Goal: Complete application form: Complete application form

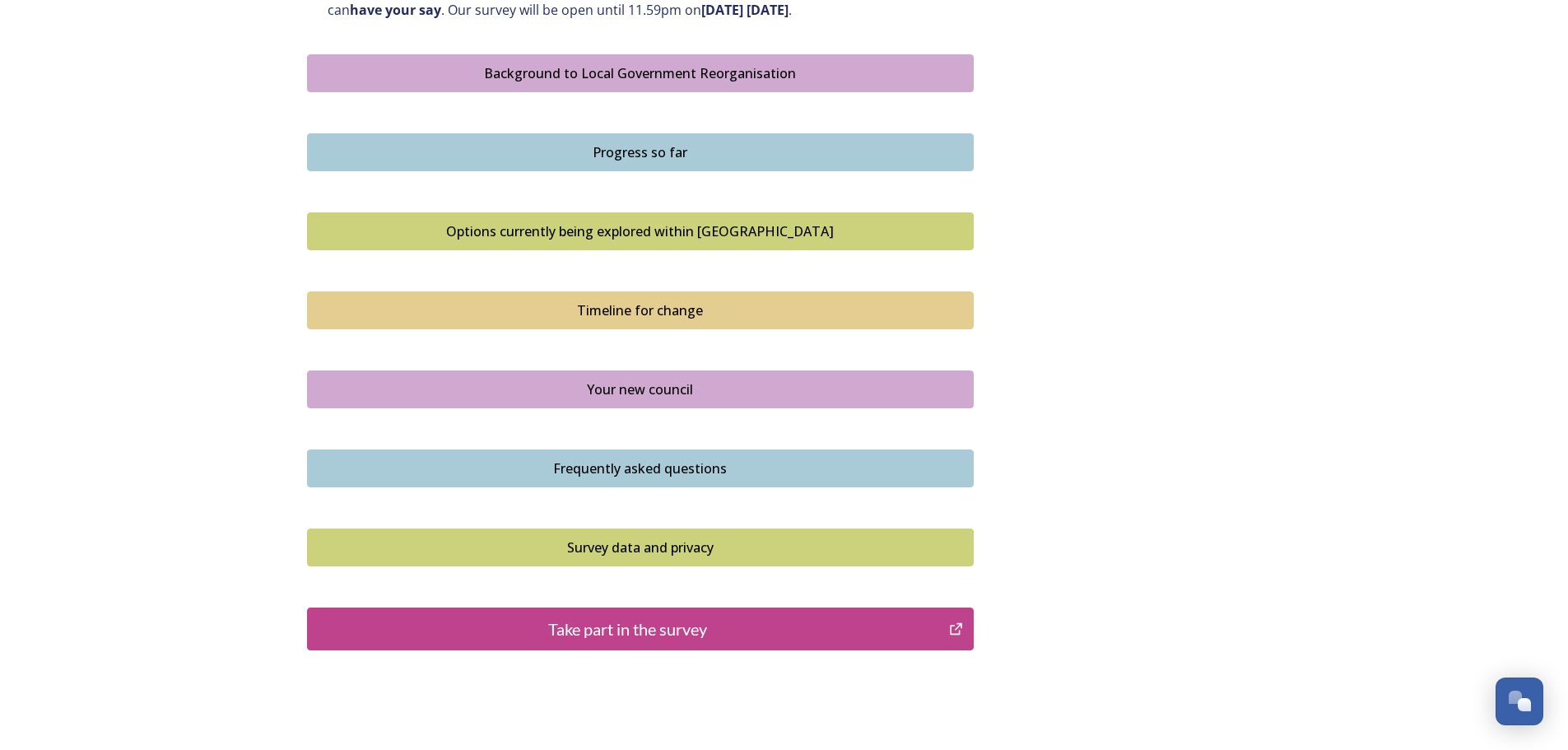
scroll to position [988, 0]
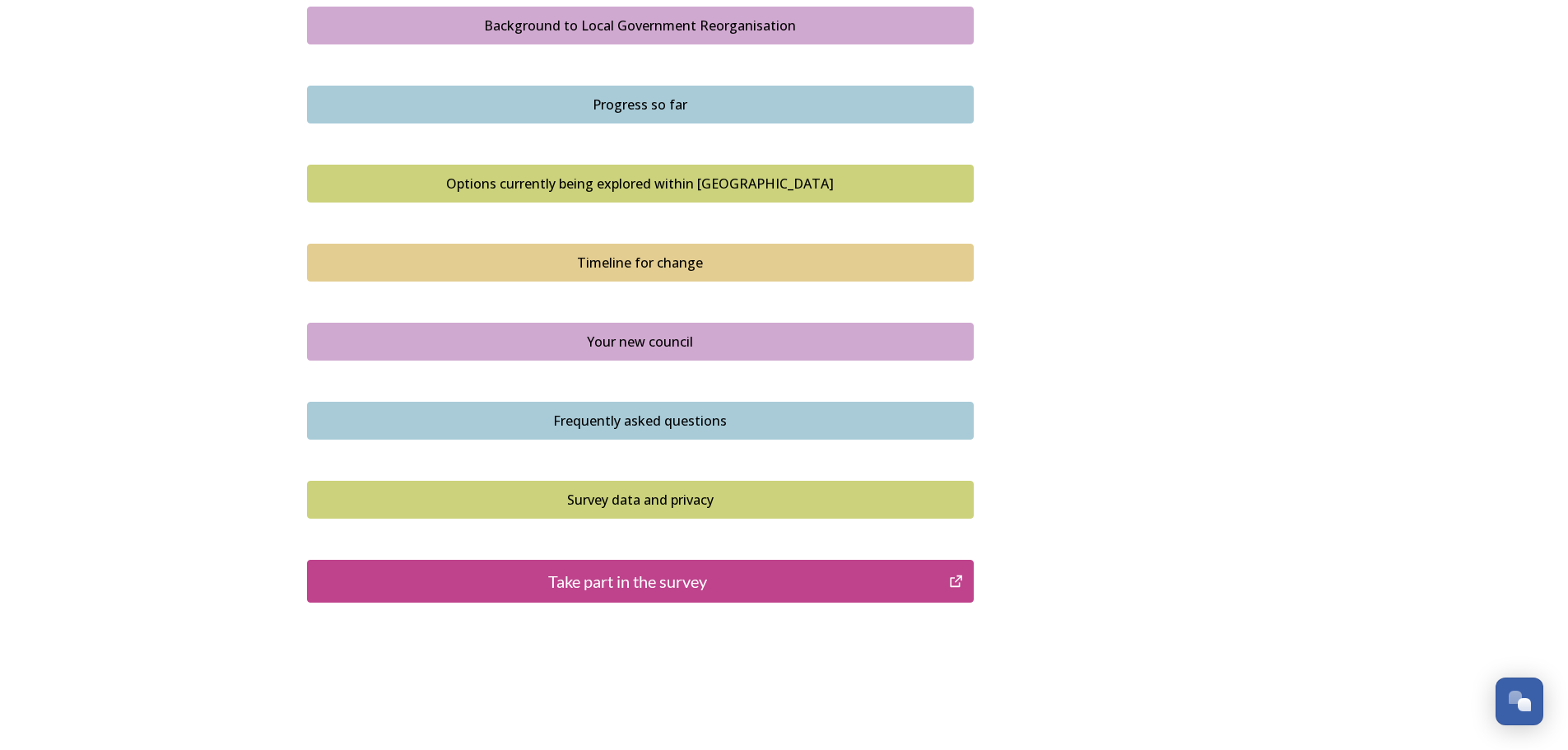
click at [630, 592] on div "Take part in the survey" at bounding box center [628, 581] width 625 height 25
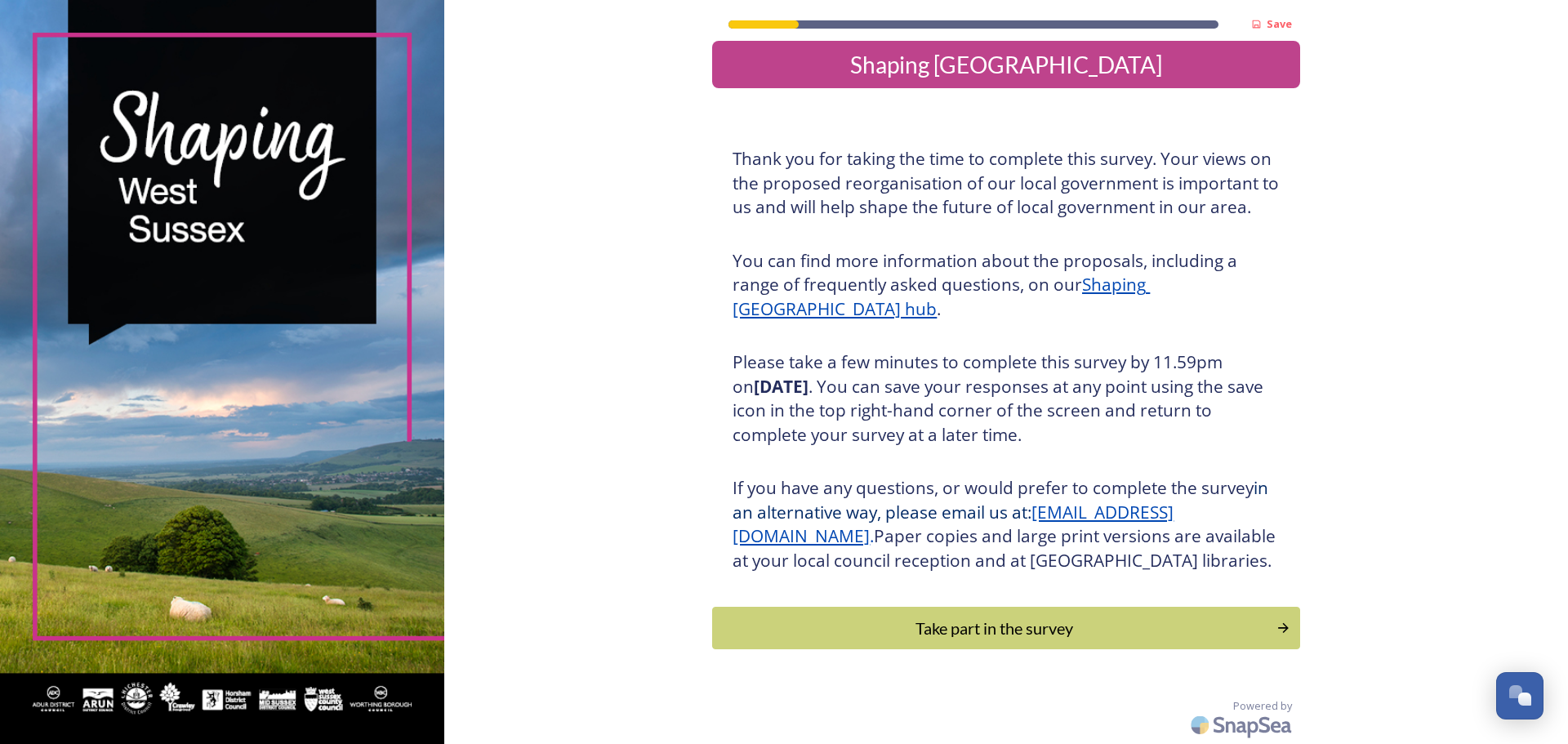
scroll to position [41, 0]
click at [996, 634] on div "Take part in the survey" at bounding box center [994, 628] width 552 height 25
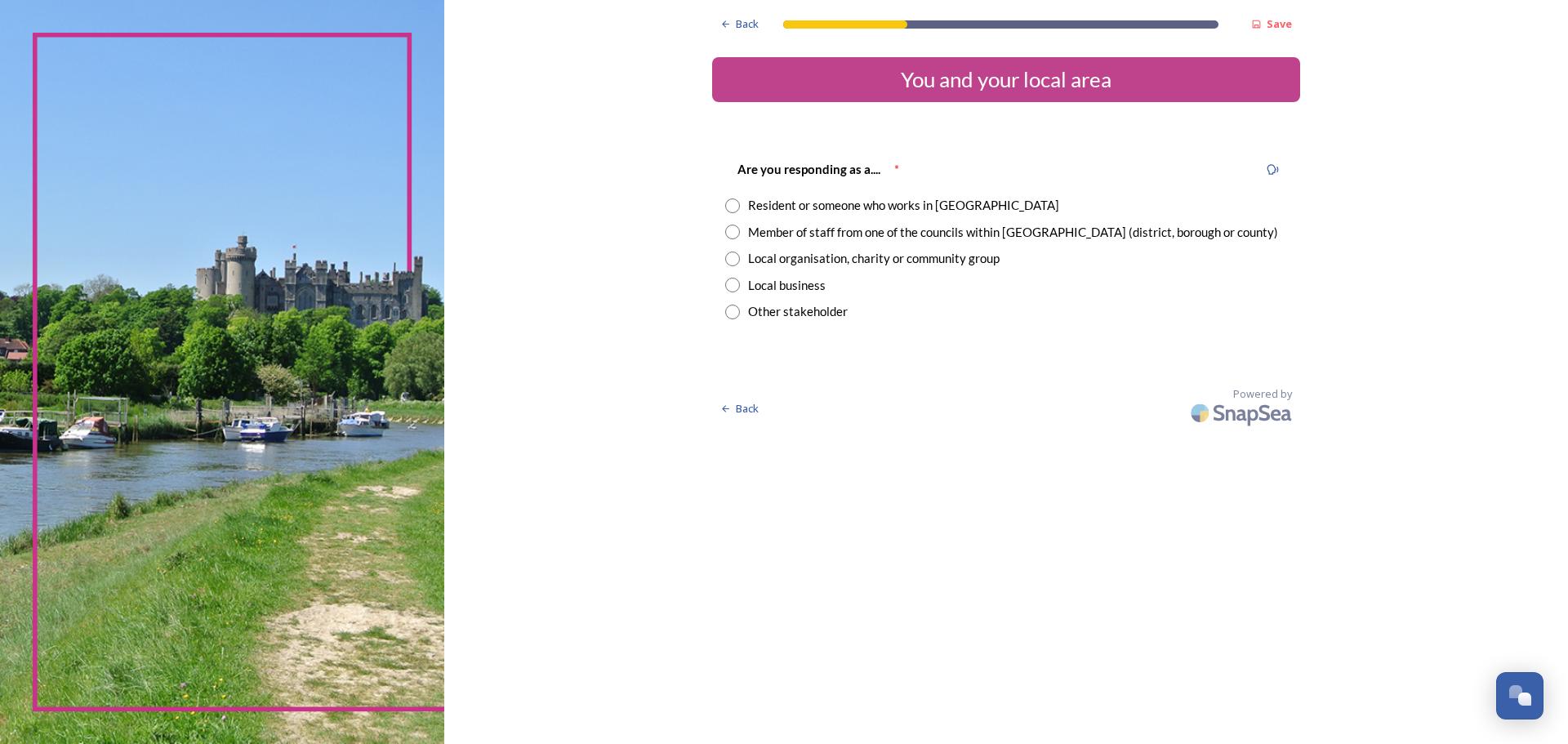
click at [735, 210] on input "radio" at bounding box center [733, 206] width 15 height 15
radio input "true"
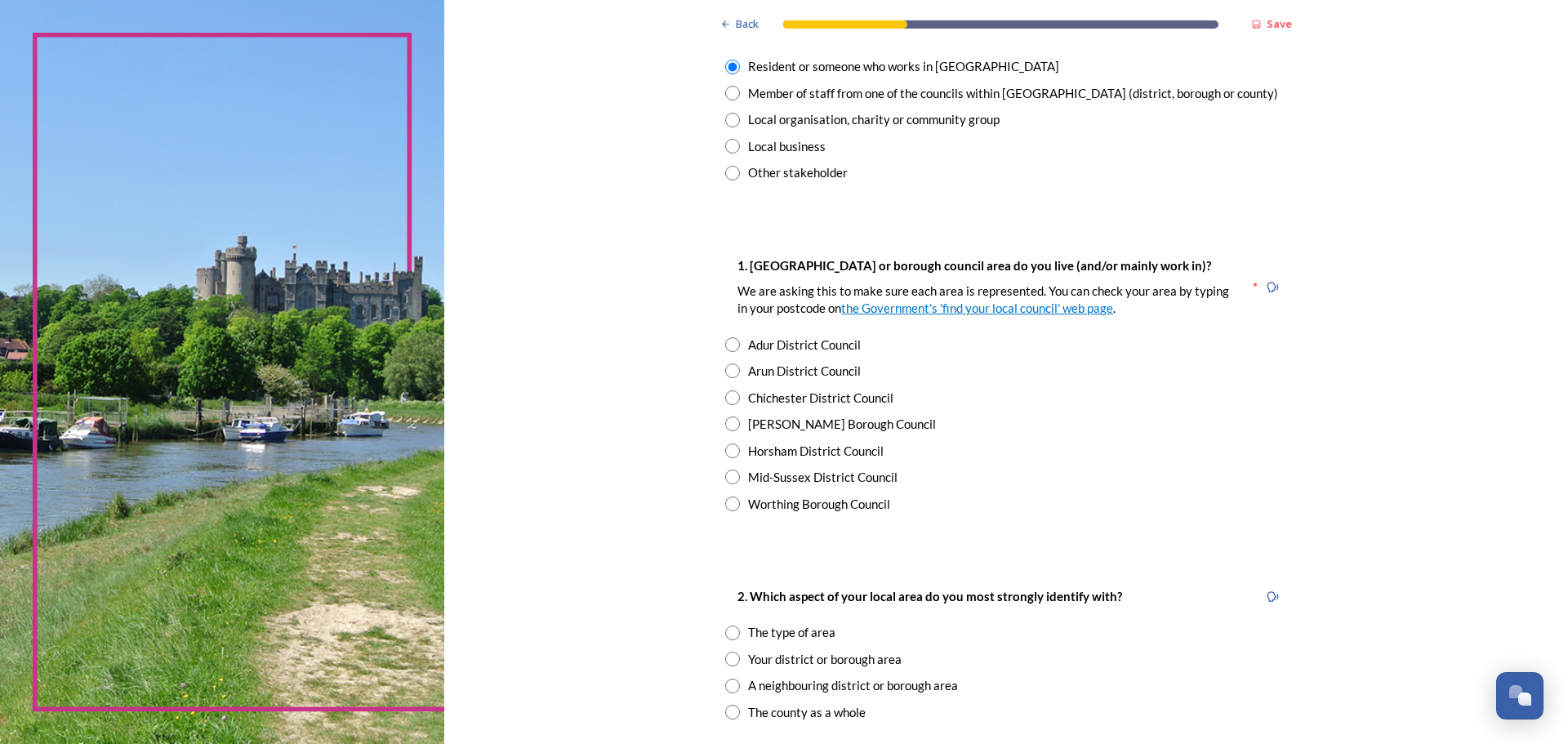
scroll to position [164, 0]
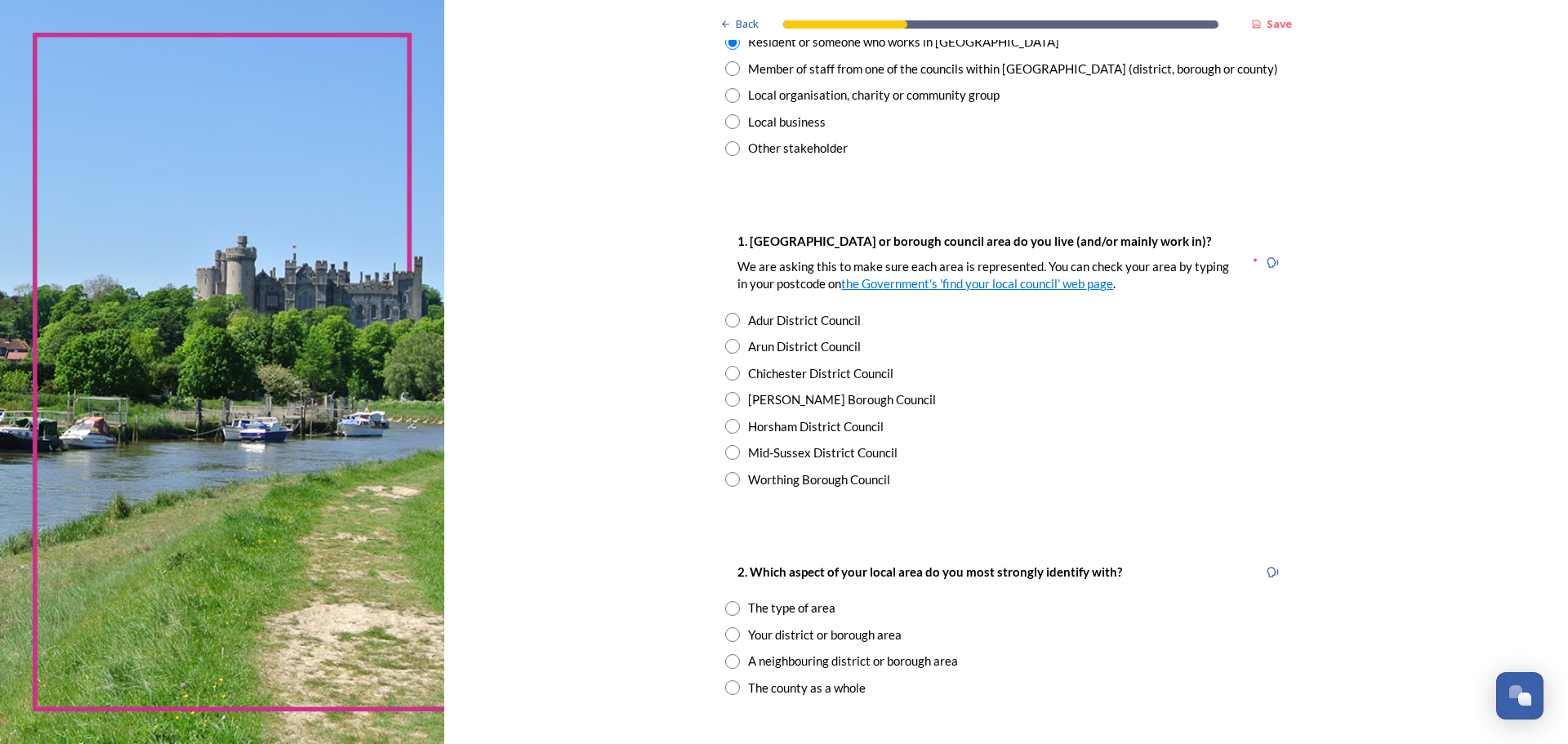
click at [725, 372] on input "radio" at bounding box center [733, 373] width 15 height 15
radio input "true"
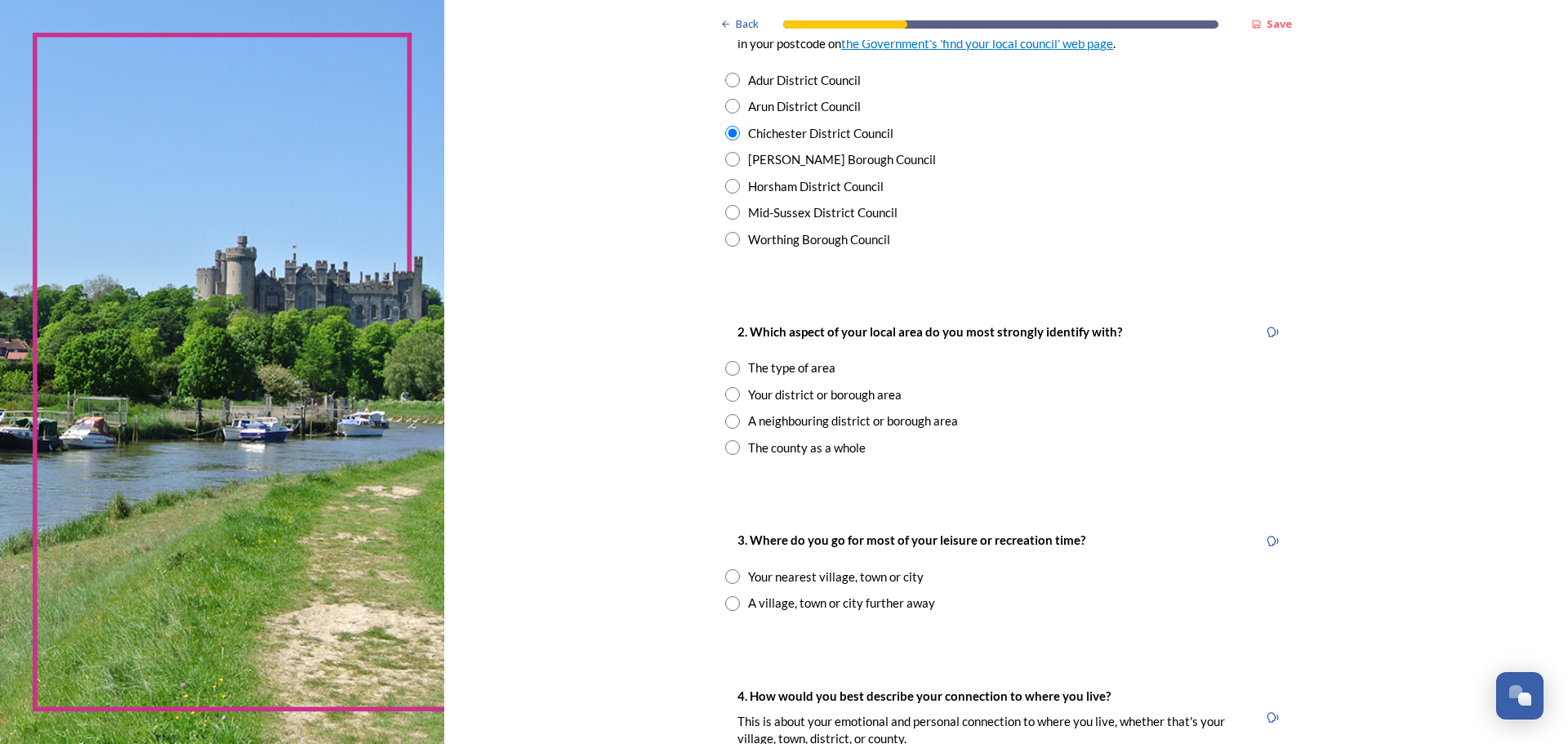
scroll to position [409, 0]
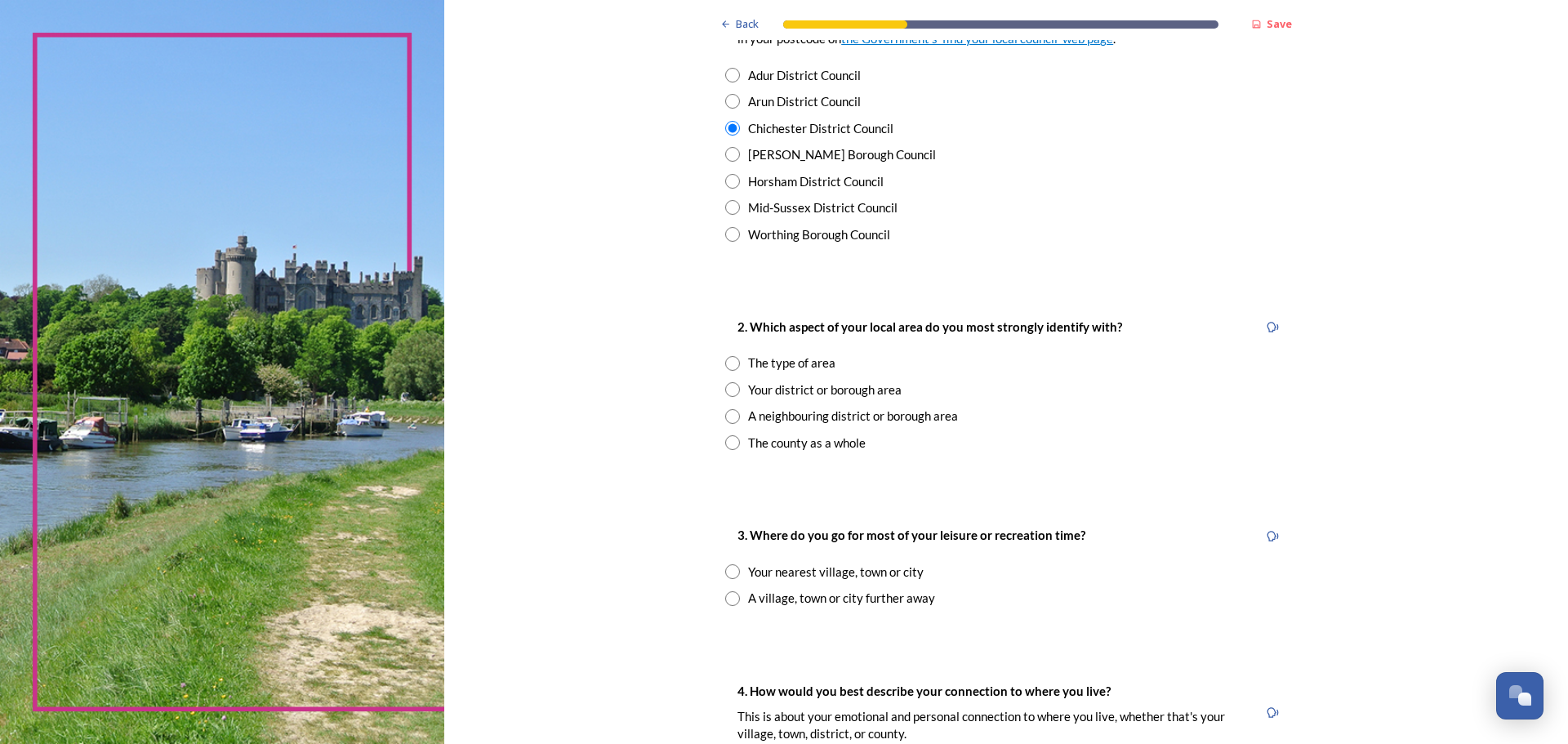
click at [730, 391] on input "radio" at bounding box center [733, 390] width 15 height 15
radio input "true"
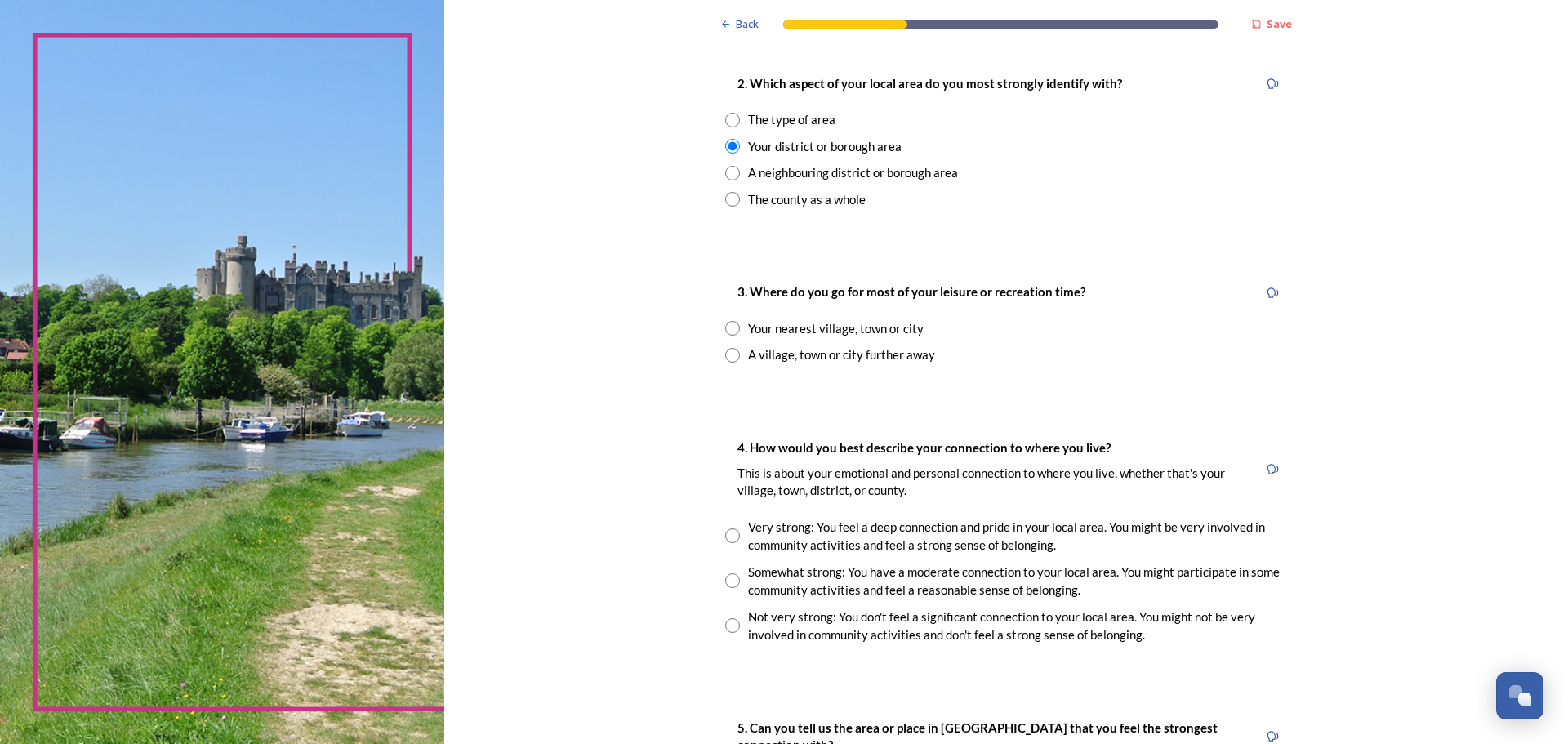
scroll to position [653, 0]
click at [731, 325] on input "radio" at bounding box center [733, 327] width 15 height 15
radio input "true"
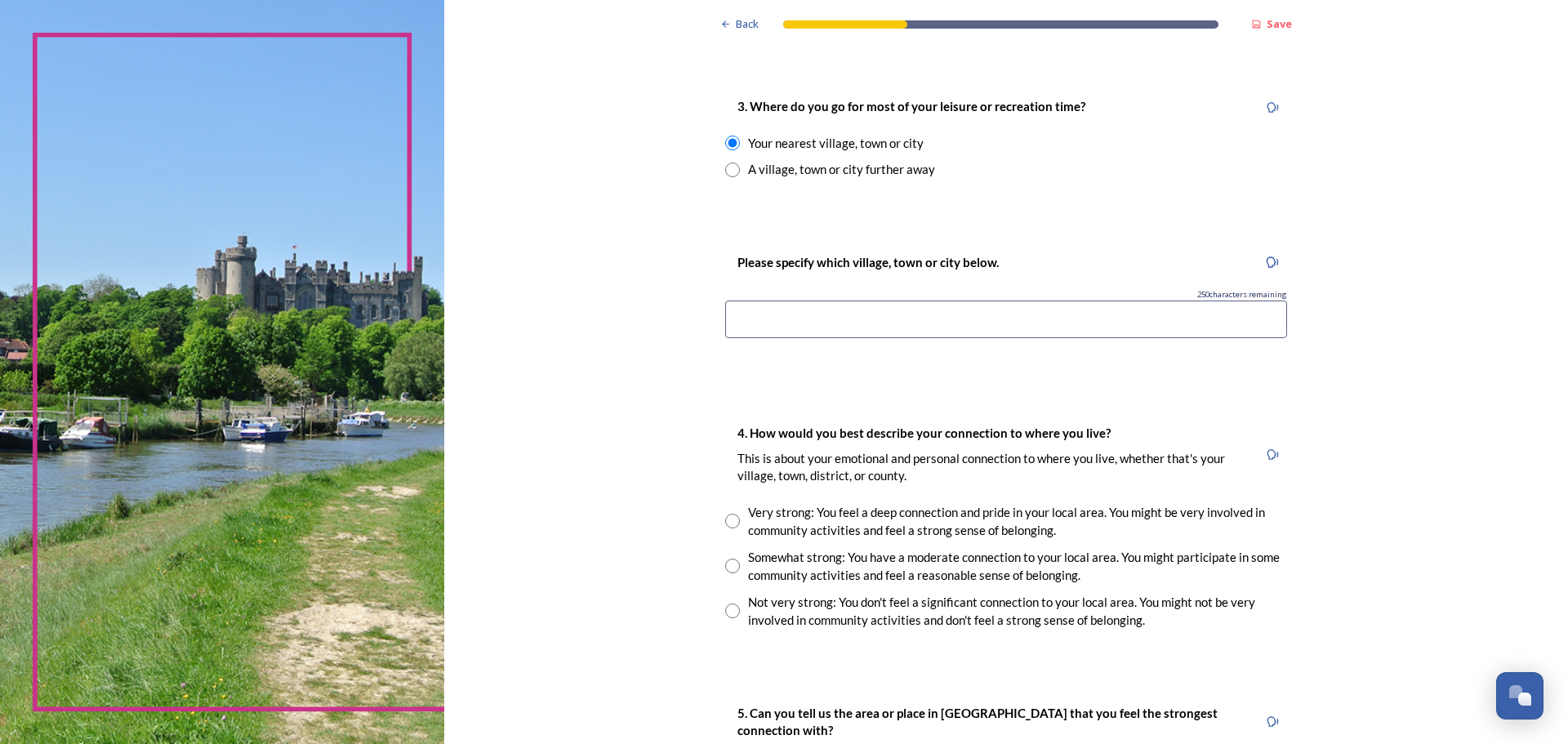
scroll to position [898, 0]
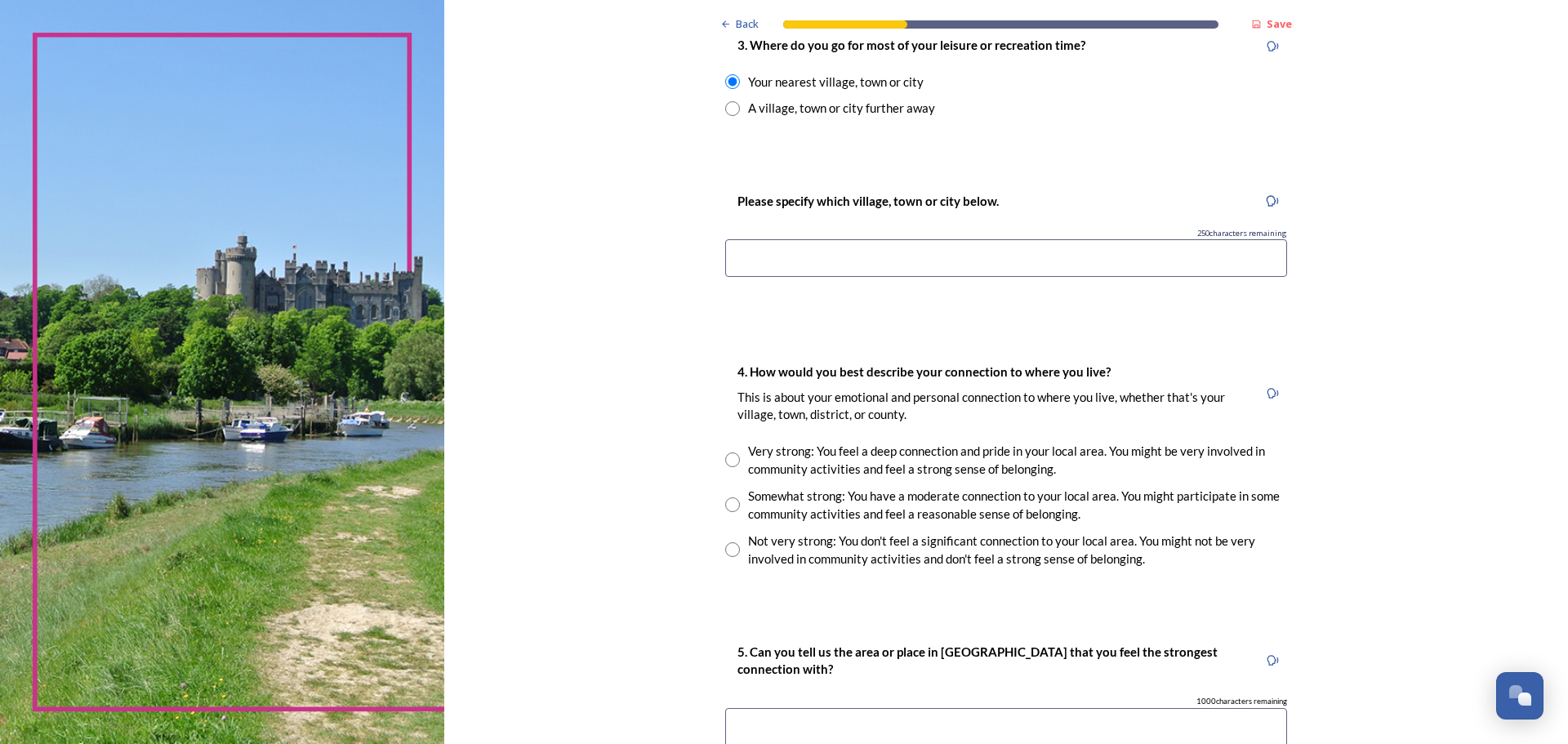
click at [782, 260] on input at bounding box center [1006, 258] width 562 height 38
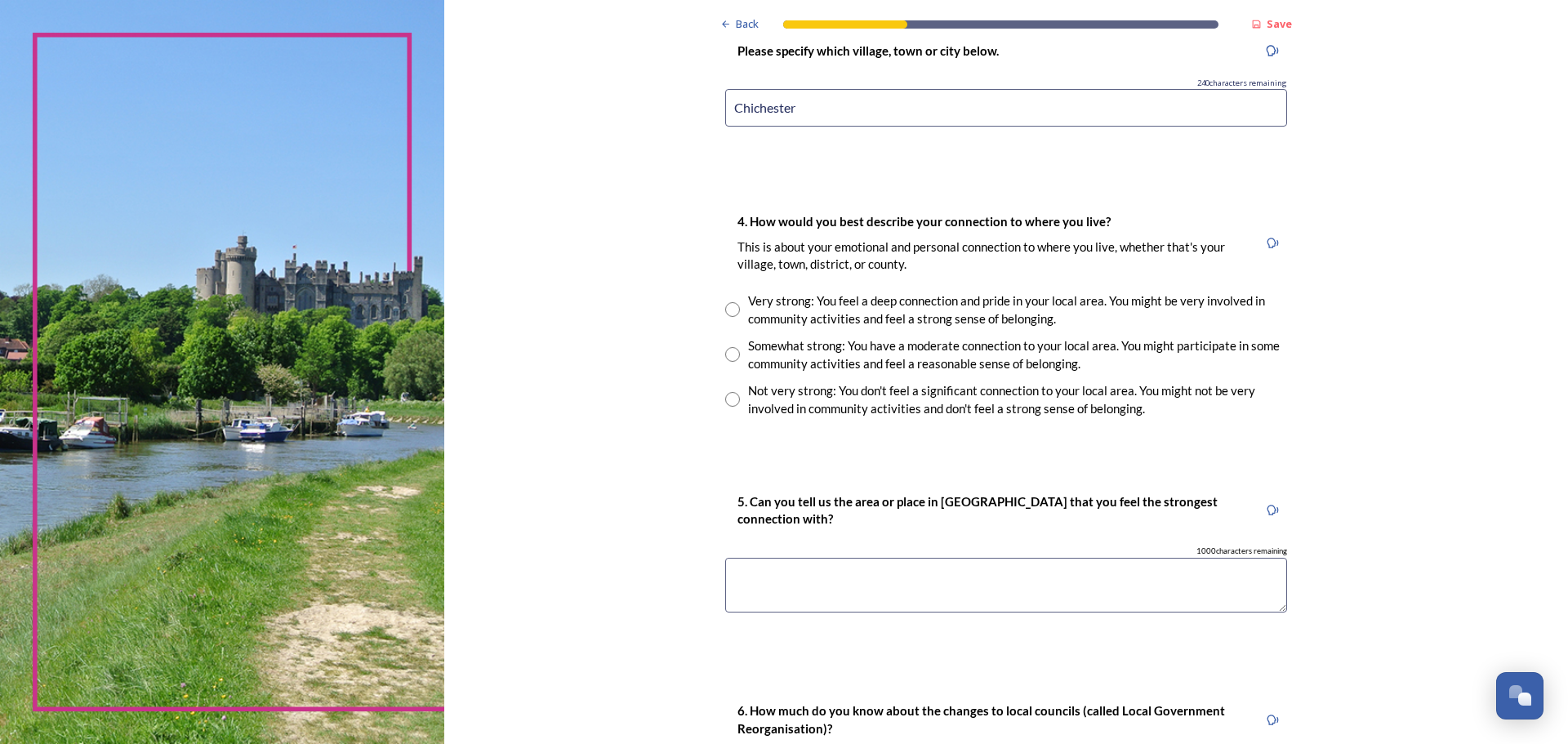
scroll to position [1062, 0]
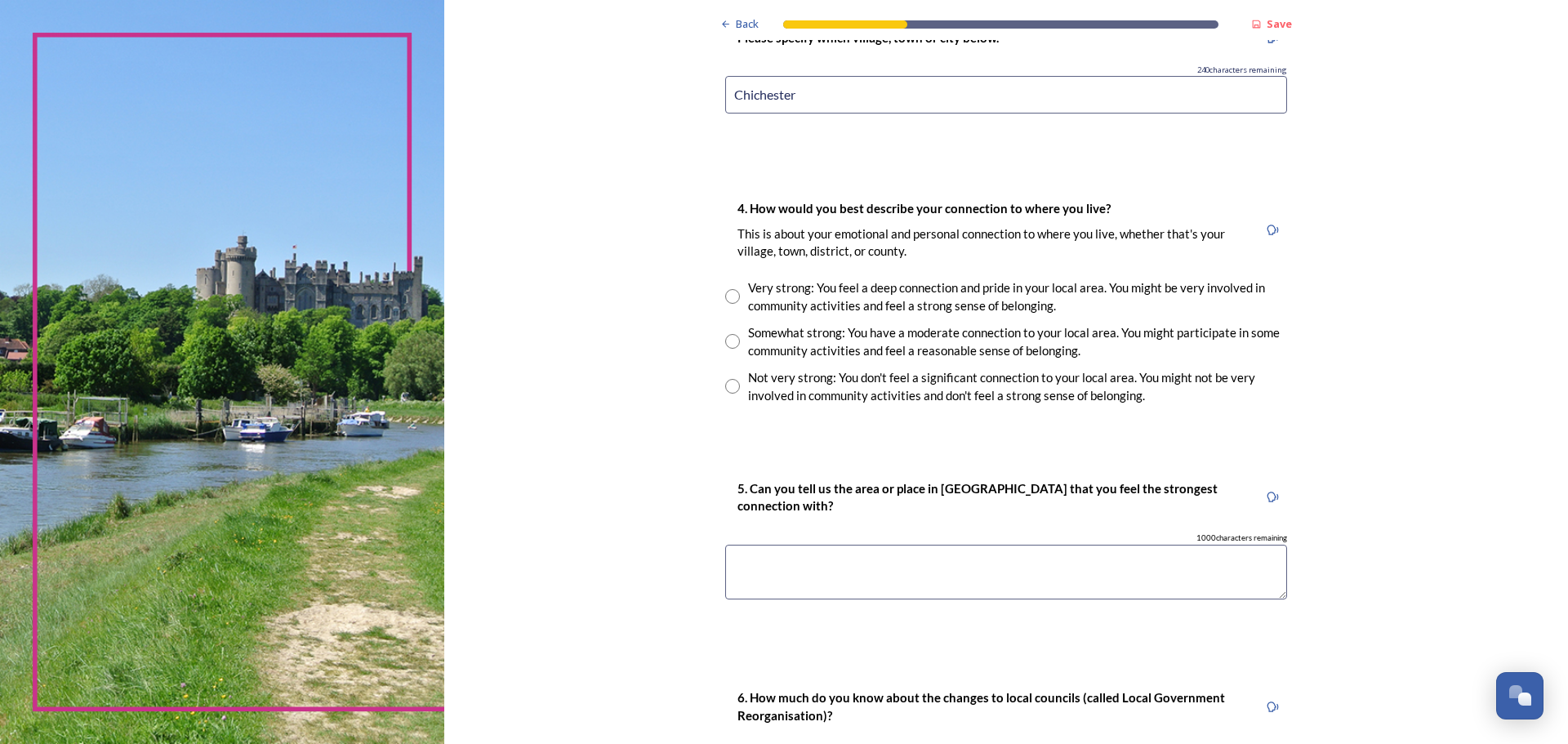
type input "Chichester"
click at [735, 341] on div "Somewhat strong: You have a moderate connection to your local area. You might p…" at bounding box center [1006, 342] width 562 height 37
radio input "true"
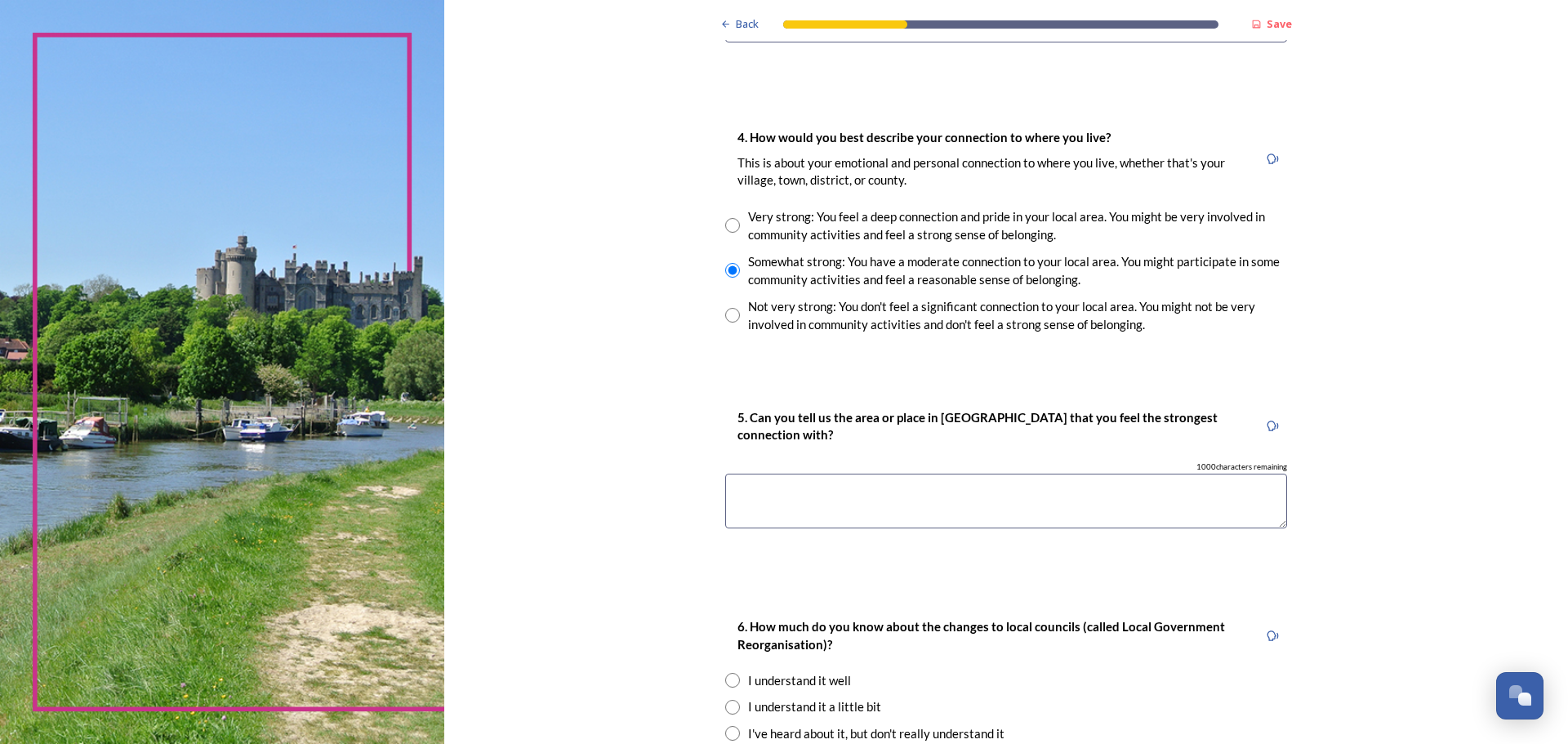
scroll to position [1226, 0]
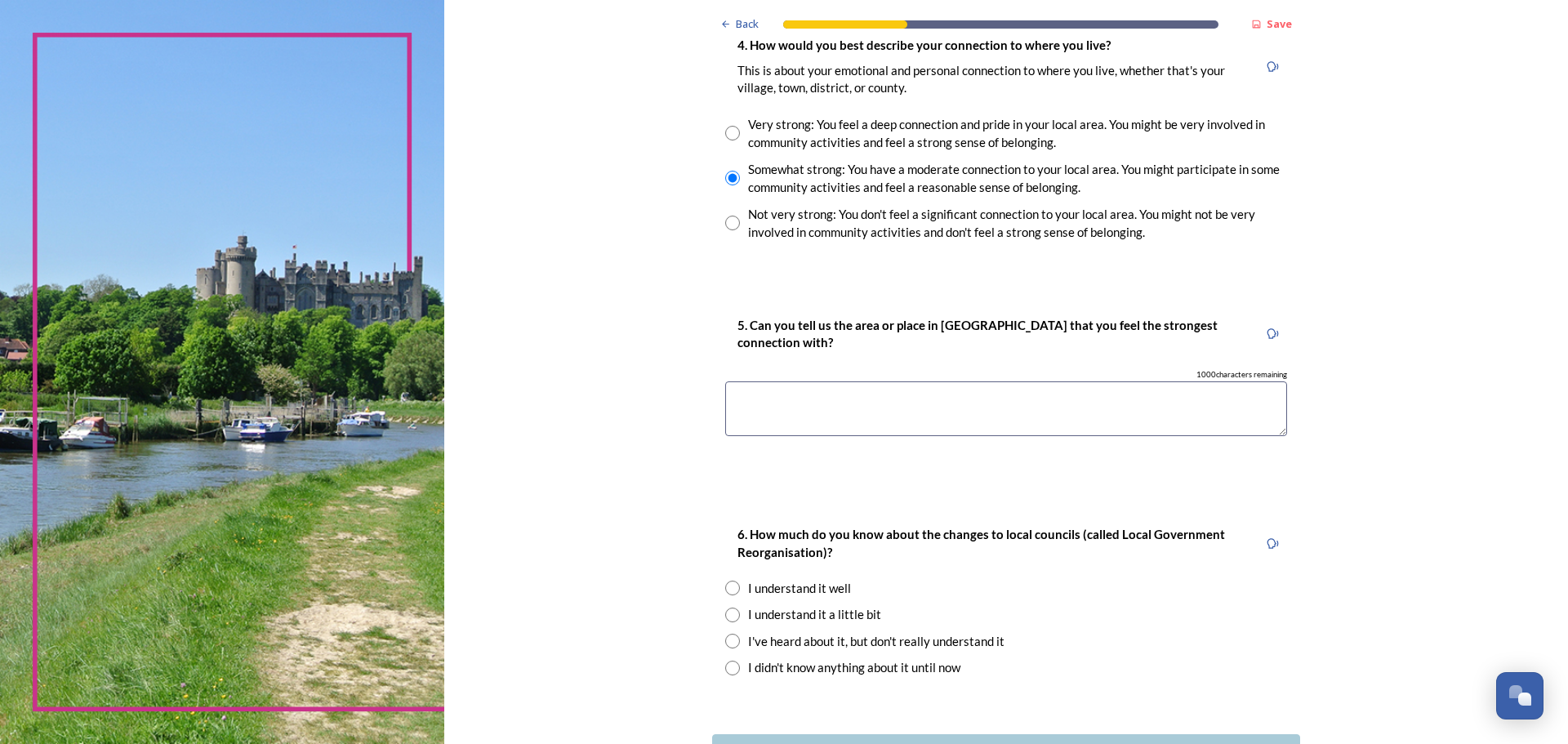
click at [769, 382] on textarea at bounding box center [1006, 409] width 562 height 55
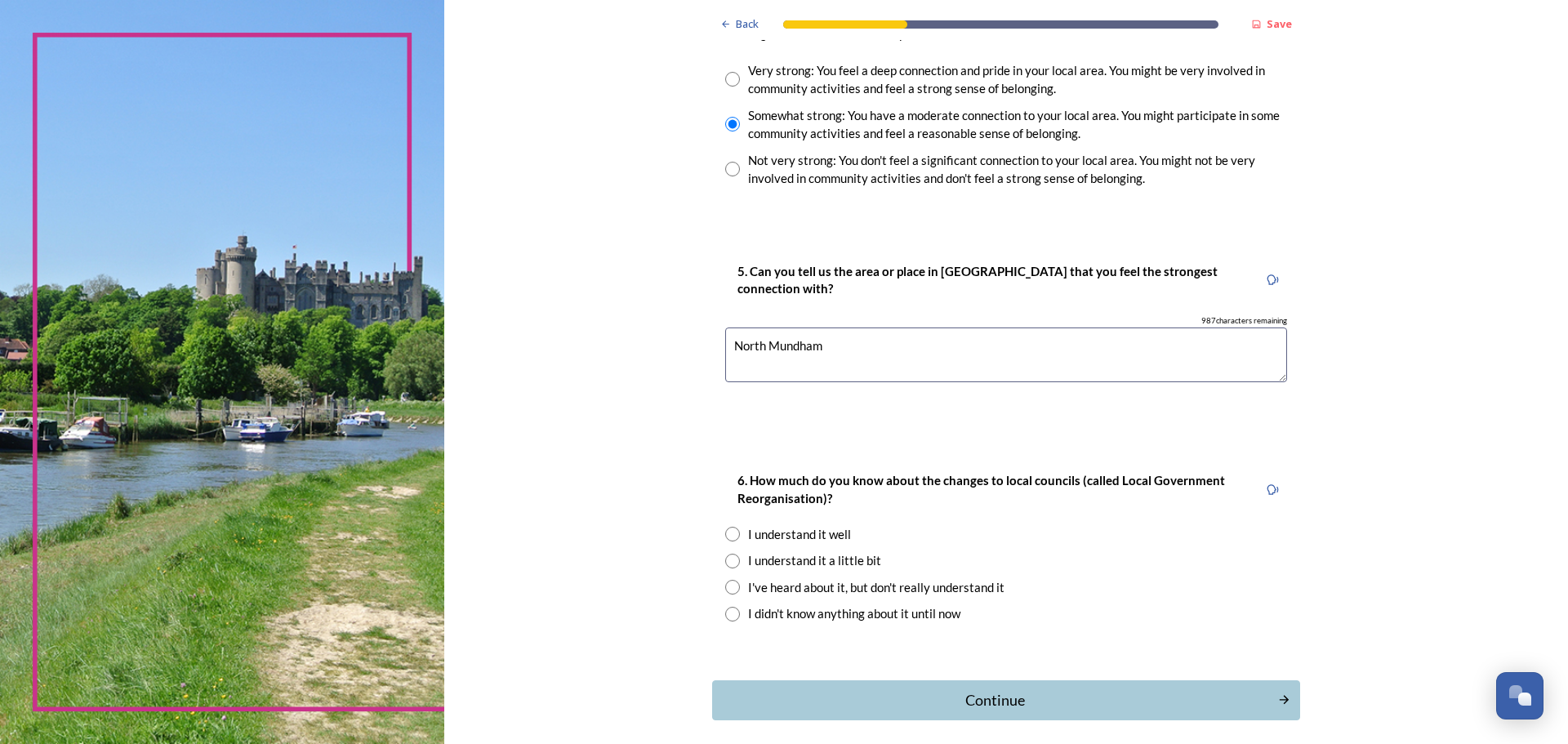
scroll to position [1350, 0]
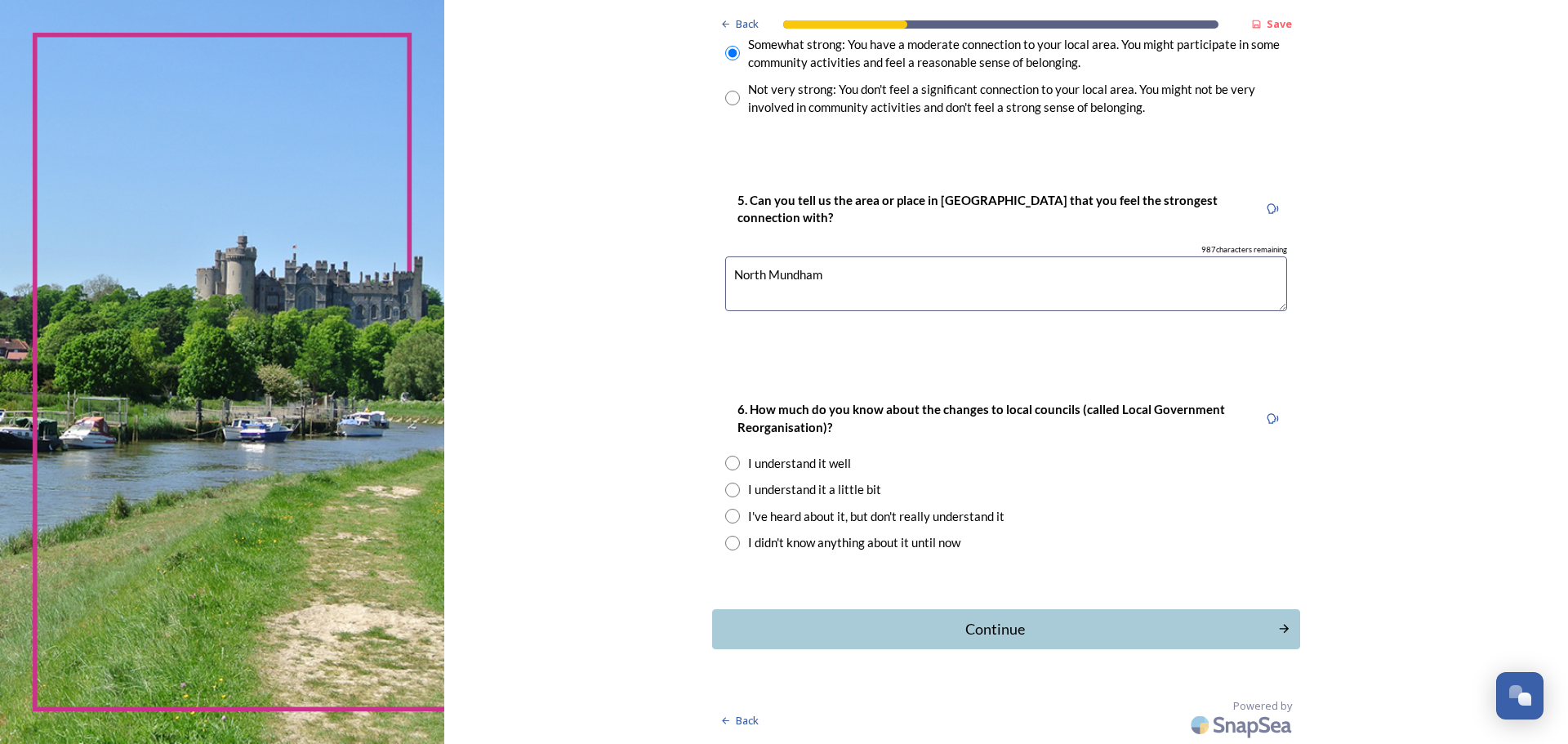
type textarea "North Mundham"
click at [735, 462] on div "I understand it well" at bounding box center [1006, 463] width 562 height 18
radio input "true"
click at [727, 486] on input "radio" at bounding box center [733, 490] width 15 height 15
radio input "true"
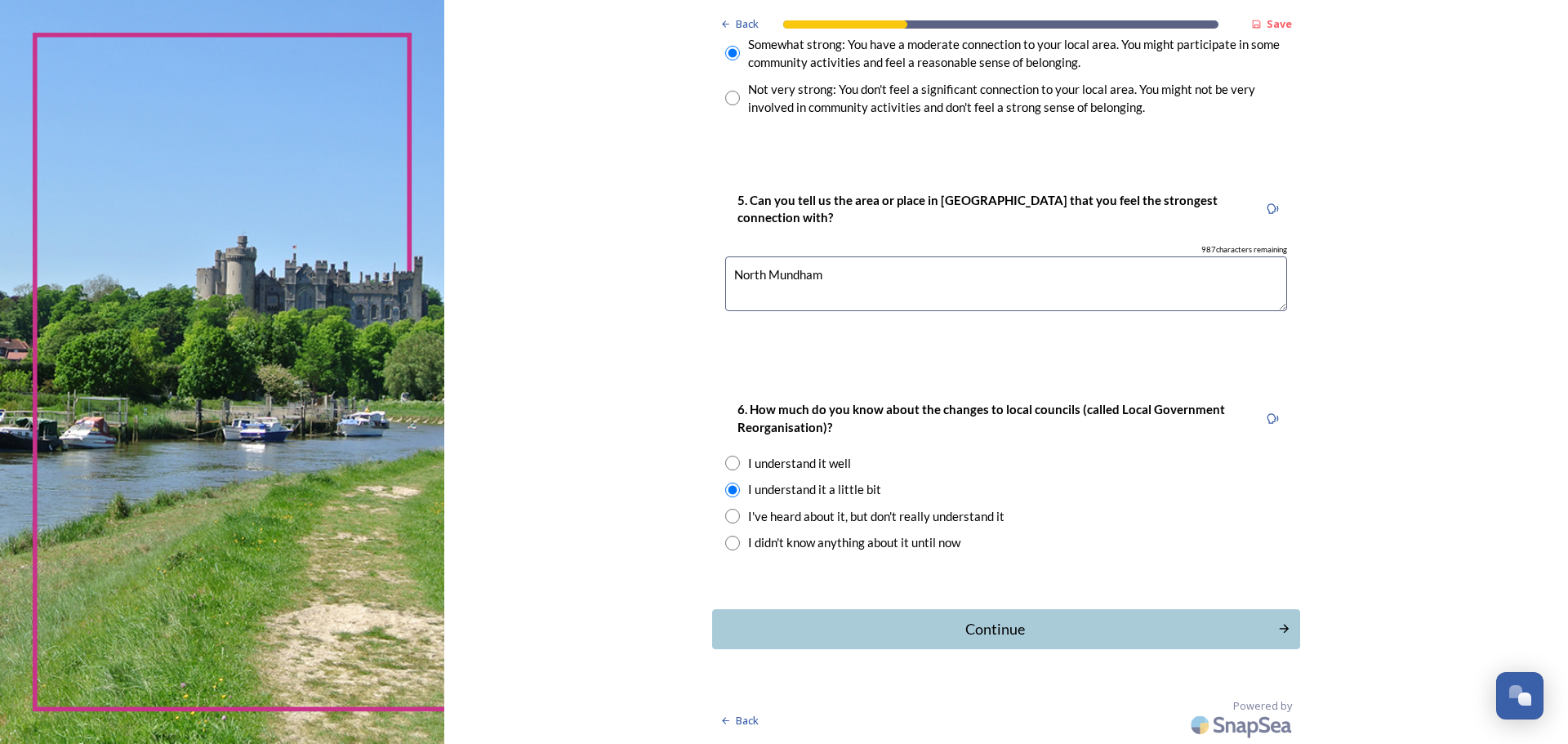
click at [726, 457] on input "radio" at bounding box center [733, 463] width 15 height 15
radio input "true"
click at [985, 622] on div "Continue" at bounding box center [995, 629] width 553 height 22
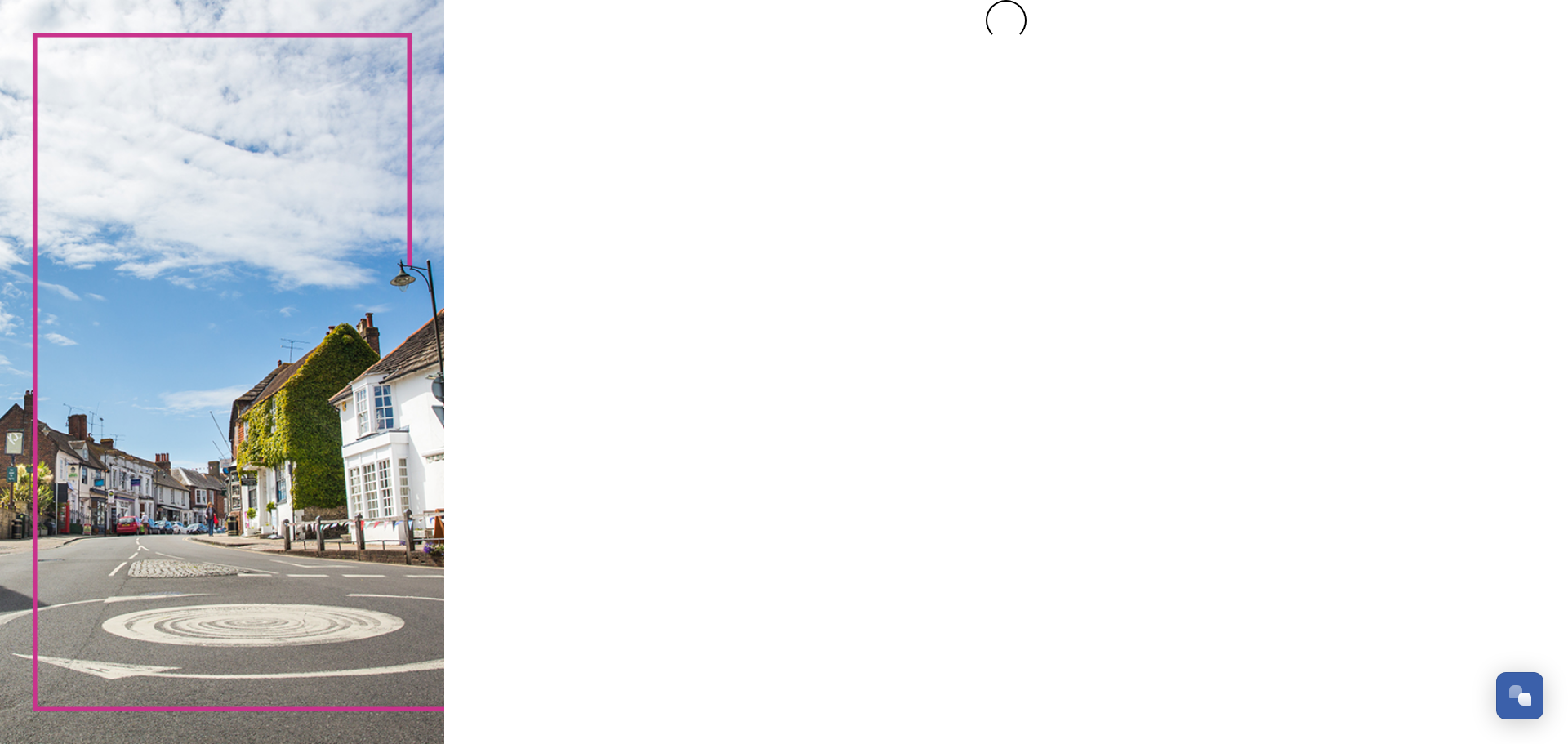
scroll to position [0, 0]
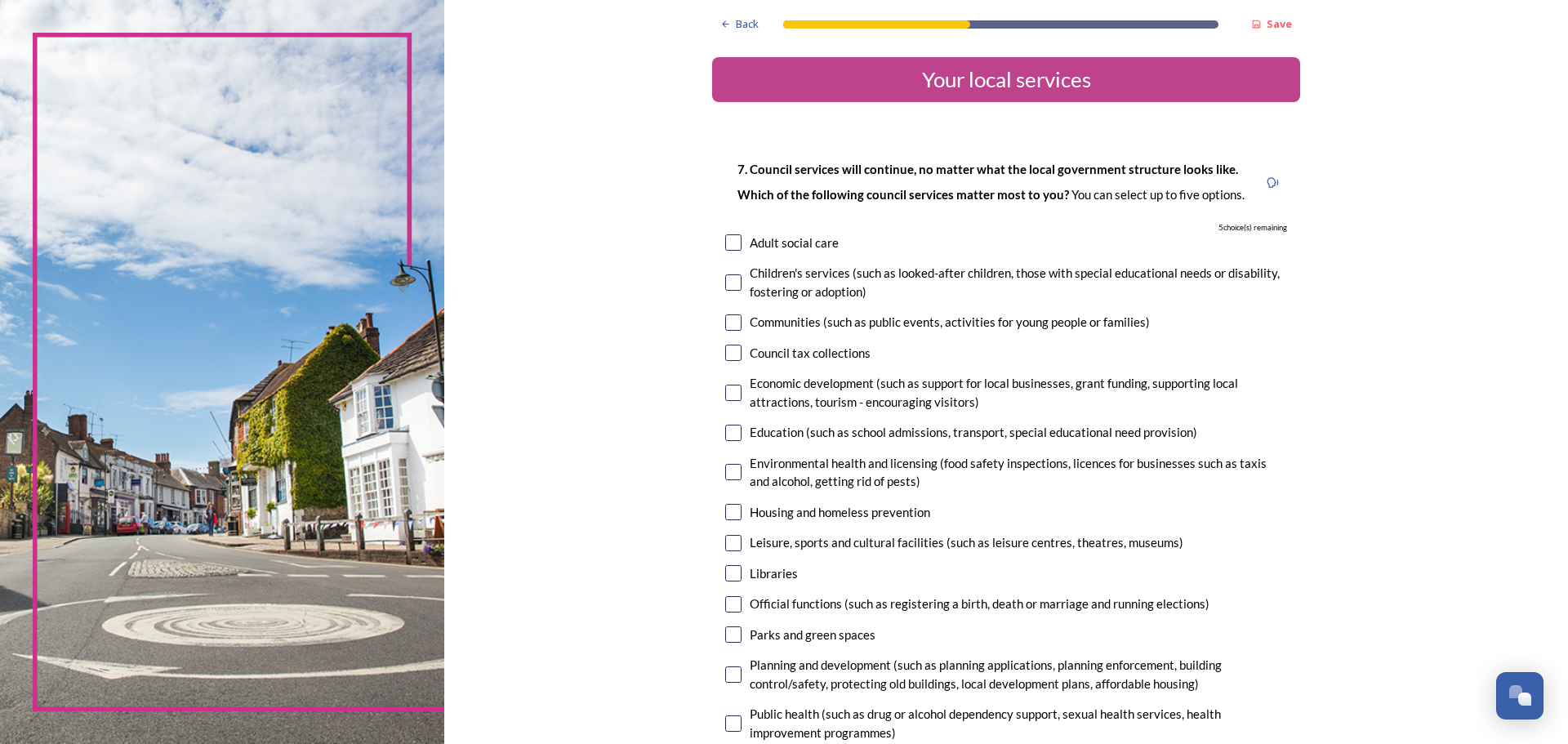
click at [728, 241] on input "checkbox" at bounding box center [734, 243] width 17 height 17
checkbox input "true"
click at [730, 282] on input "checkbox" at bounding box center [734, 283] width 17 height 17
checkbox input "true"
click at [727, 390] on input "checkbox" at bounding box center [734, 393] width 17 height 17
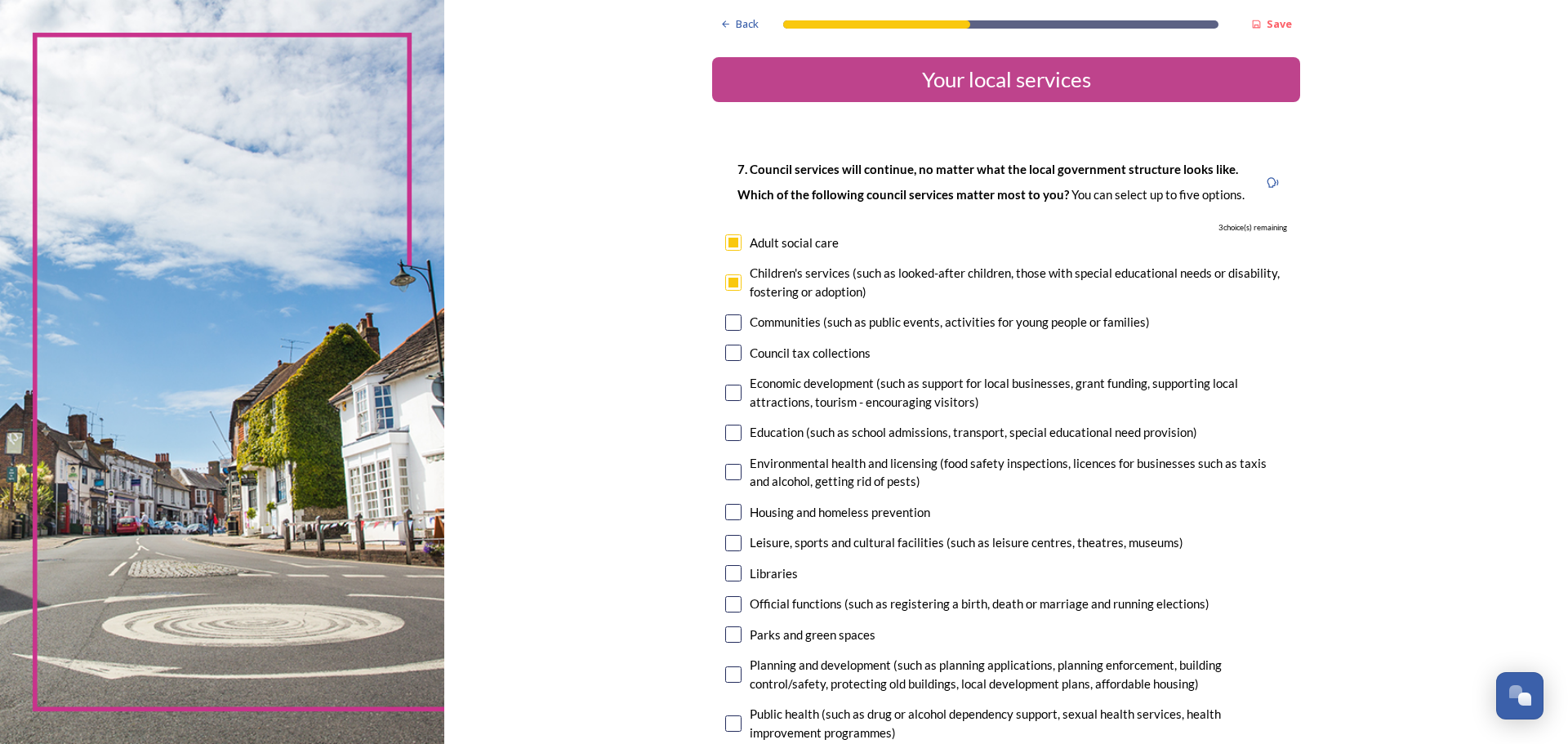
checkbox input "true"
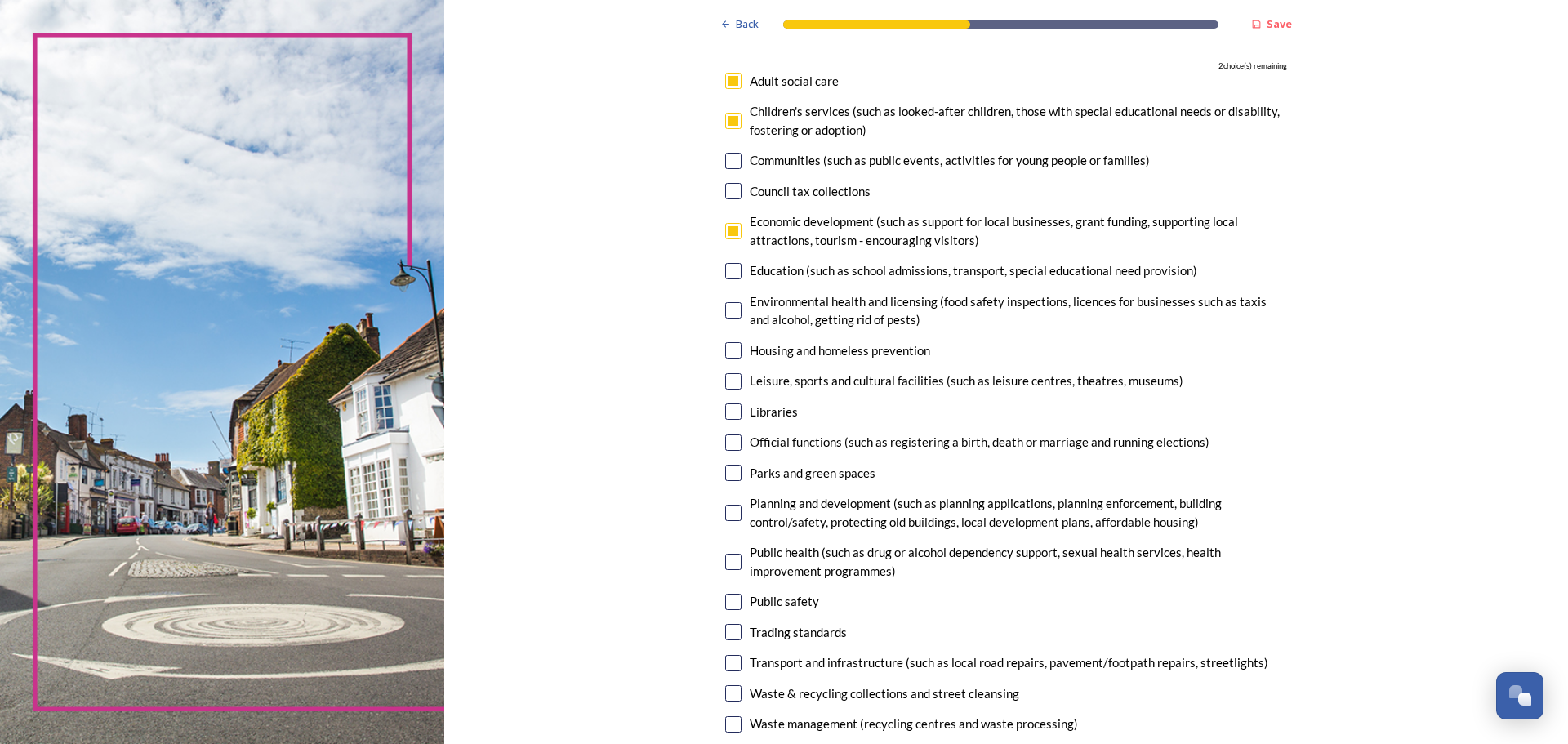
scroll to position [164, 0]
click at [727, 344] on input "checkbox" at bounding box center [734, 349] width 17 height 17
checkbox input "true"
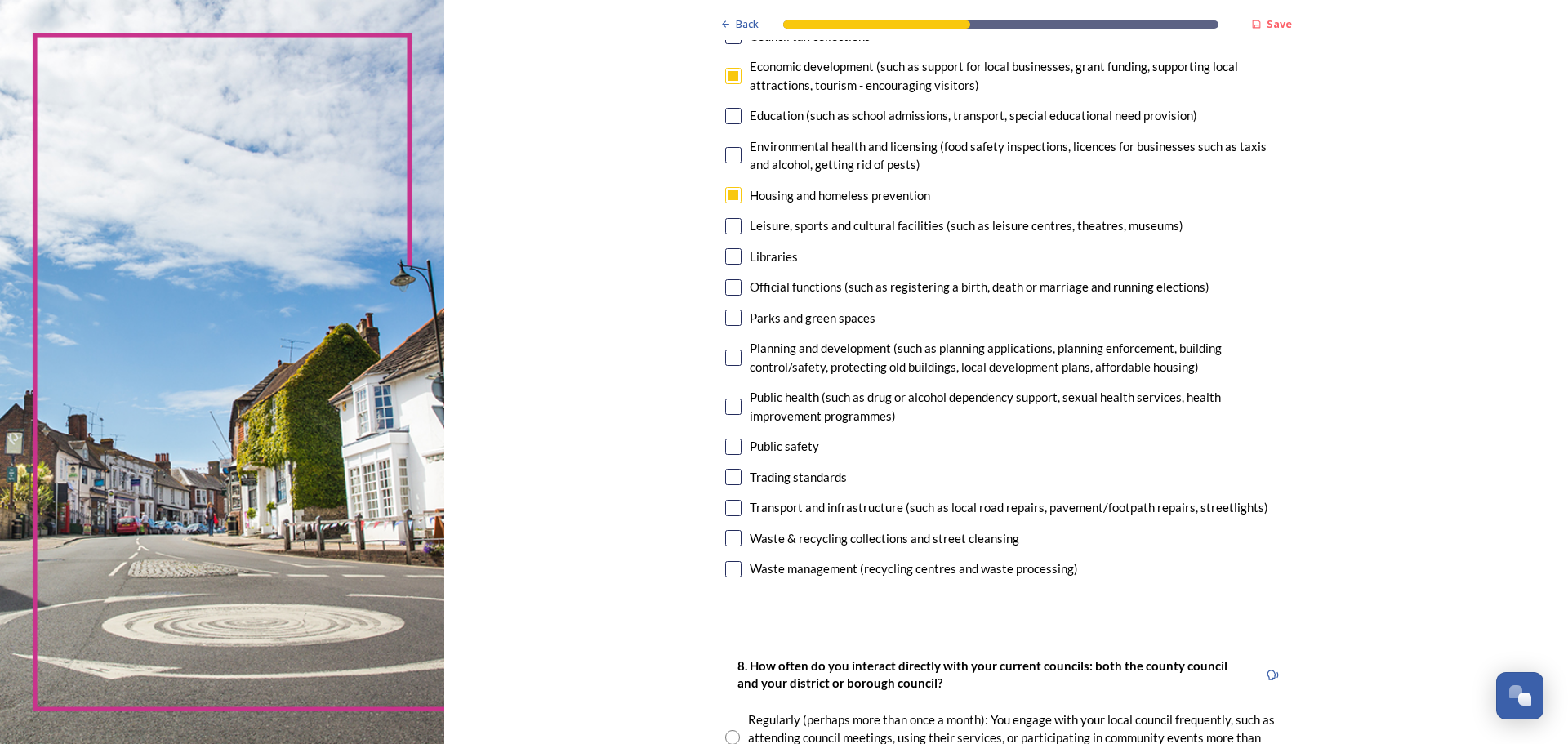
scroll to position [326, 0]
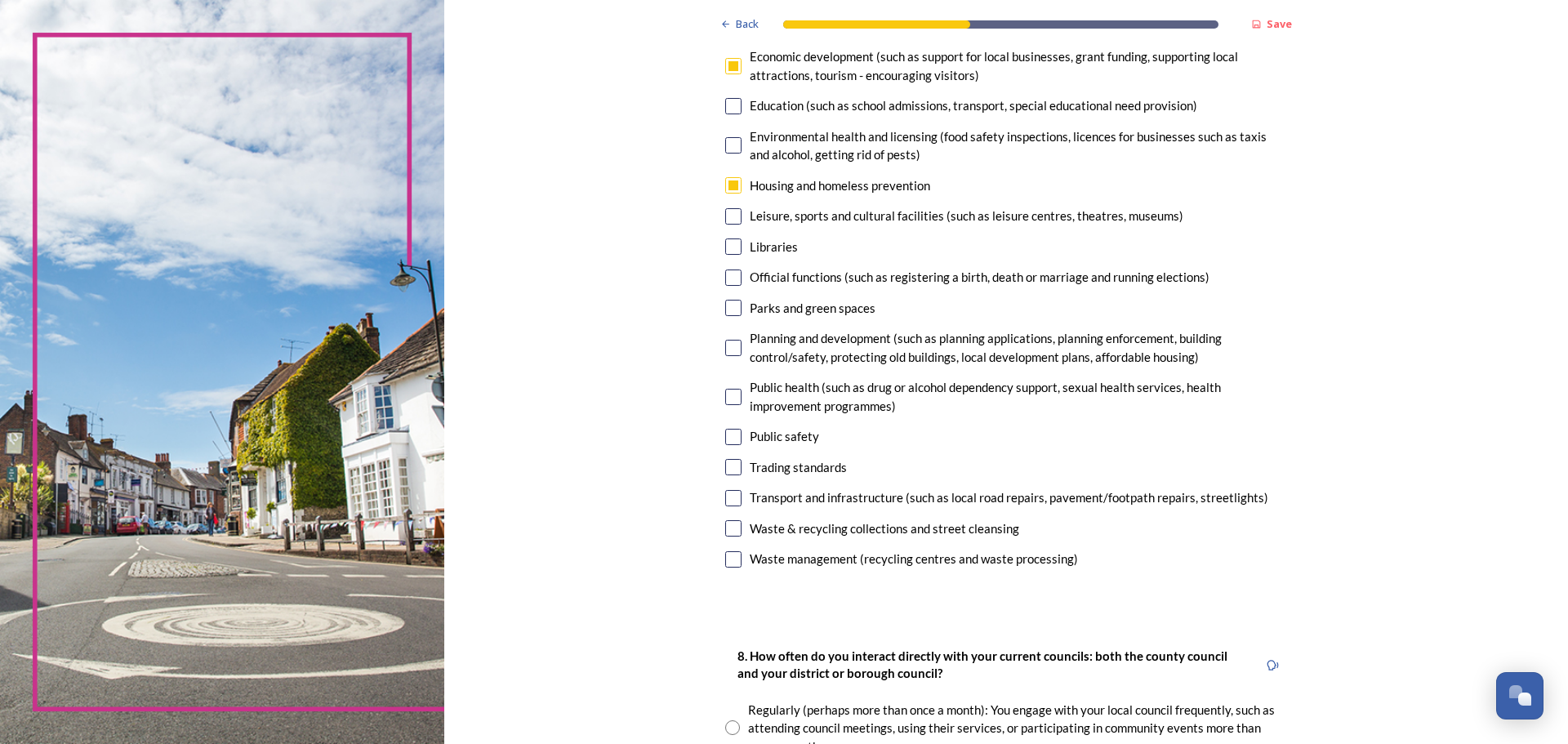
click at [730, 348] on input "checkbox" at bounding box center [734, 348] width 17 height 17
checkbox input "true"
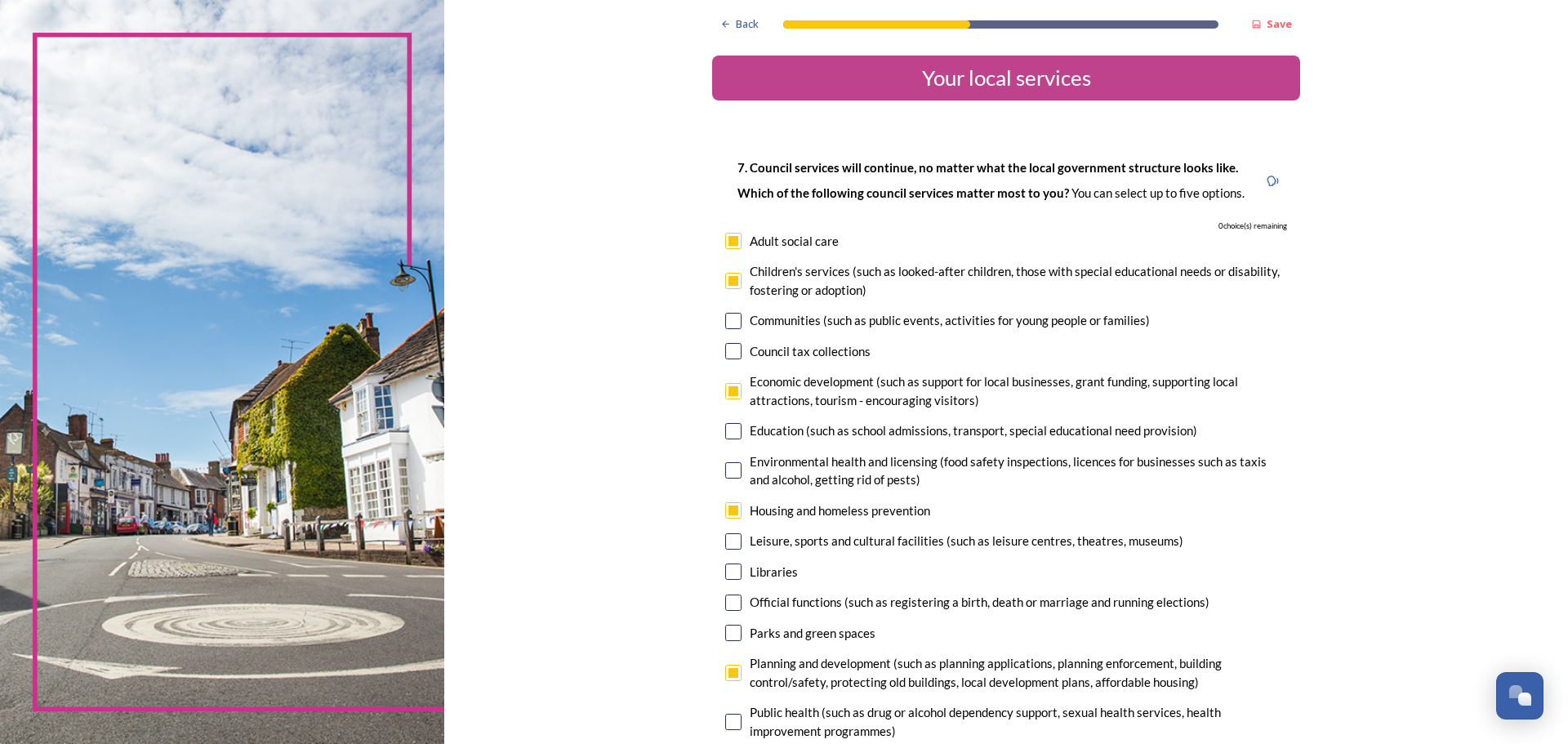
scroll to position [0, 0]
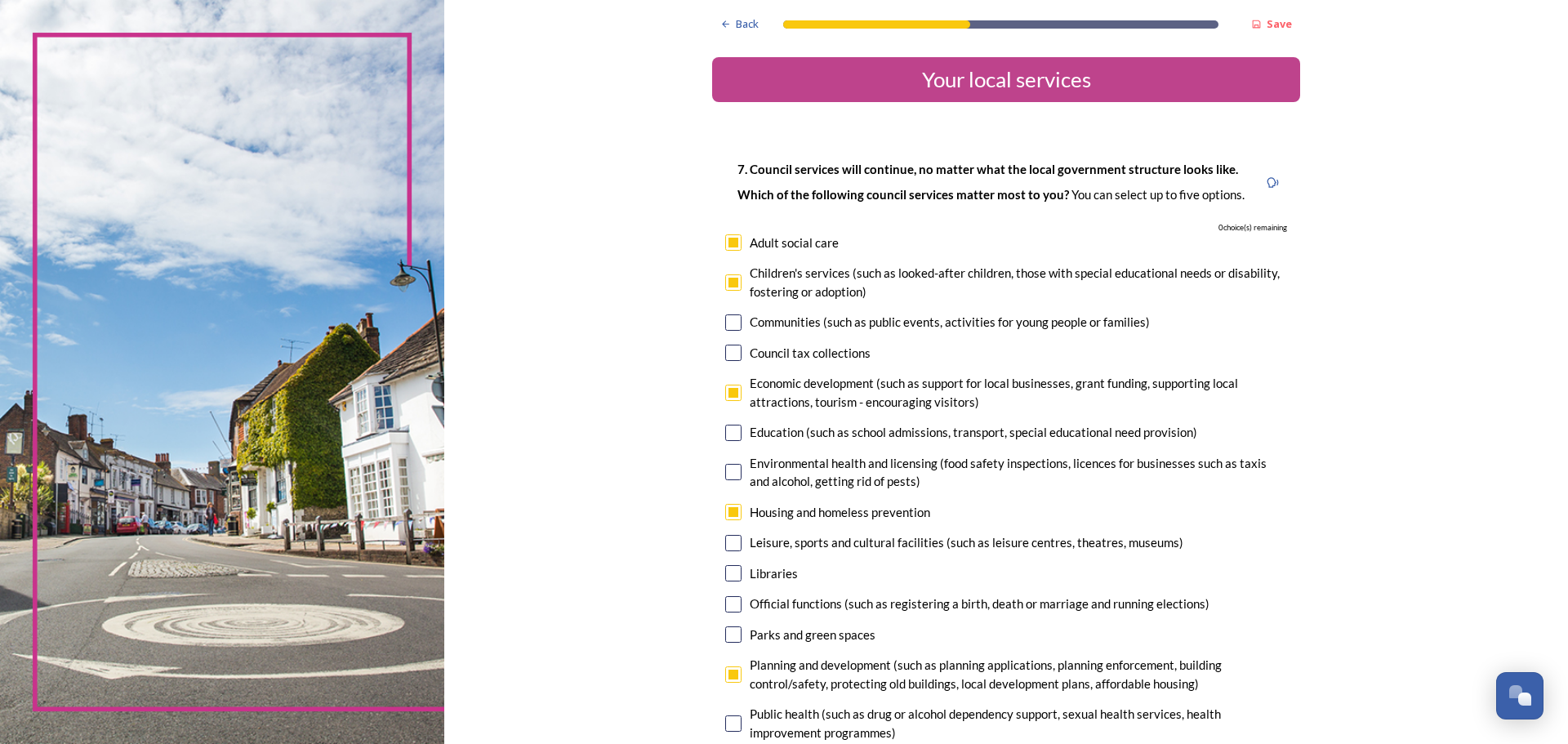
click at [731, 286] on input "checkbox" at bounding box center [734, 283] width 17 height 17
checkbox input "false"
click at [725, 248] on input "checkbox" at bounding box center [734, 243] width 17 height 17
checkbox input "false"
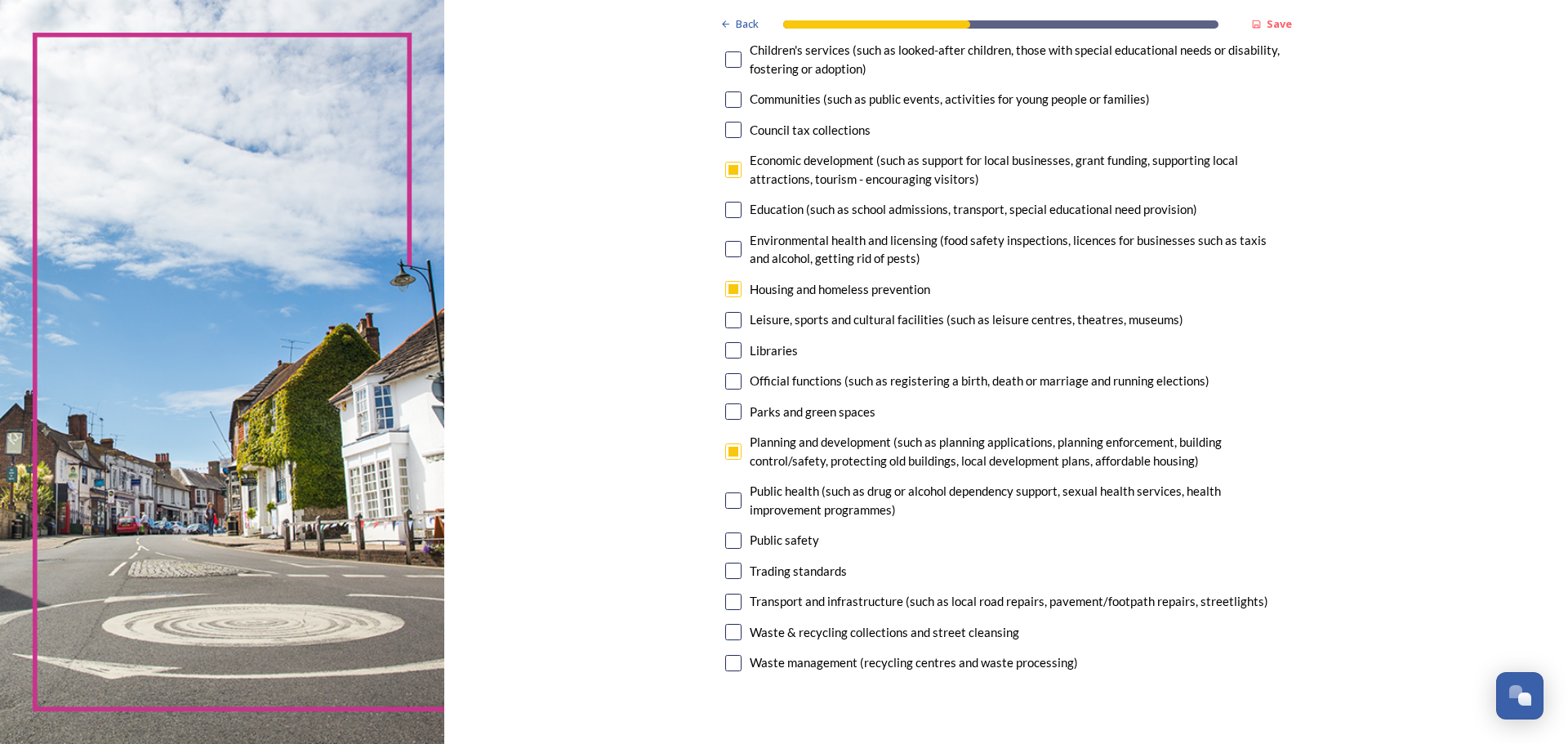
scroll to position [326, 0]
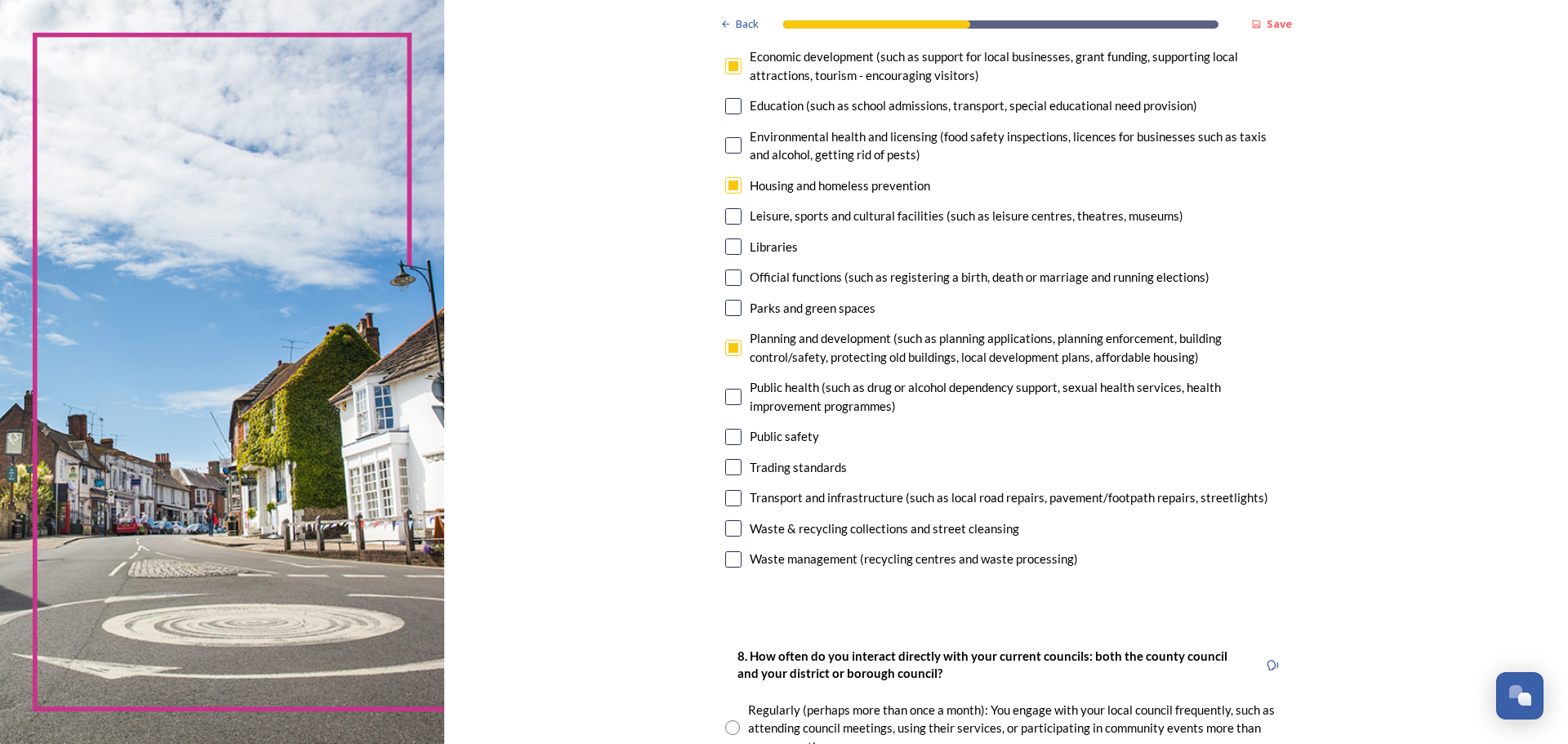
click at [732, 500] on input "checkbox" at bounding box center [734, 498] width 17 height 17
checkbox input "true"
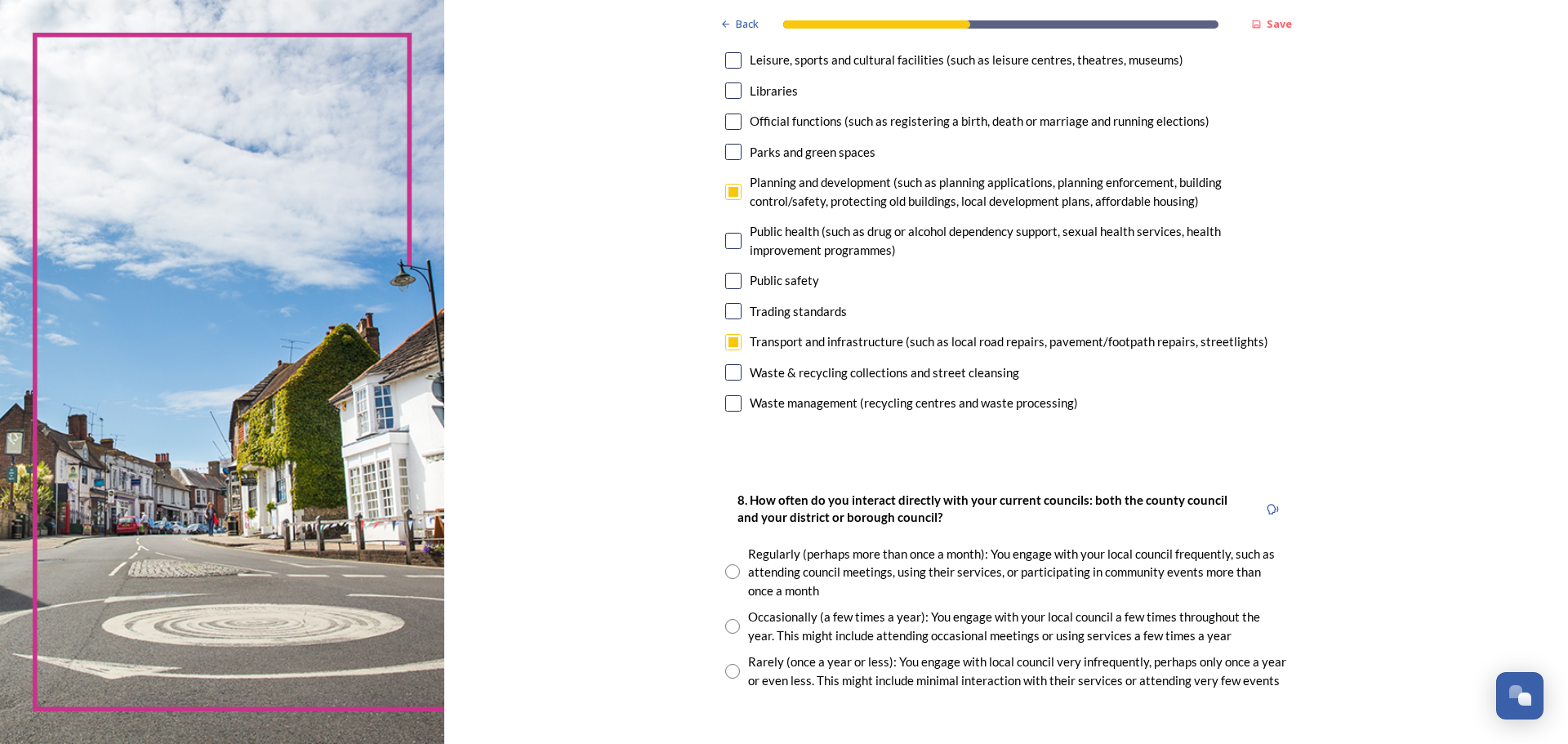
scroll to position [653, 0]
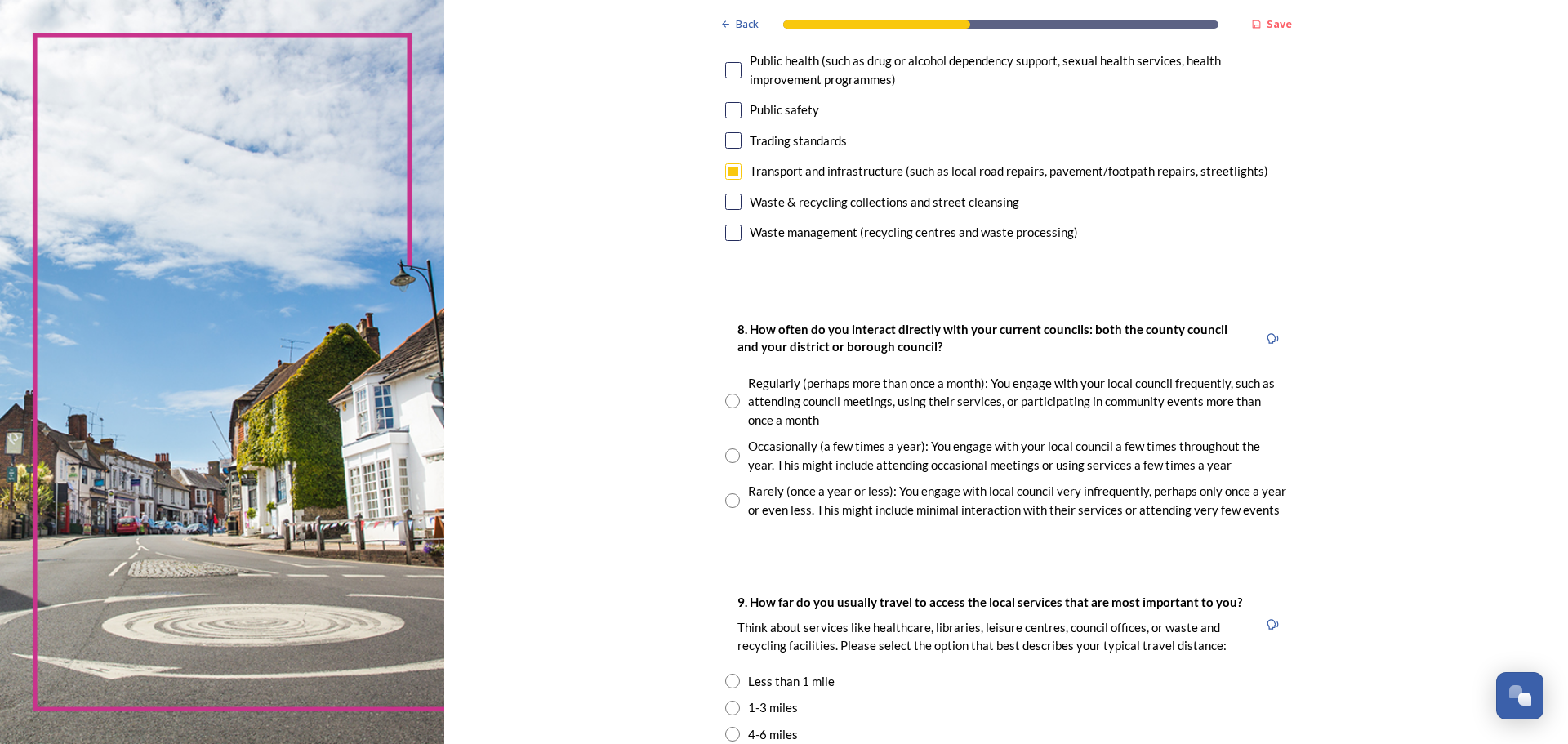
click at [725, 412] on div "Regularly (perhaps more than once a month): You engage with your local council …" at bounding box center [1006, 402] width 562 height 55
radio input "true"
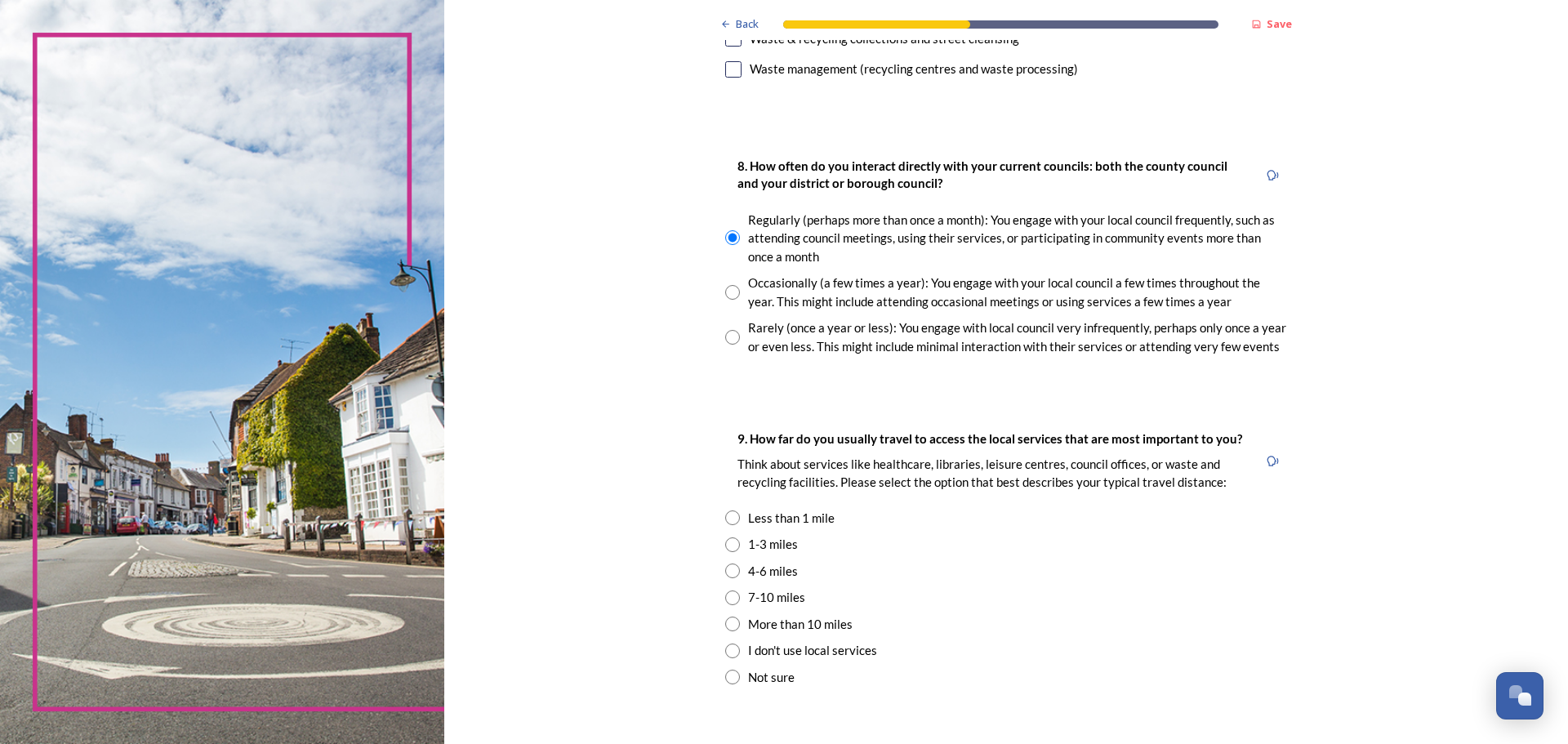
scroll to position [898, 0]
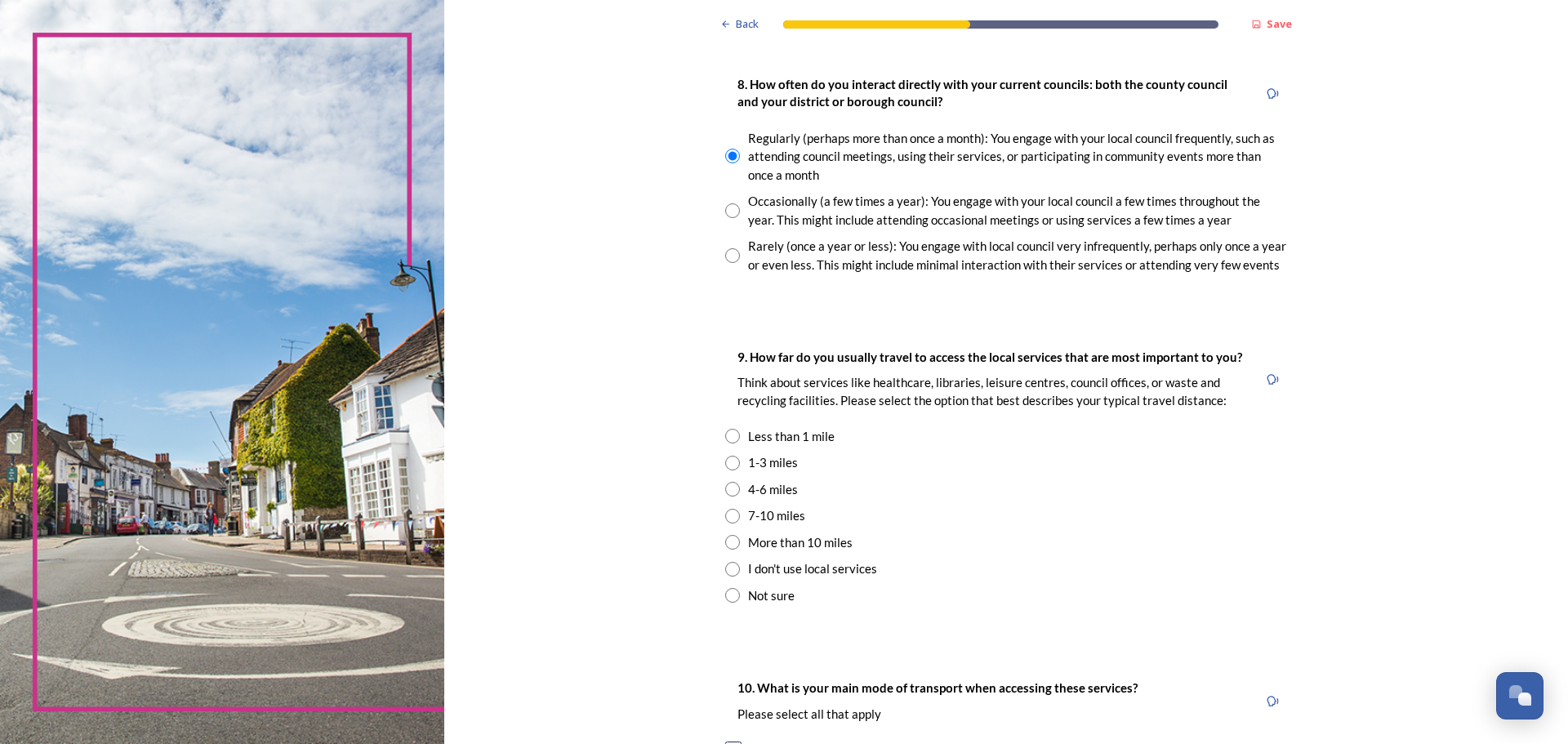
click at [726, 494] on input "radio" at bounding box center [733, 489] width 15 height 15
radio input "true"
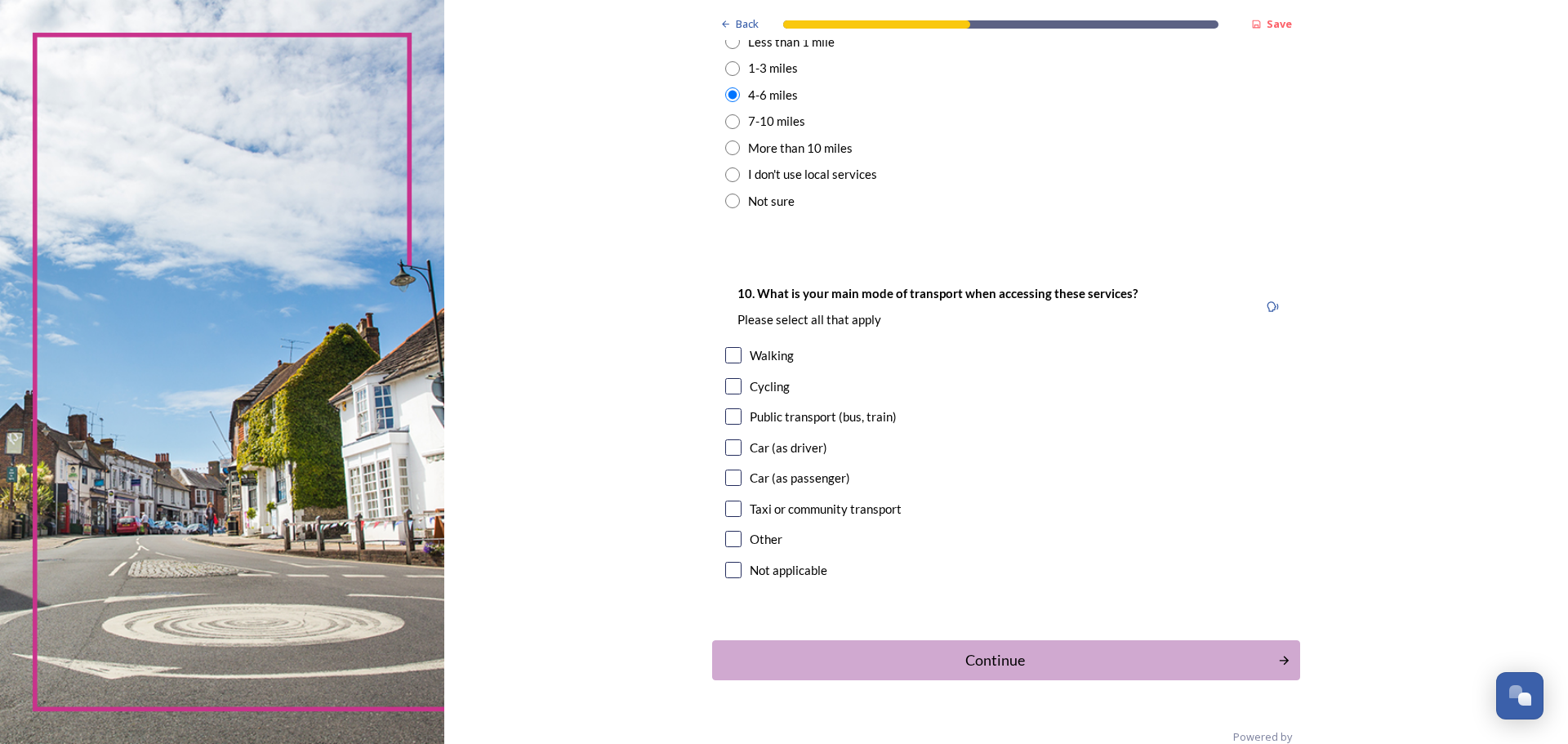
scroll to position [1307, 0]
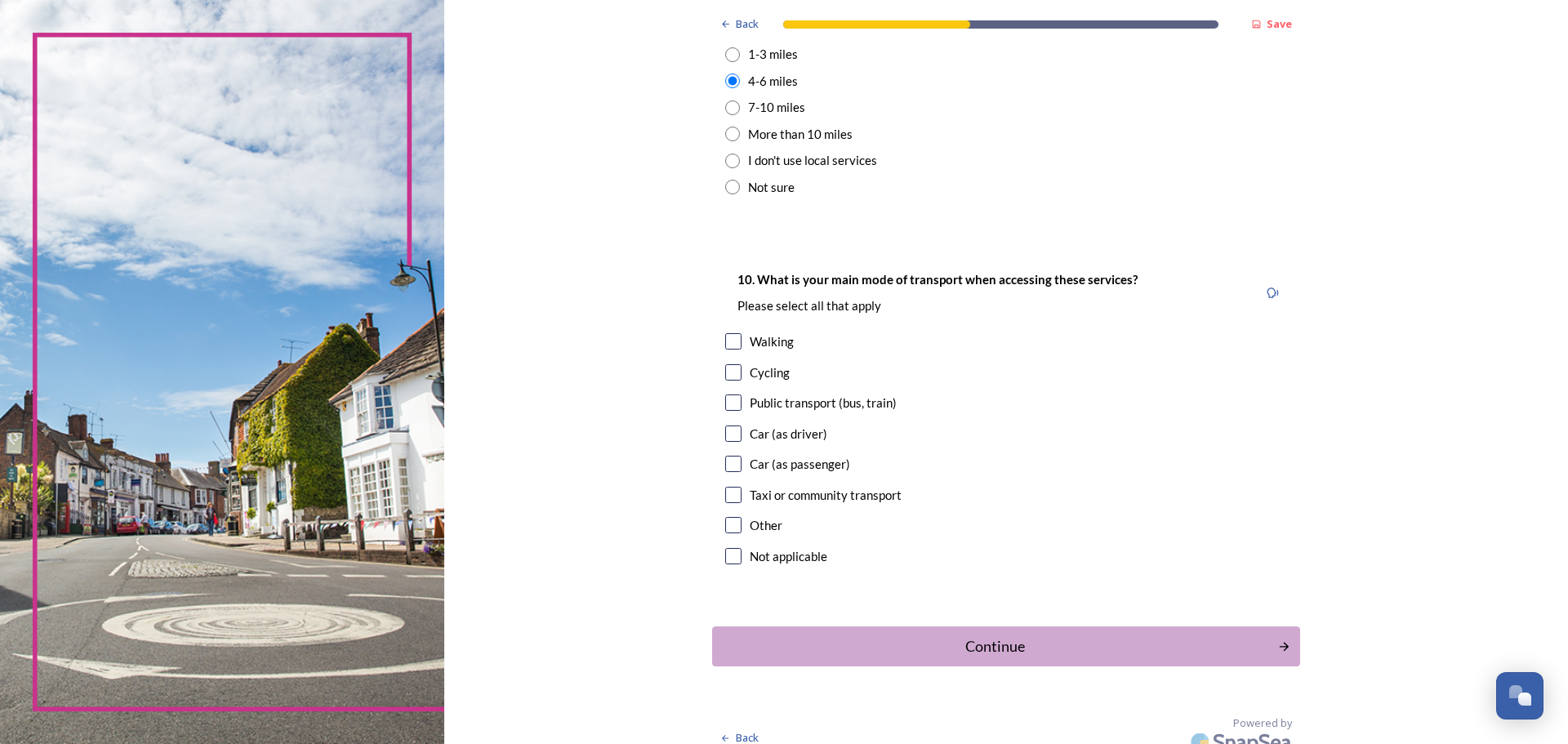
click at [730, 437] on input "checkbox" at bounding box center [734, 433] width 17 height 17
checkbox input "true"
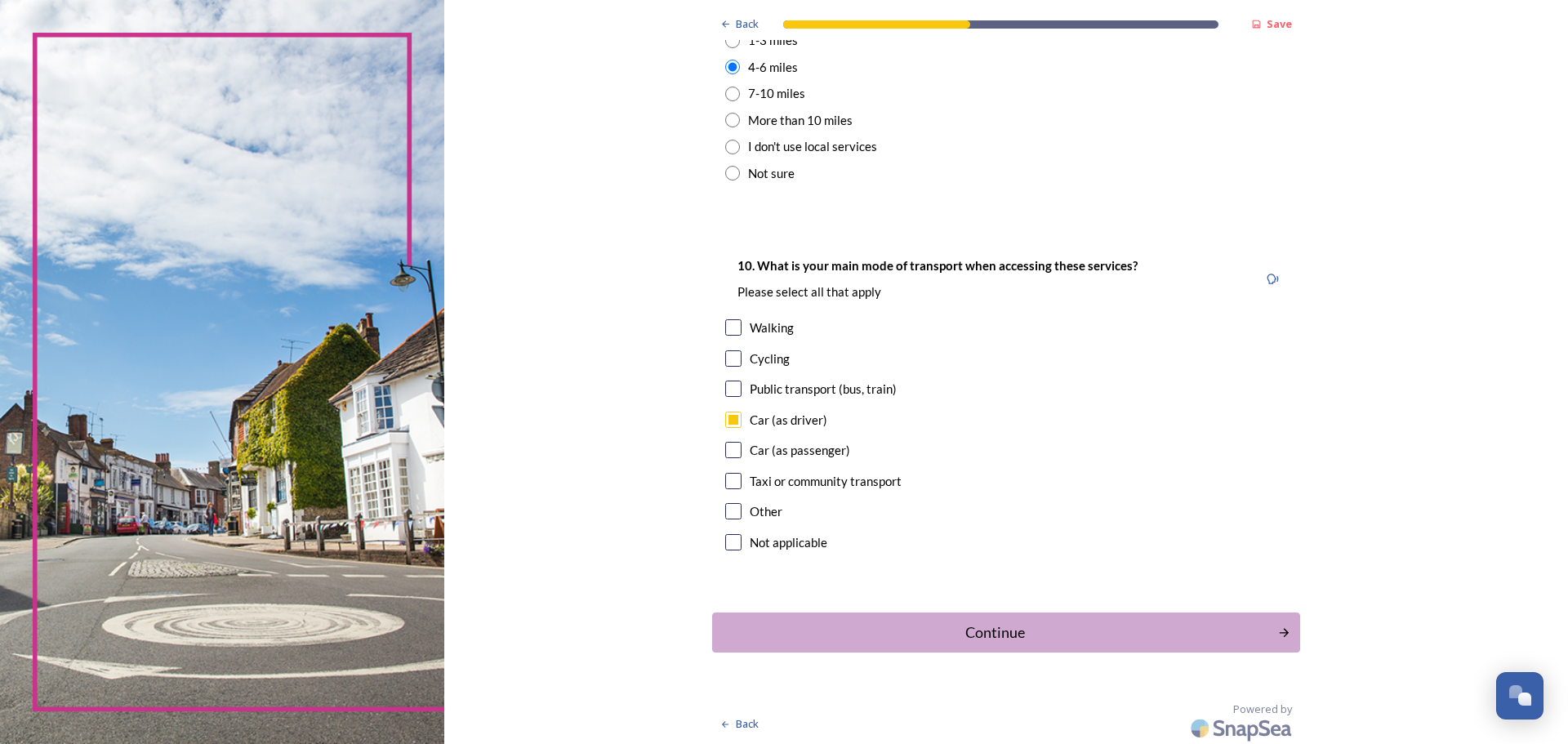
scroll to position [1324, 0]
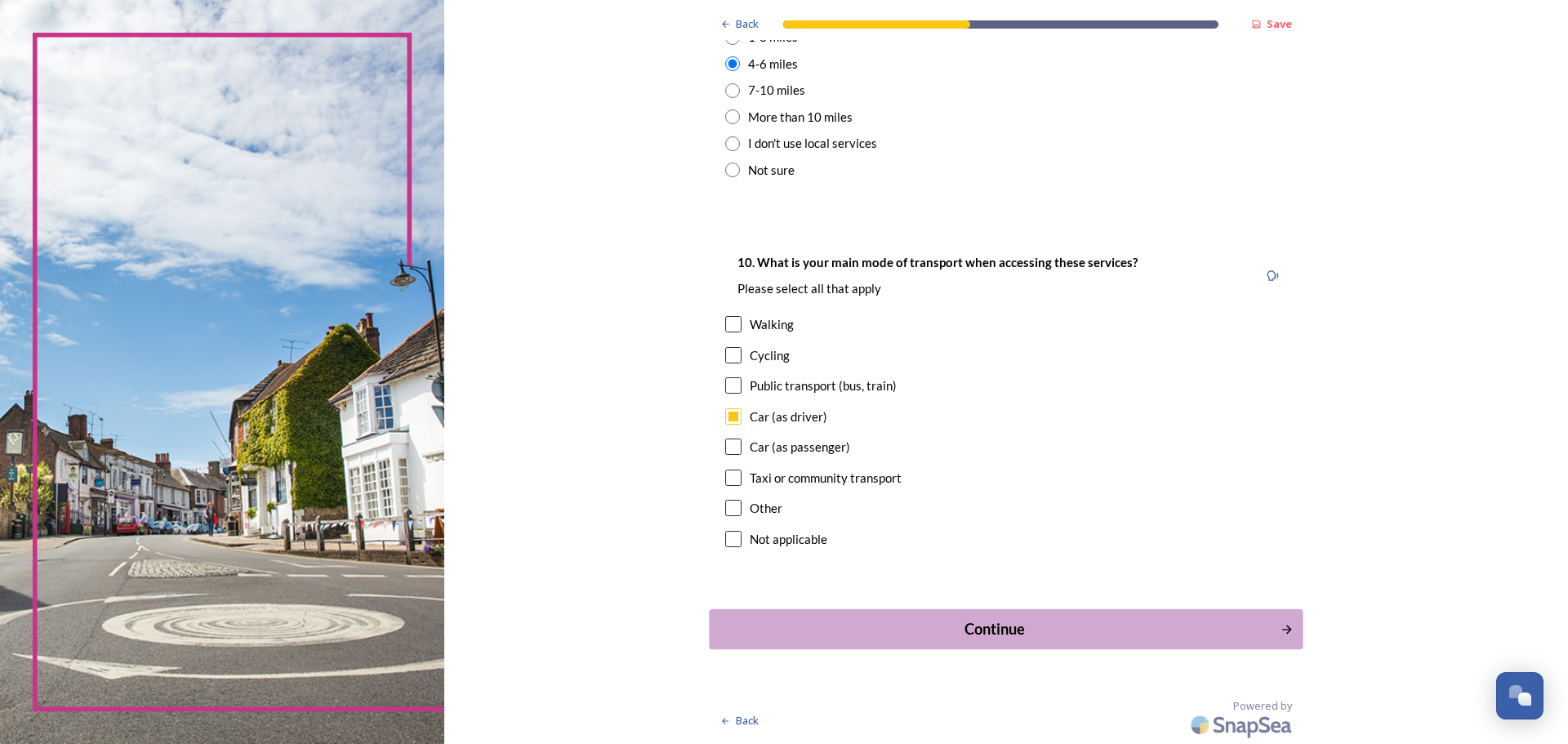
click at [1001, 636] on div "Continue" at bounding box center [995, 629] width 553 height 22
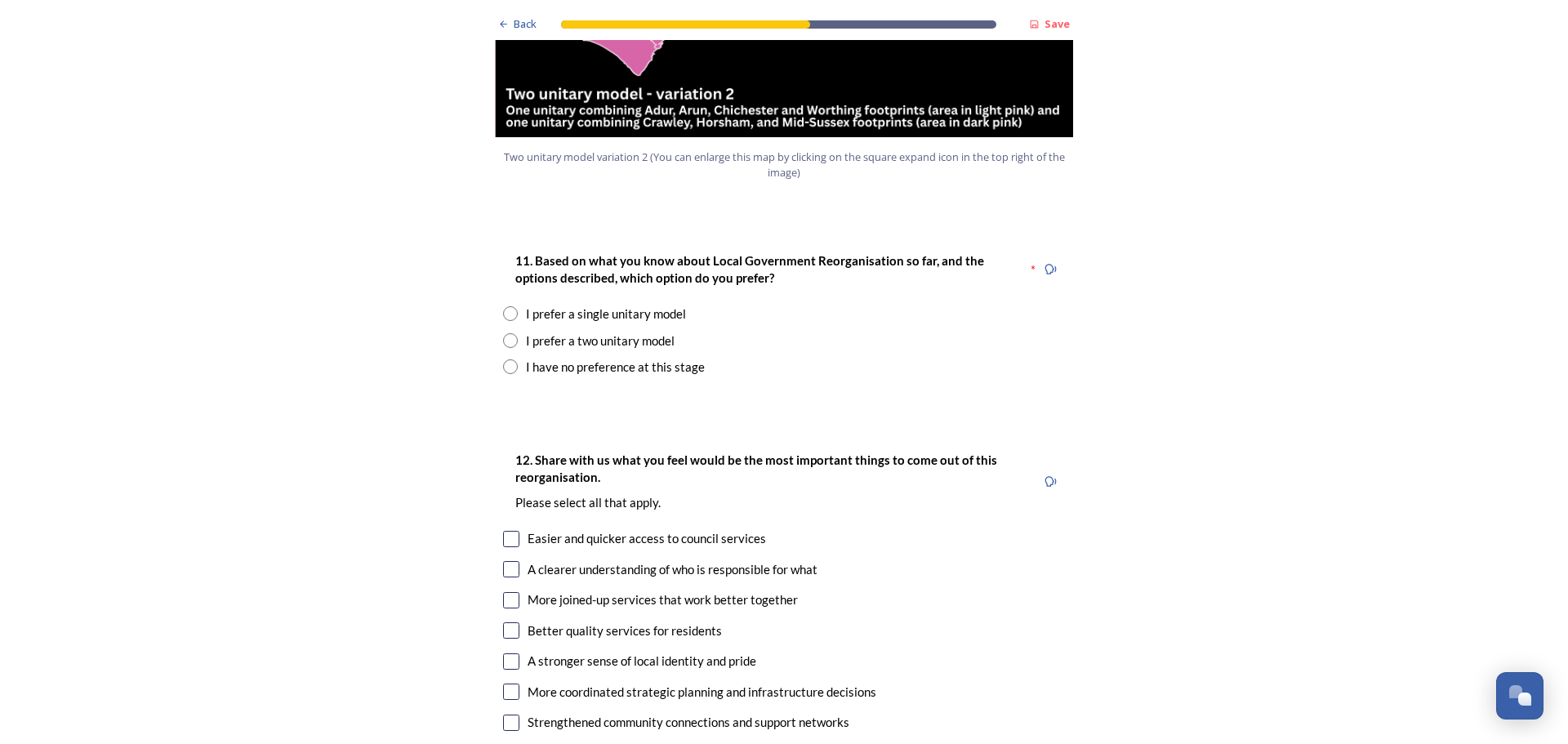
scroll to position [2042, 0]
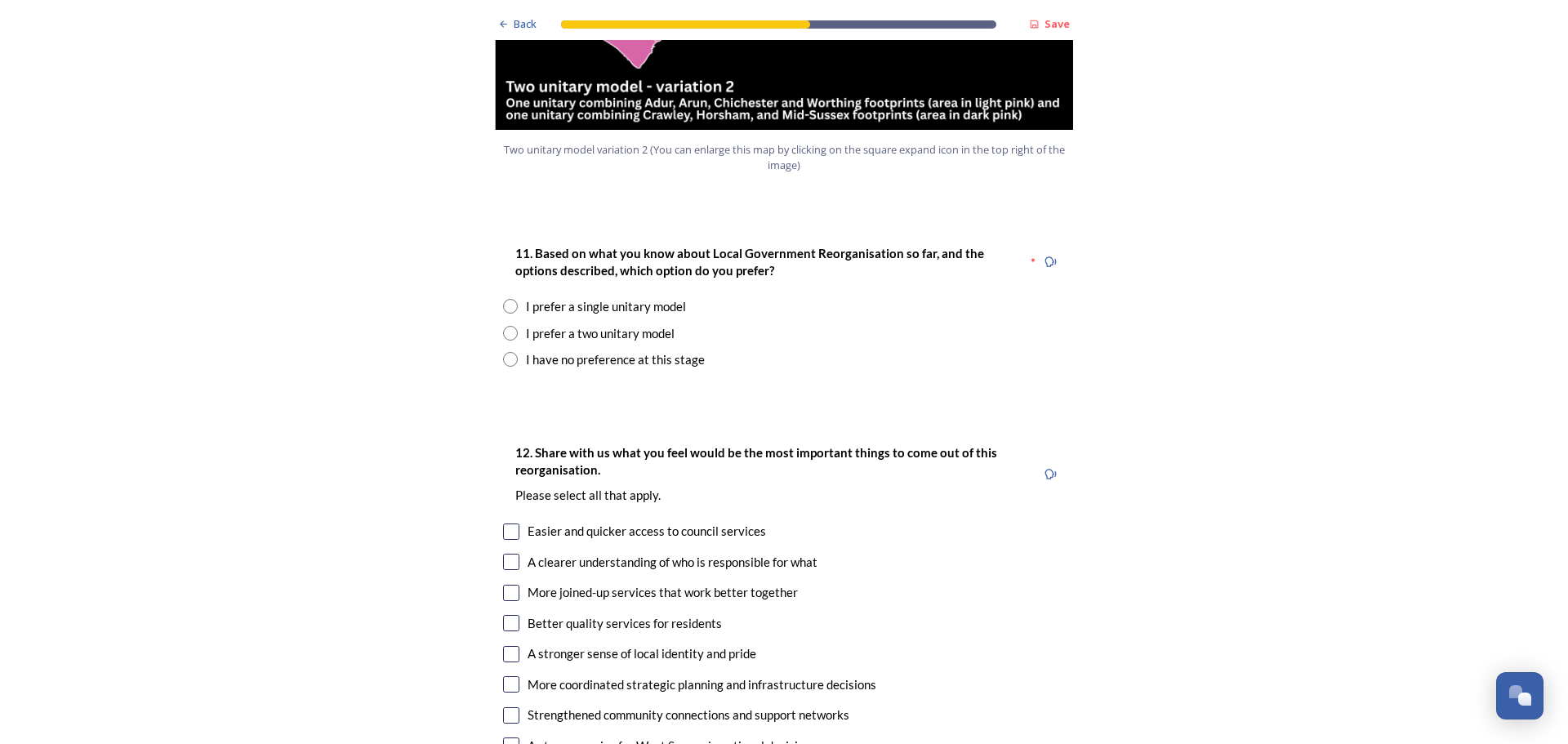
click at [503, 326] on input "radio" at bounding box center [510, 334] width 15 height 15
radio input "true"
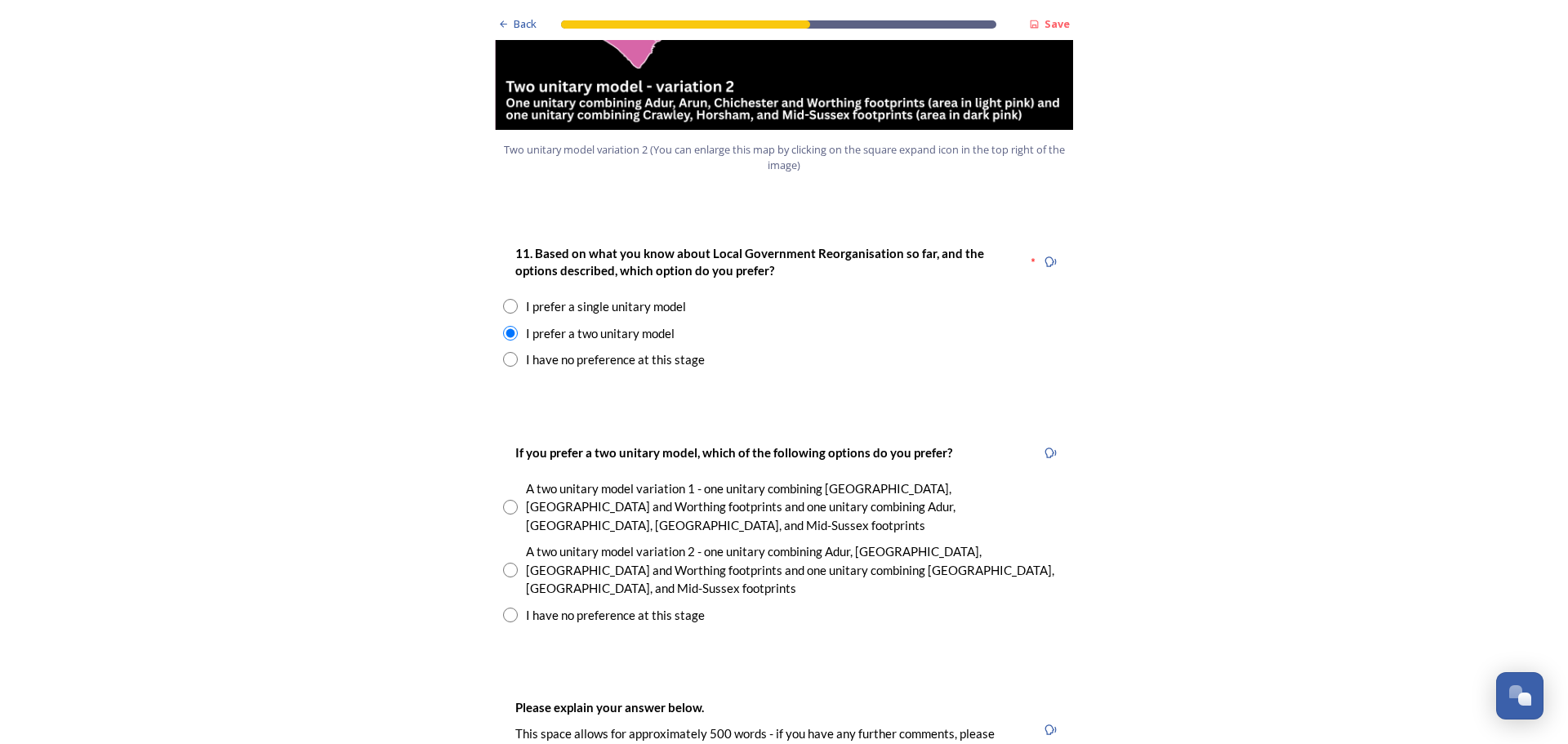
click at [508, 500] on input "radio" at bounding box center [510, 507] width 15 height 15
radio input "true"
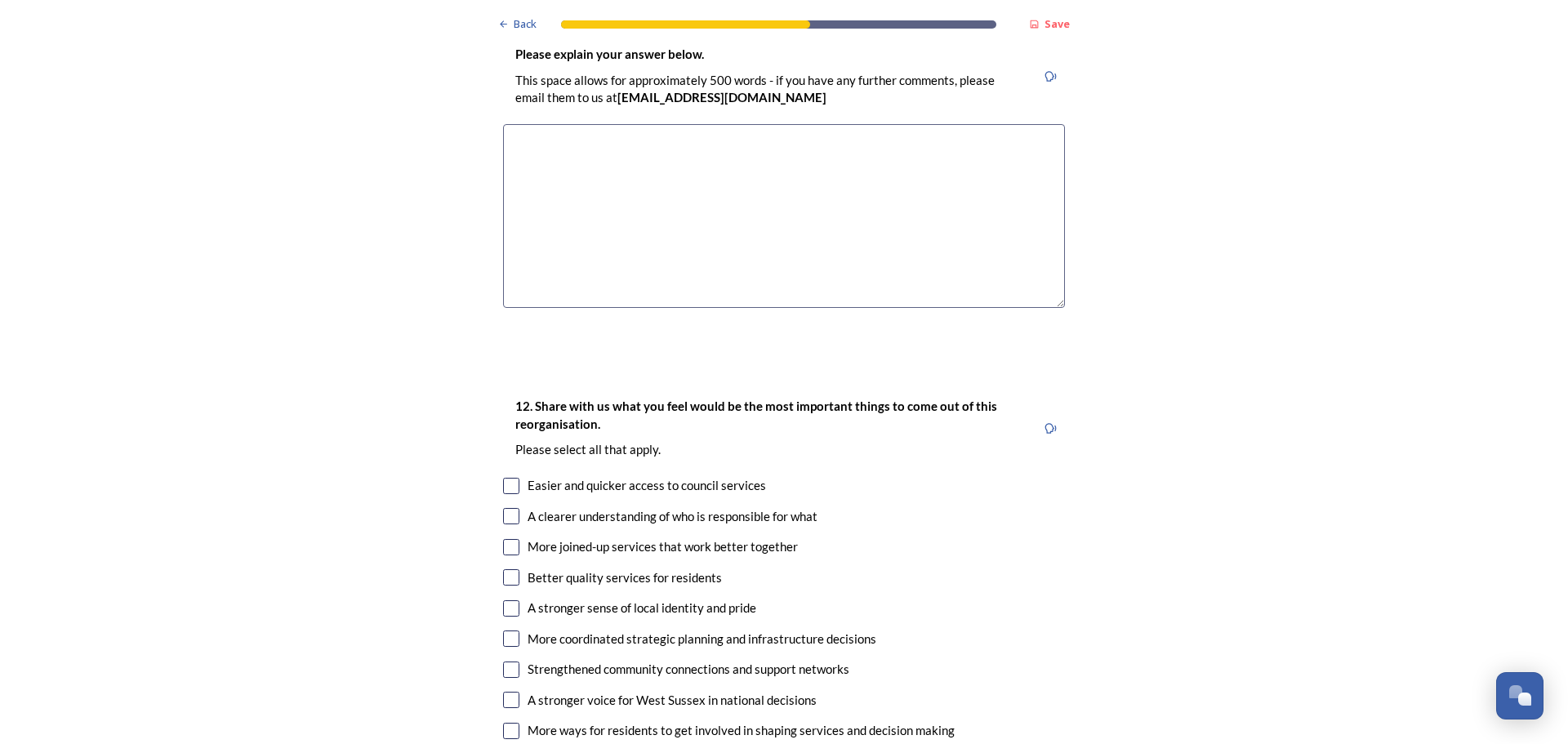
scroll to position [2777, 0]
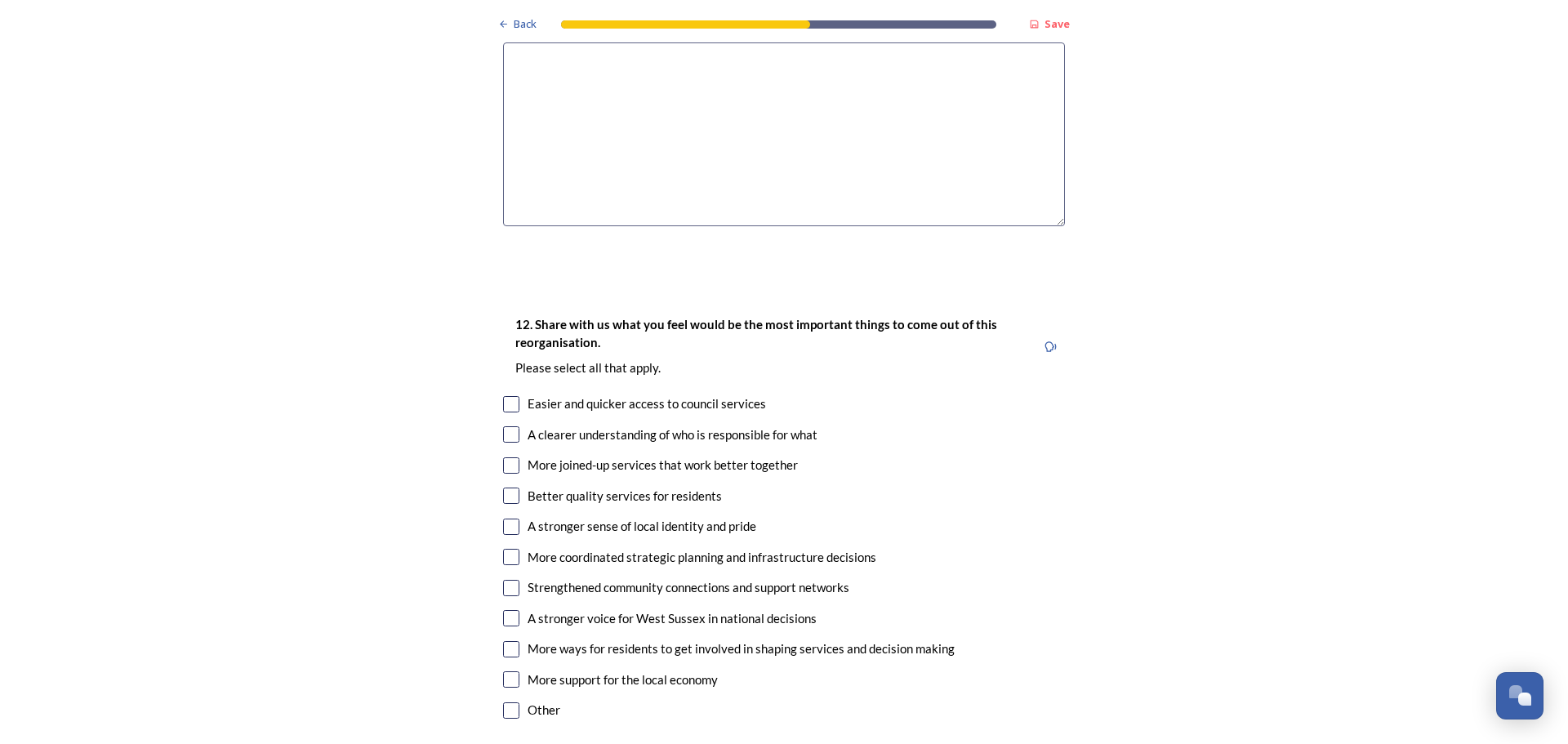
click at [503, 457] on input "checkbox" at bounding box center [511, 466] width 17 height 17
checkbox input "true"
click at [505, 488] on input "checkbox" at bounding box center [511, 496] width 17 height 17
checkbox input "true"
click at [503, 426] on input "checkbox" at bounding box center [511, 434] width 17 height 17
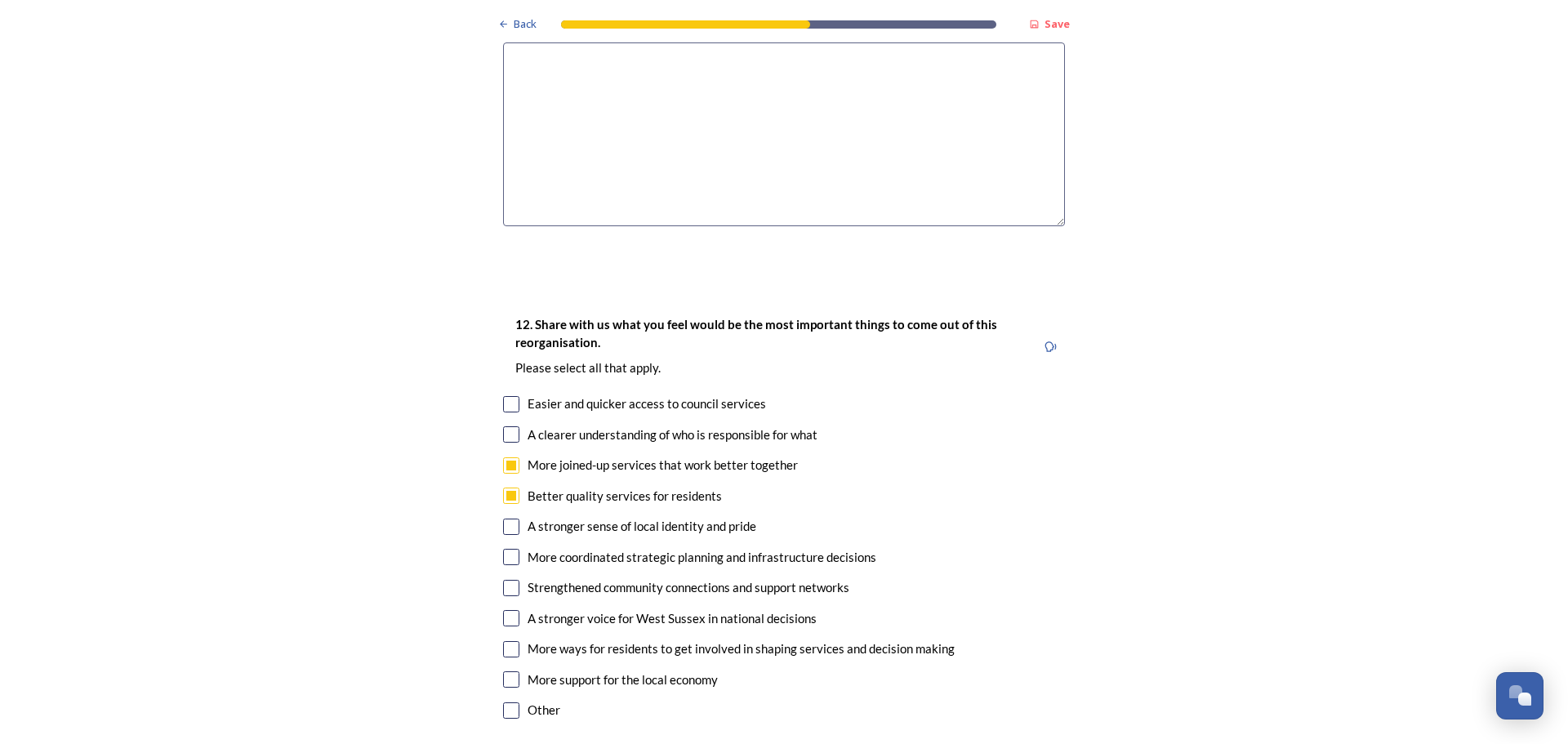
checkbox input "true"
click at [504, 549] on input "checkbox" at bounding box center [511, 557] width 17 height 17
checkbox input "true"
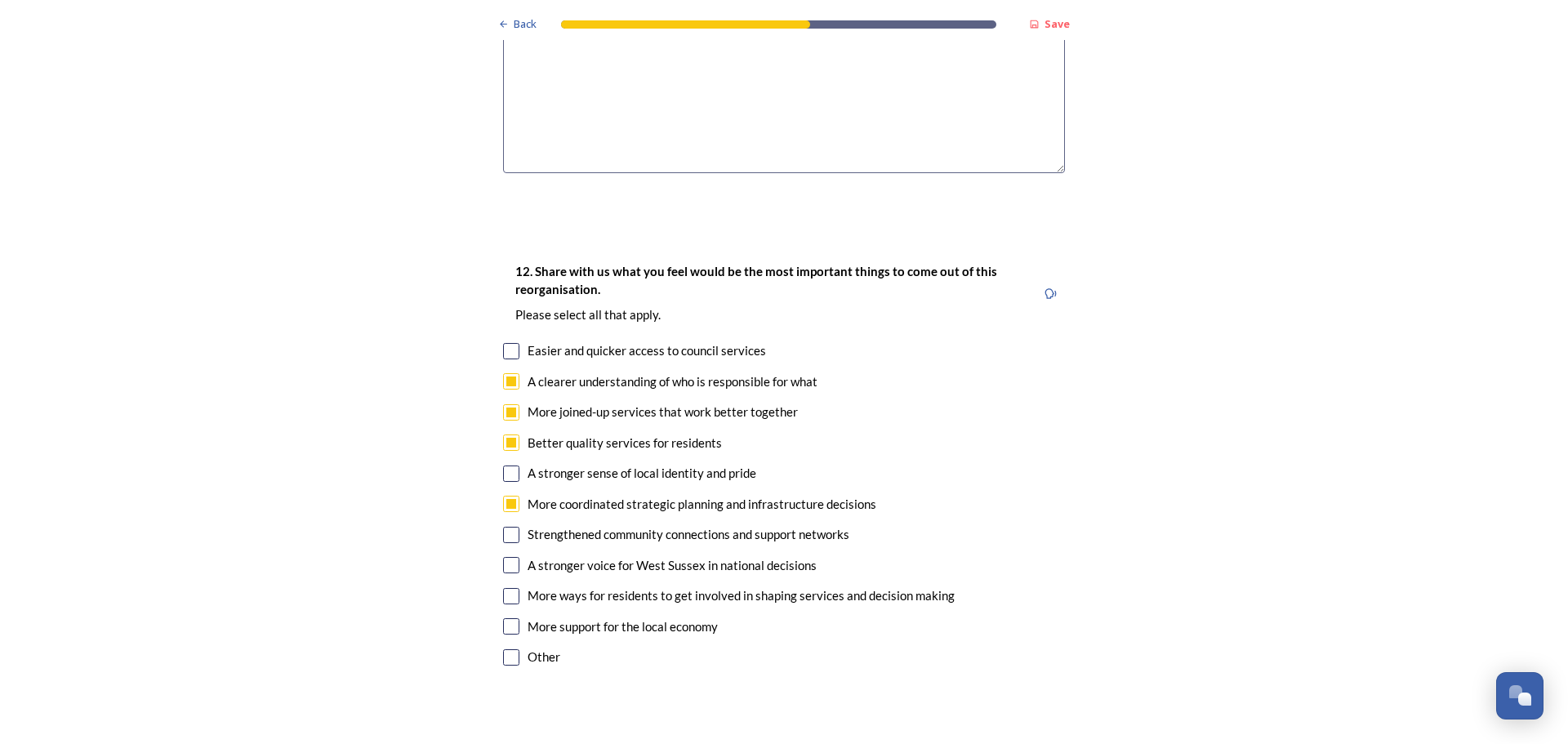
scroll to position [2940, 0]
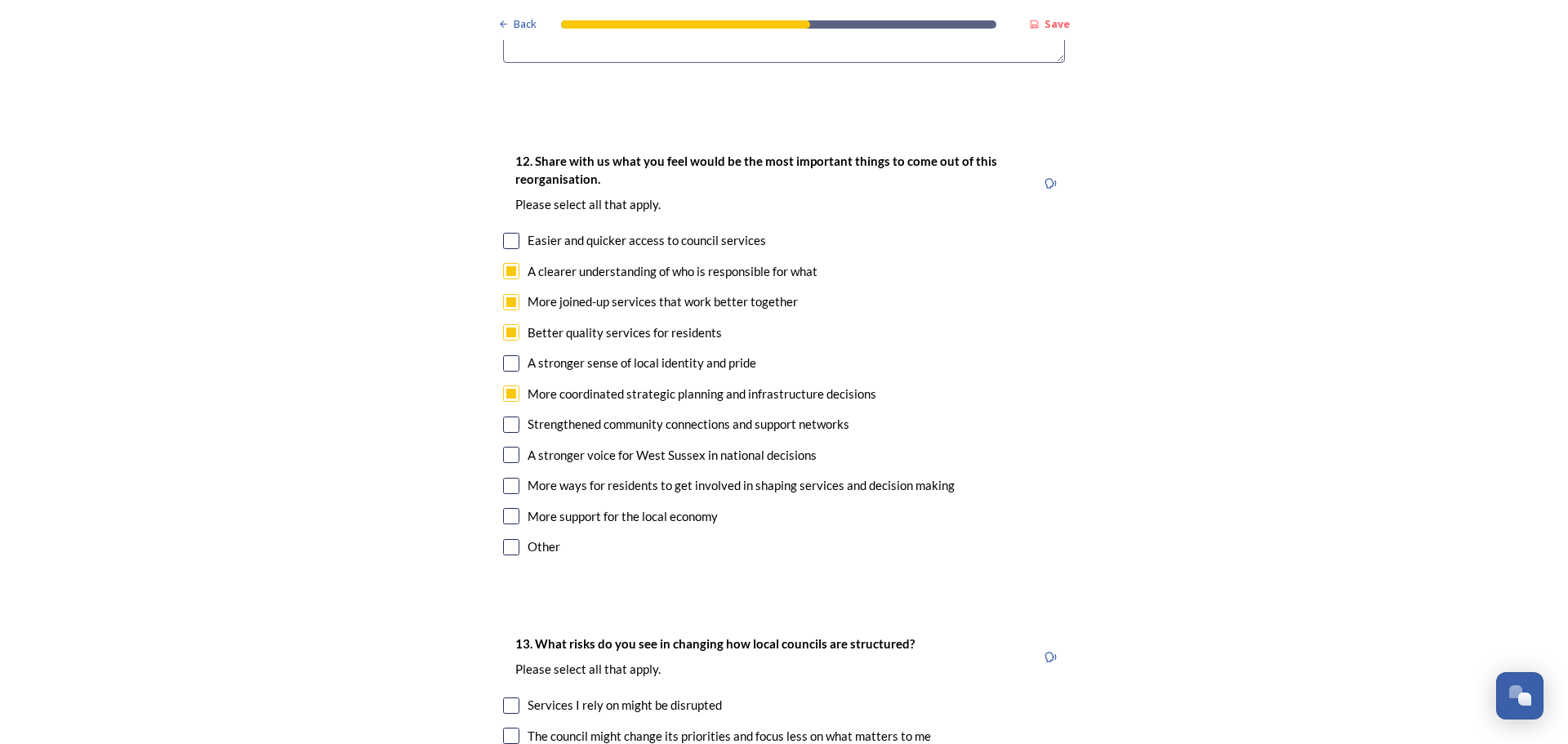
click at [508, 446] on input "checkbox" at bounding box center [511, 455] width 17 height 17
checkbox input "true"
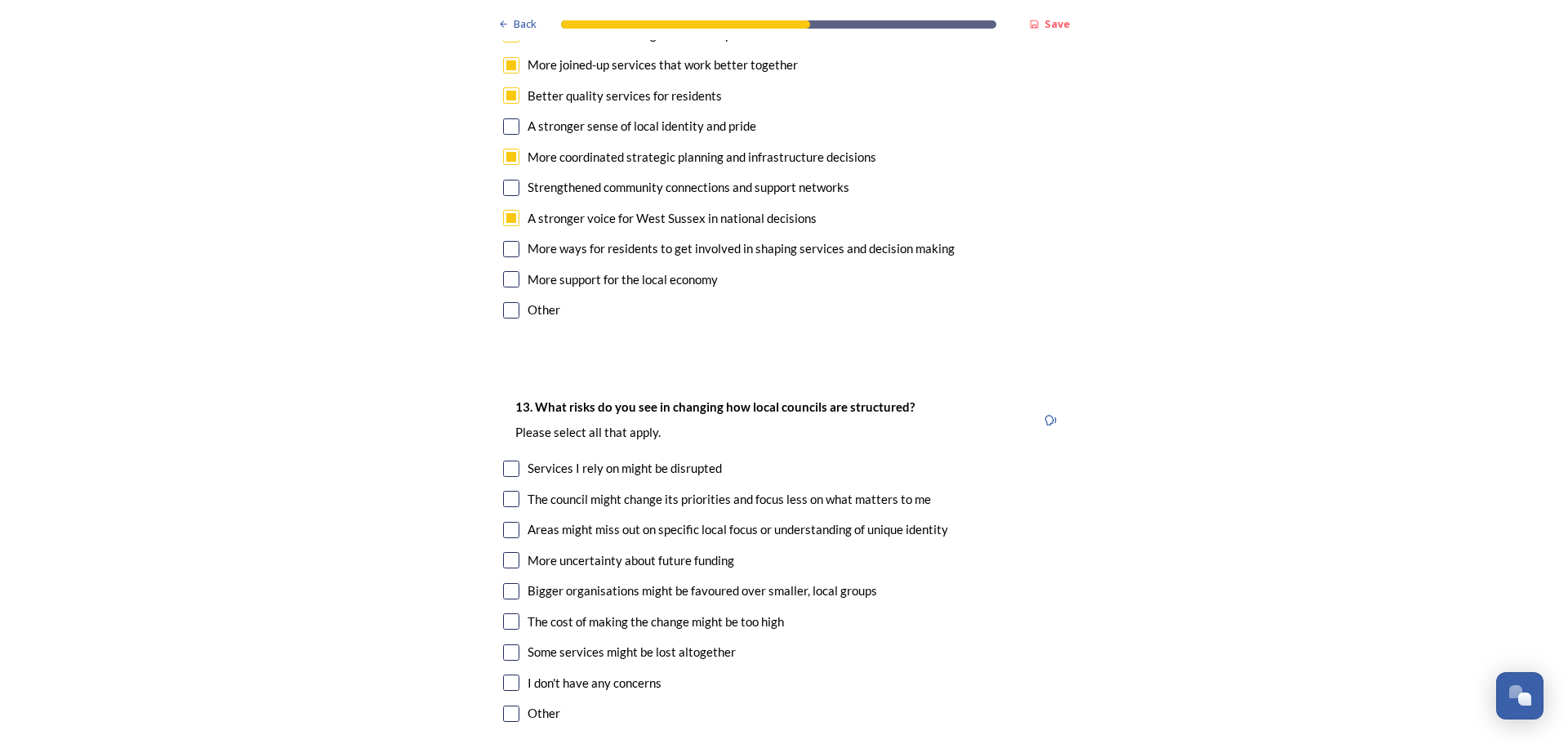
scroll to position [3186, 0]
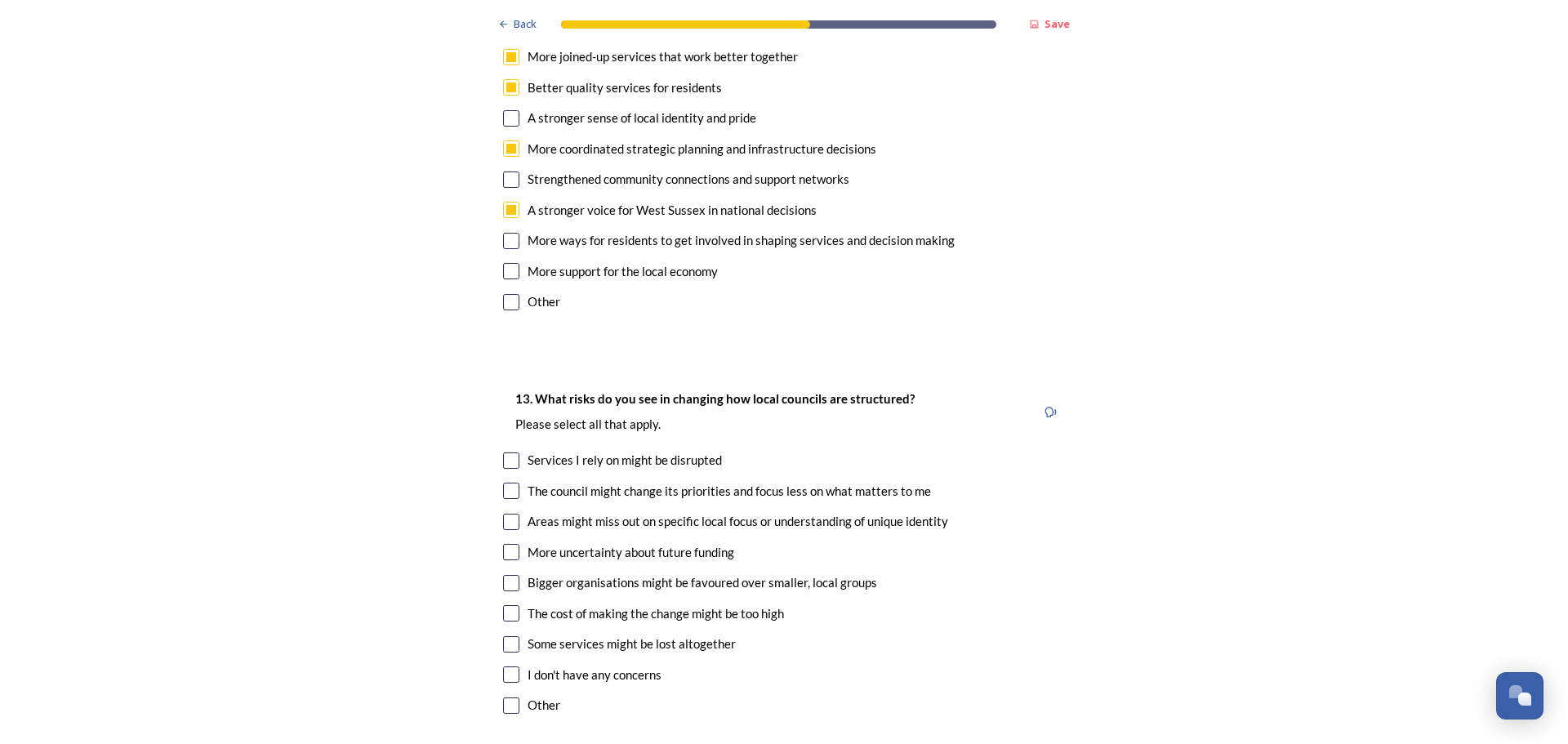
click at [503, 453] on input "checkbox" at bounding box center [511, 461] width 17 height 17
checkbox input "true"
click at [504, 482] on input "checkbox" at bounding box center [511, 491] width 17 height 17
checkbox input "true"
click at [504, 514] on input "checkbox" at bounding box center [511, 522] width 17 height 17
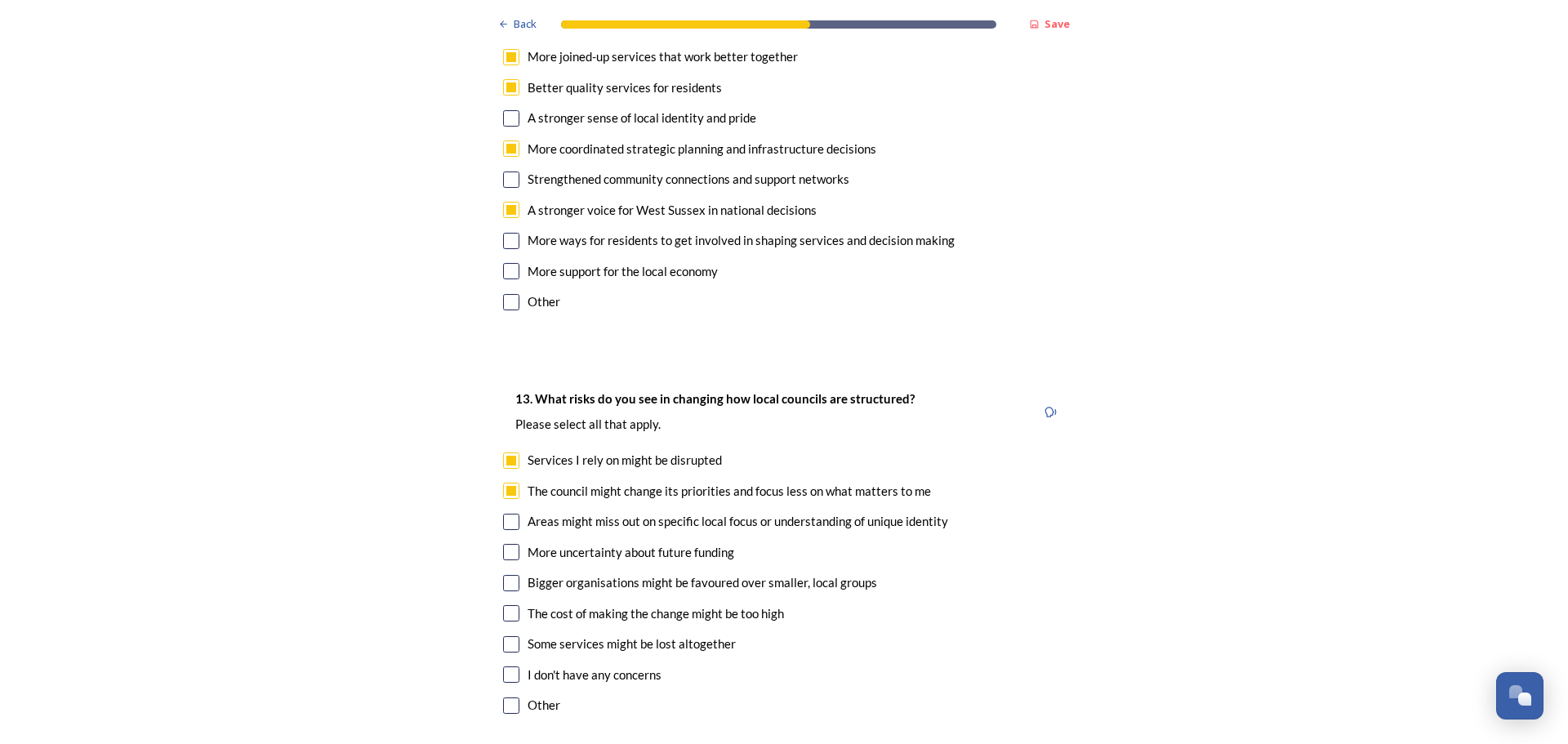
checkbox input "true"
click at [507, 544] on input "checkbox" at bounding box center [511, 553] width 17 height 17
checkbox input "true"
click at [504, 575] on input "checkbox" at bounding box center [511, 583] width 17 height 17
checkbox input "true"
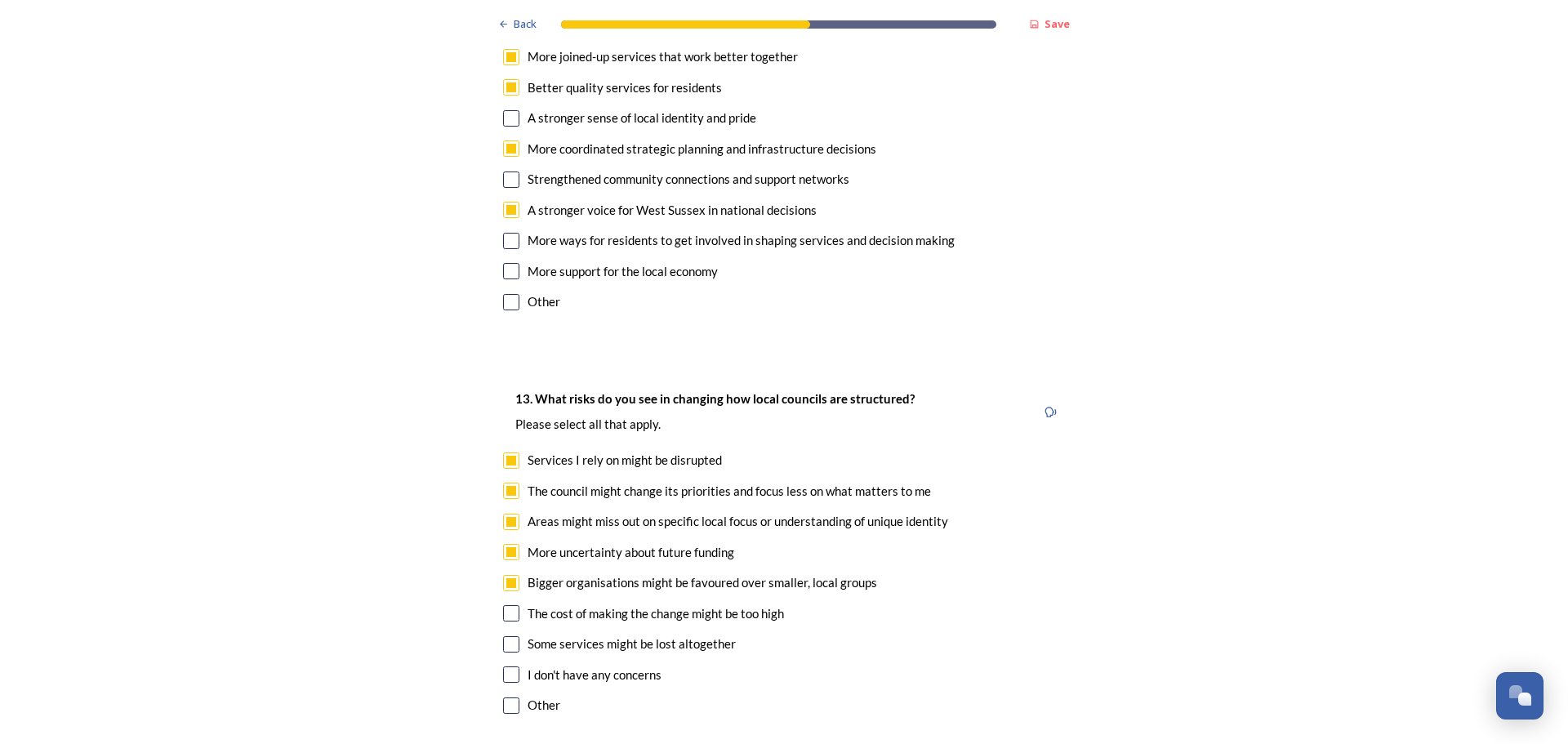
click at [507, 605] on input "checkbox" at bounding box center [511, 614] width 17 height 17
checkbox input "true"
click at [505, 636] on input "checkbox" at bounding box center [511, 644] width 17 height 17
checkbox input "true"
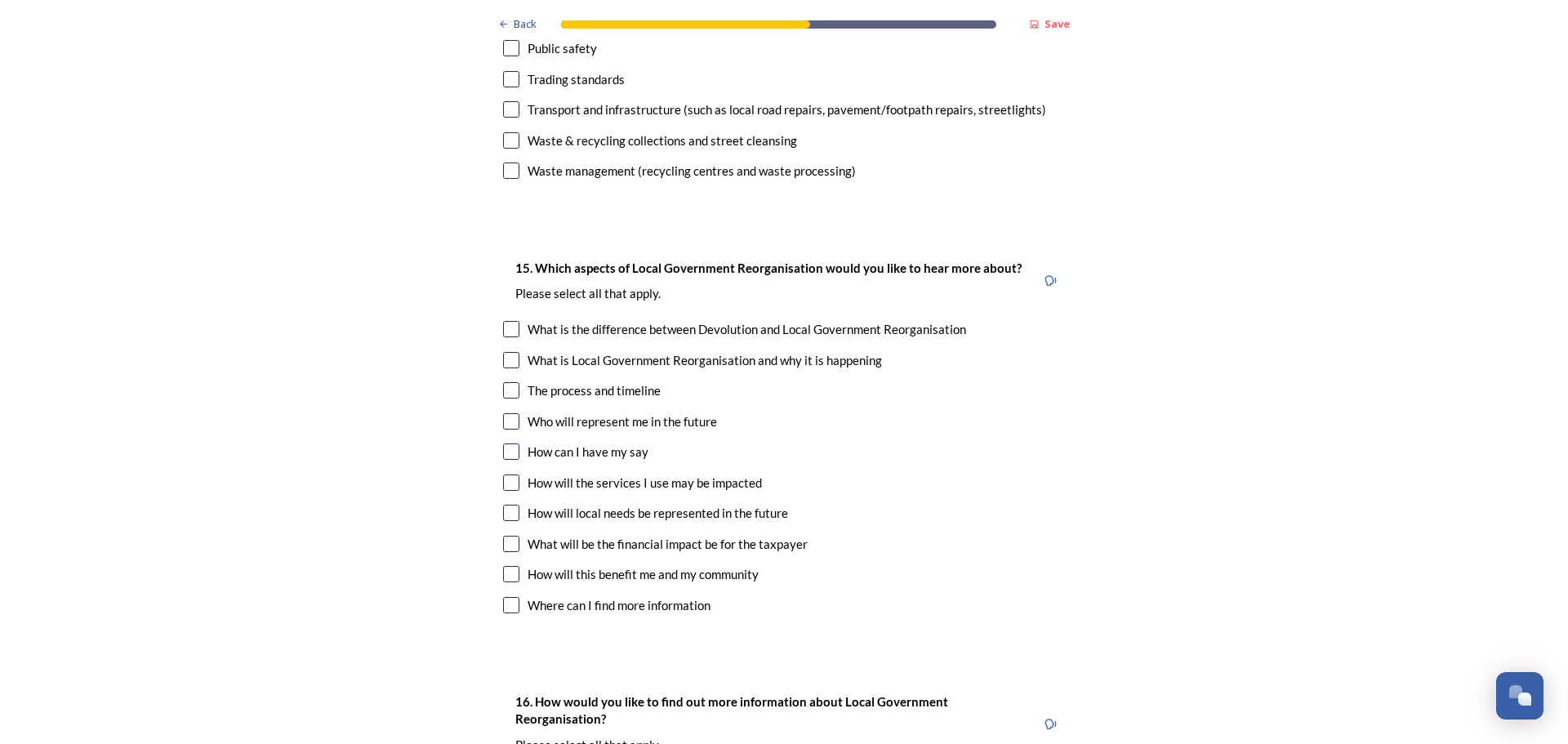
scroll to position [4574, 0]
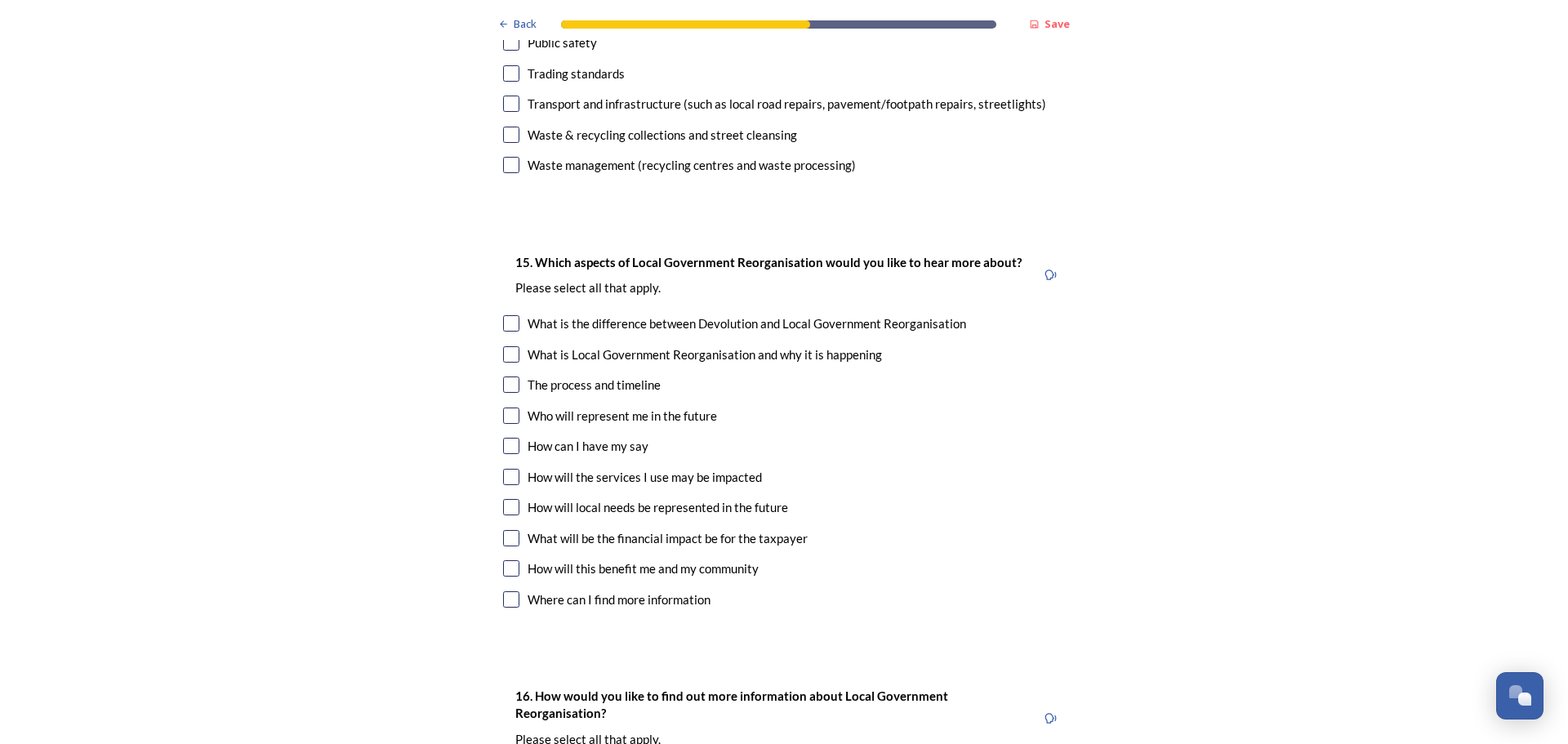
click at [509, 499] on input "checkbox" at bounding box center [511, 507] width 17 height 17
checkbox input "true"
click at [504, 469] on input "checkbox" at bounding box center [511, 477] width 17 height 17
checkbox input "true"
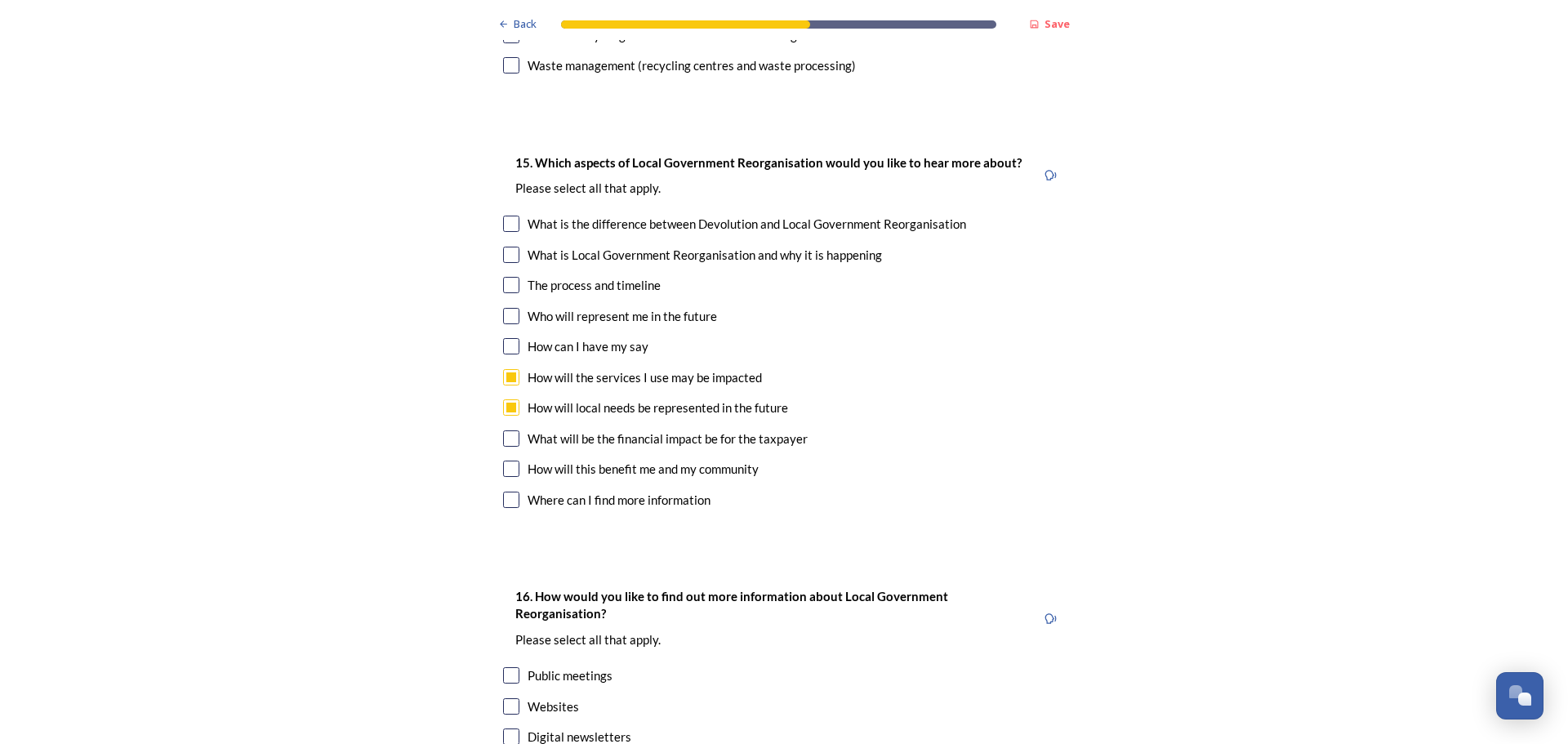
scroll to position [4819, 0]
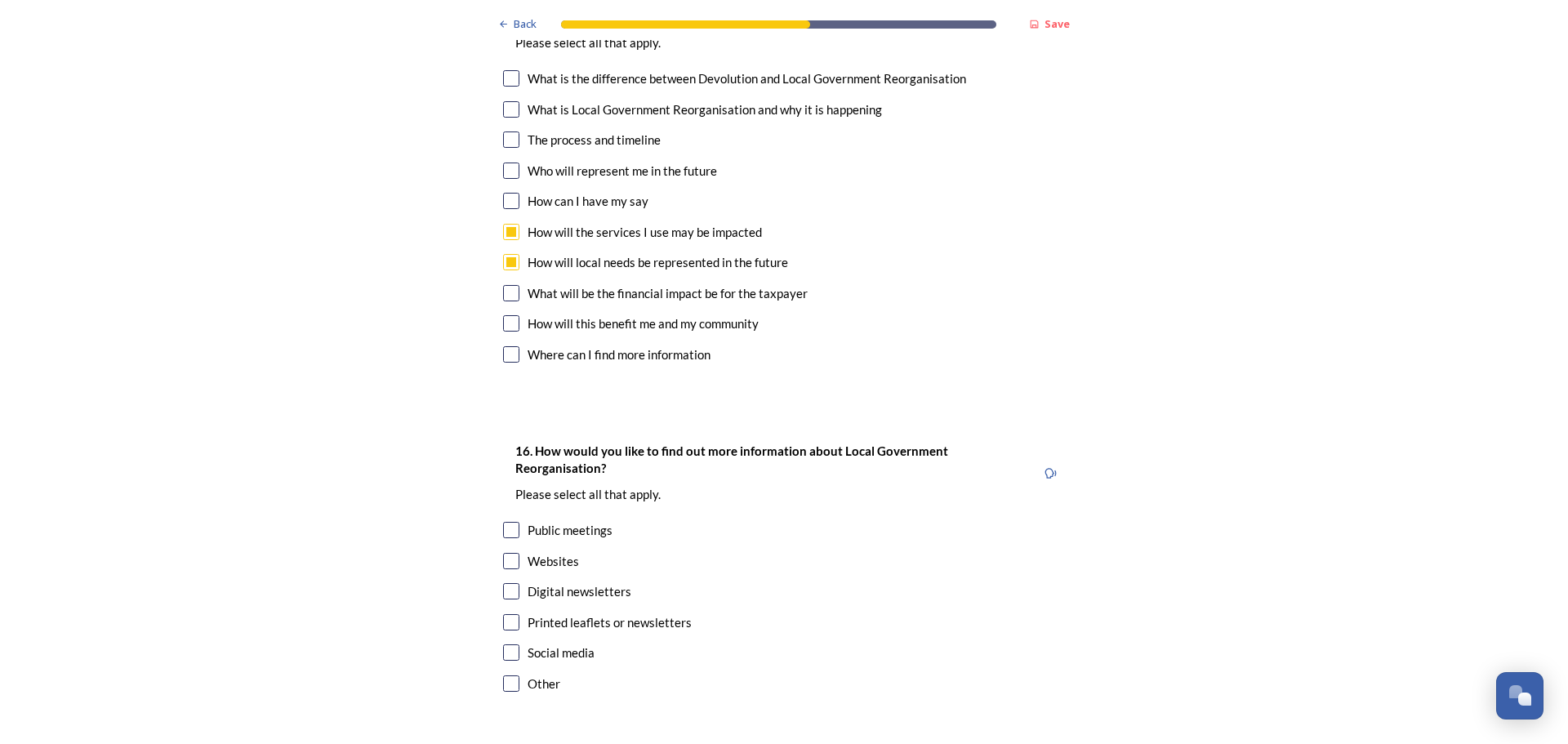
click at [503, 553] on input "checkbox" at bounding box center [511, 561] width 17 height 17
checkbox input "true"
click at [506, 583] on input "checkbox" at bounding box center [511, 592] width 17 height 17
checkbox input "true"
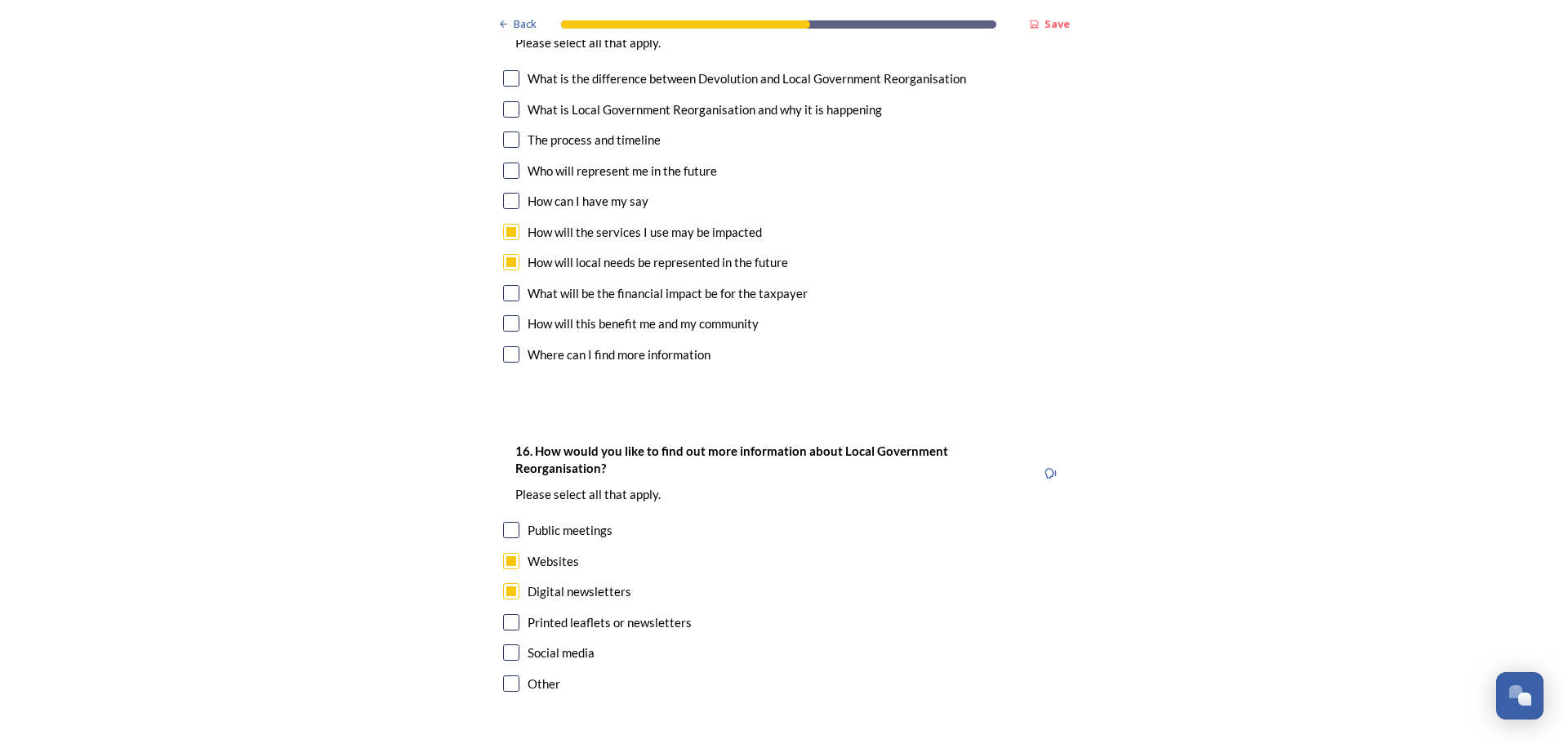
scroll to position [0, 0]
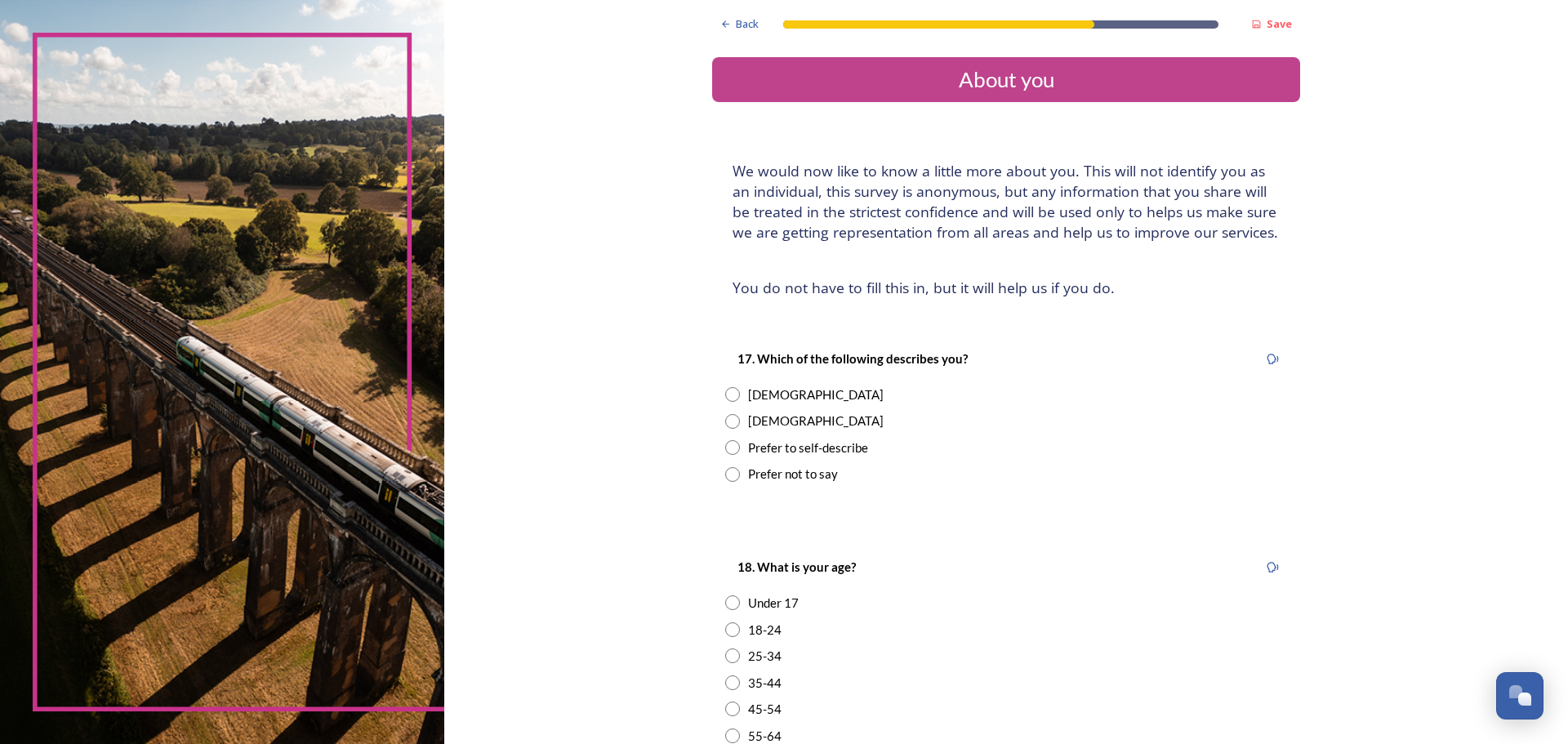
click at [727, 396] on input "radio" at bounding box center [733, 395] width 15 height 15
radio input "true"
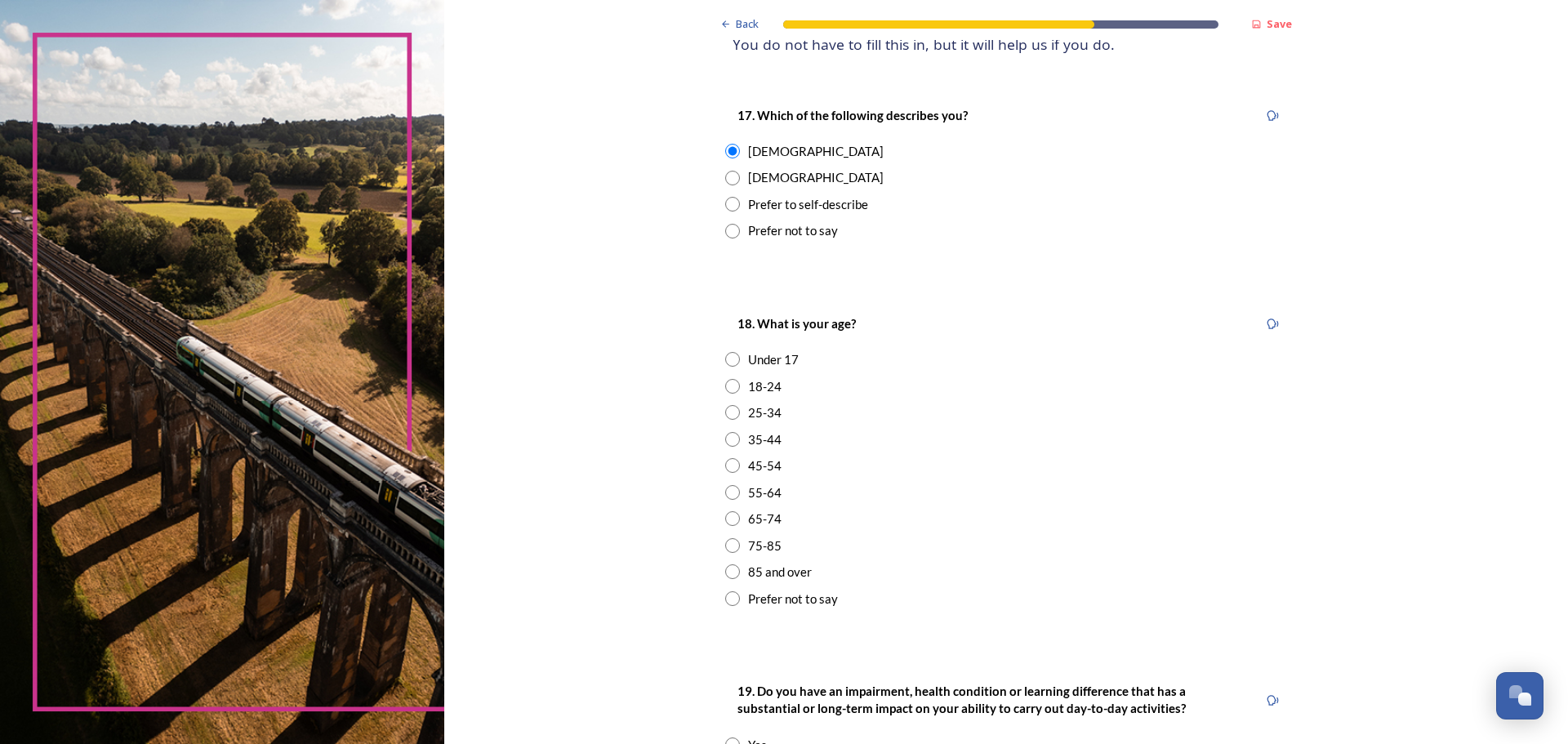
scroll to position [245, 0]
click at [731, 517] on input "radio" at bounding box center [733, 517] width 15 height 15
radio input "true"
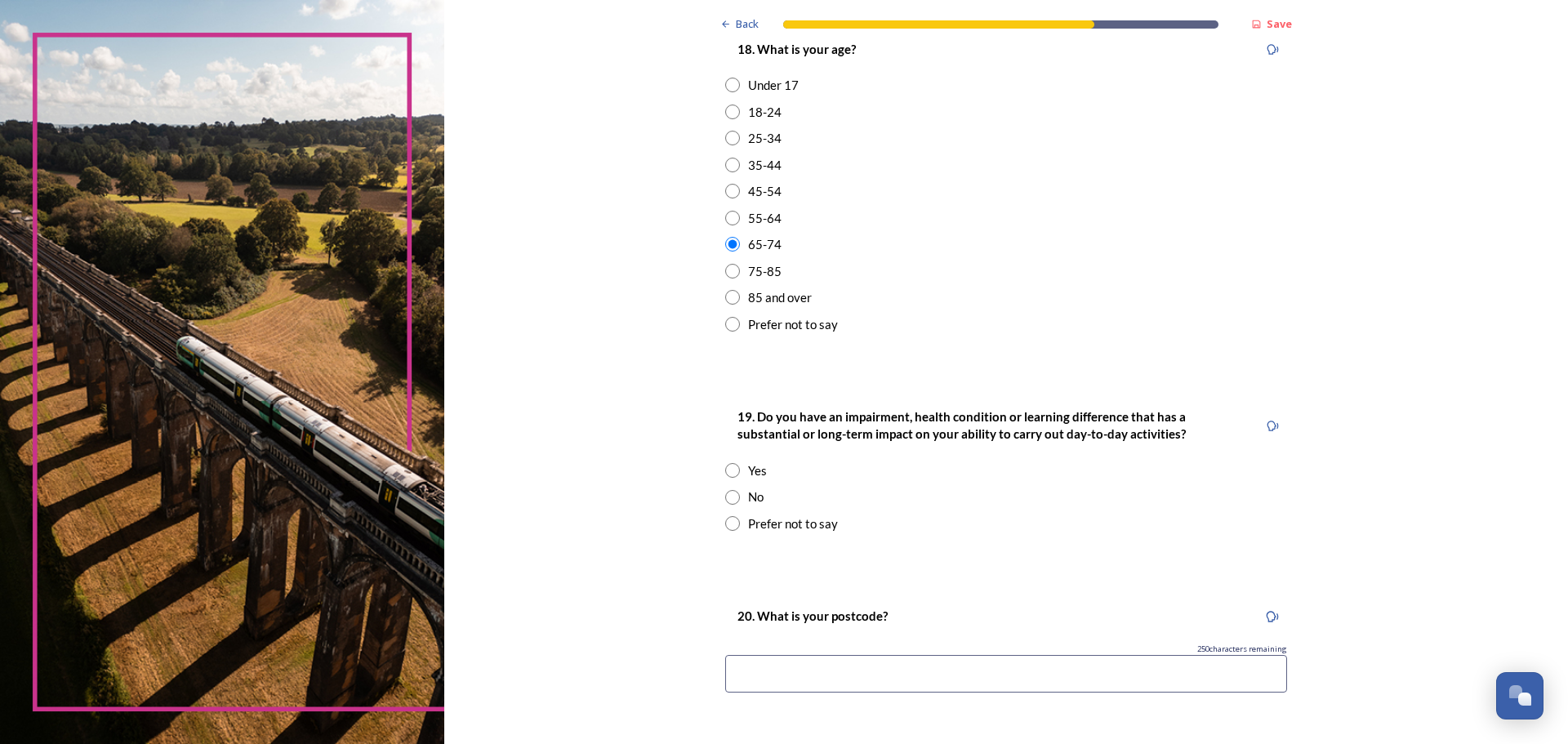
scroll to position [572, 0]
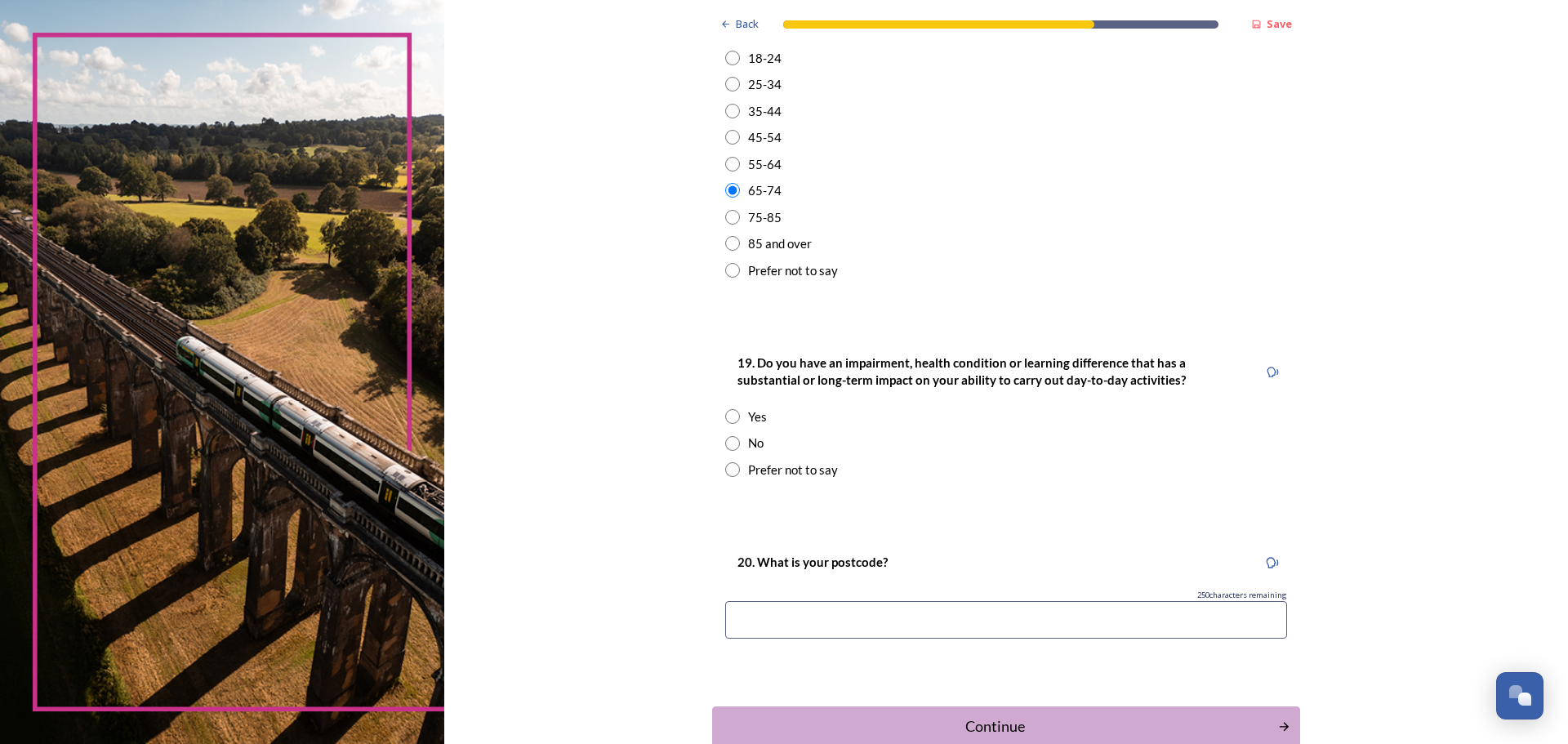
click at [727, 434] on div "No" at bounding box center [1006, 443] width 562 height 18
radio input "true"
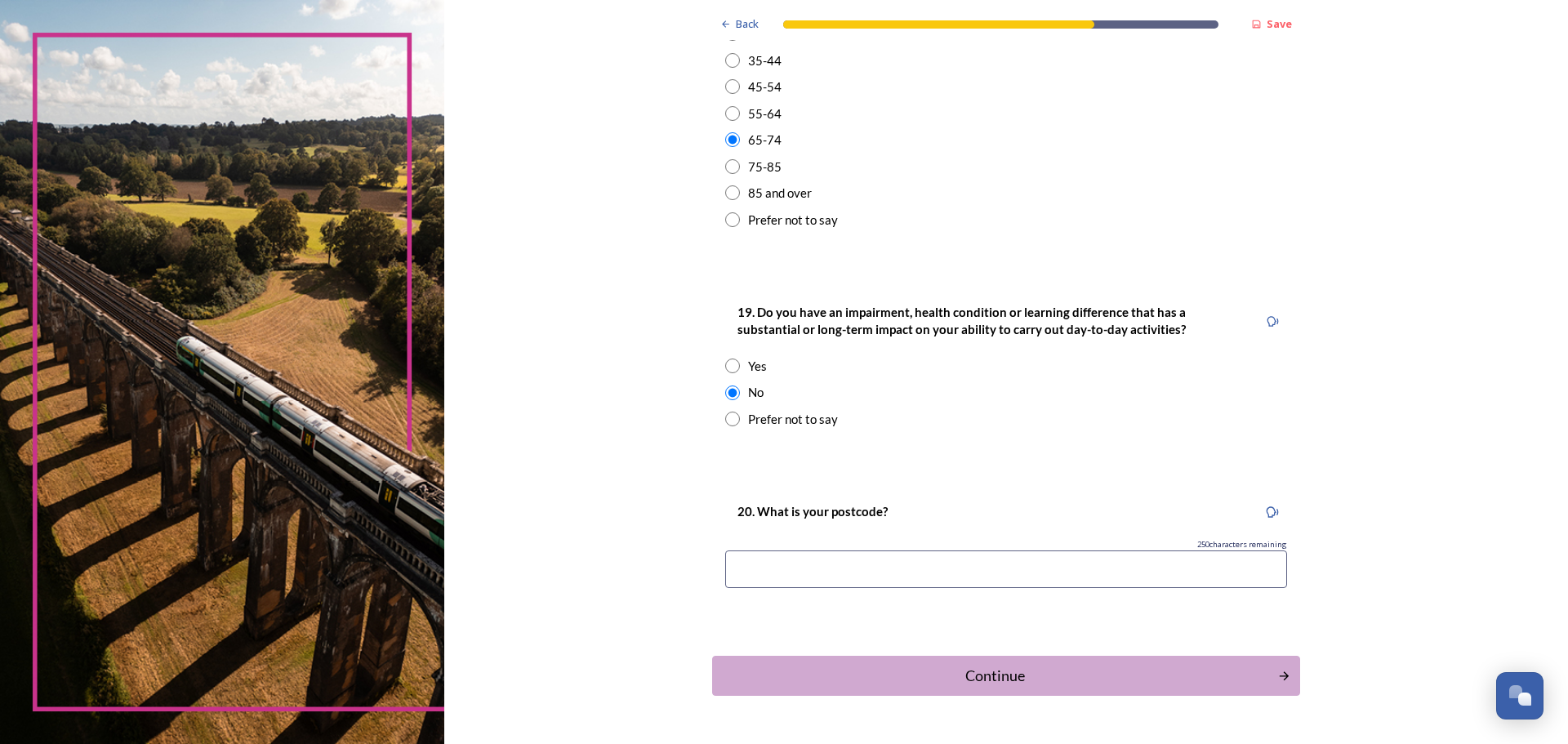
scroll to position [669, 0]
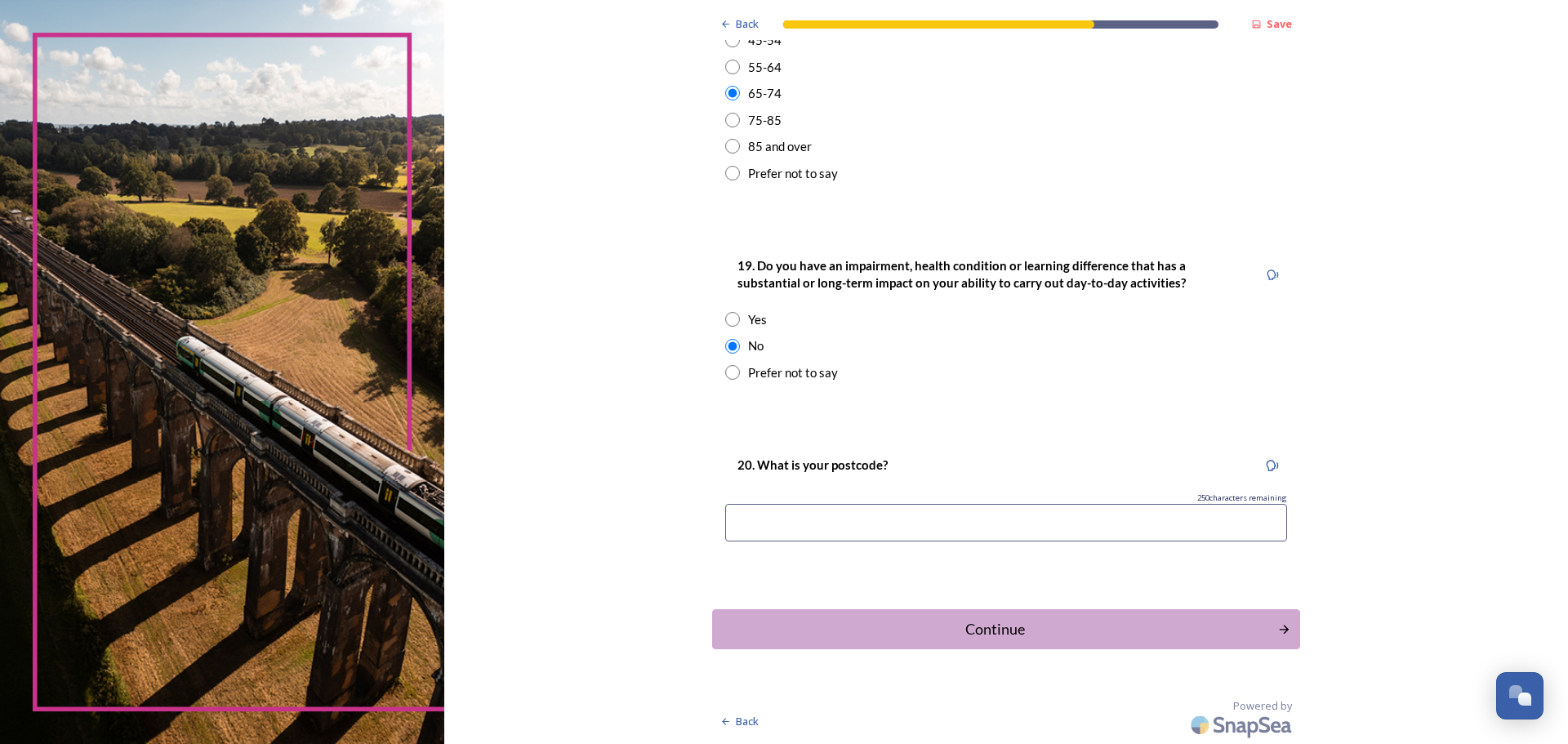
click at [745, 517] on input at bounding box center [1006, 522] width 562 height 38
type input "PO20 1NA"
click at [984, 636] on div "Continue" at bounding box center [995, 629] width 553 height 22
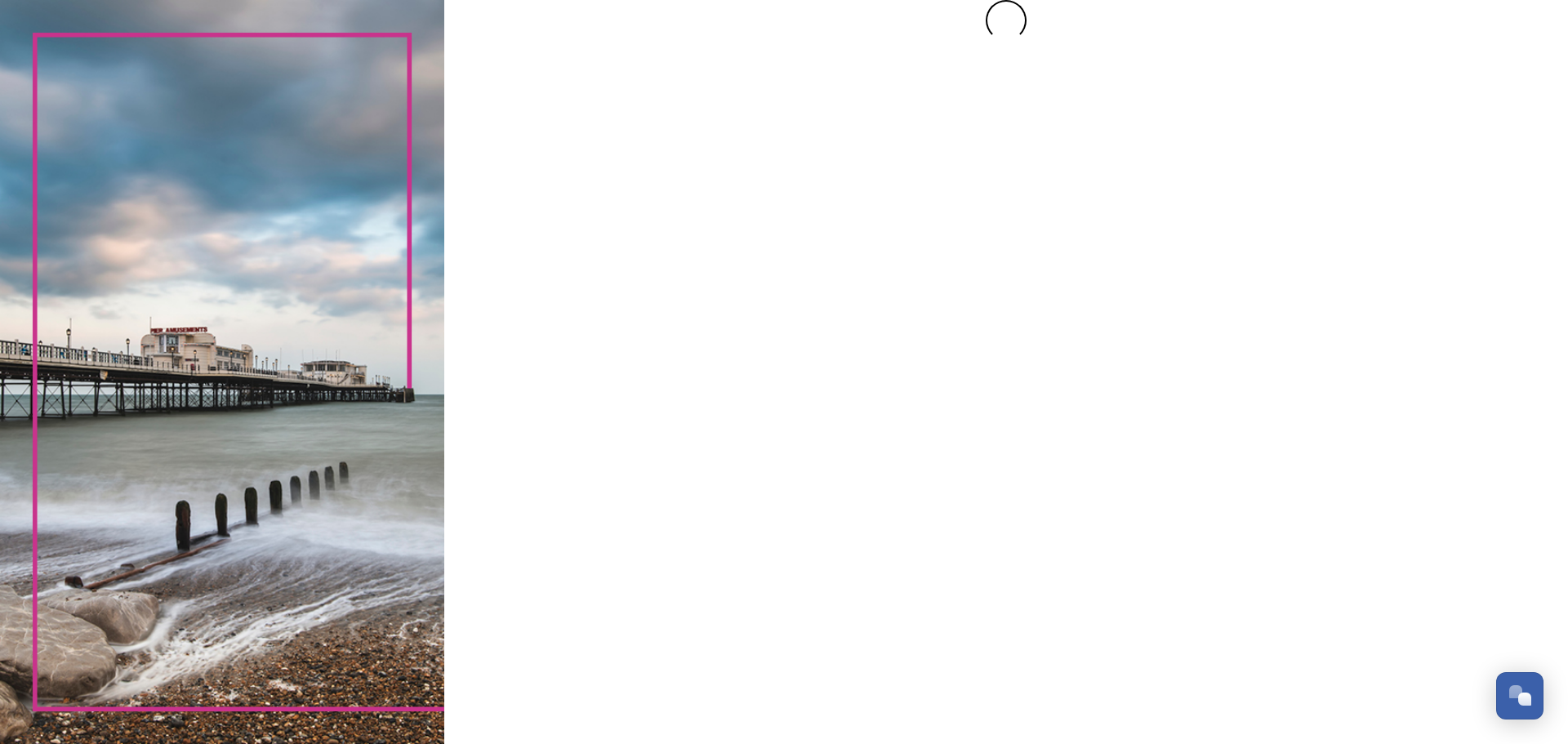
scroll to position [0, 0]
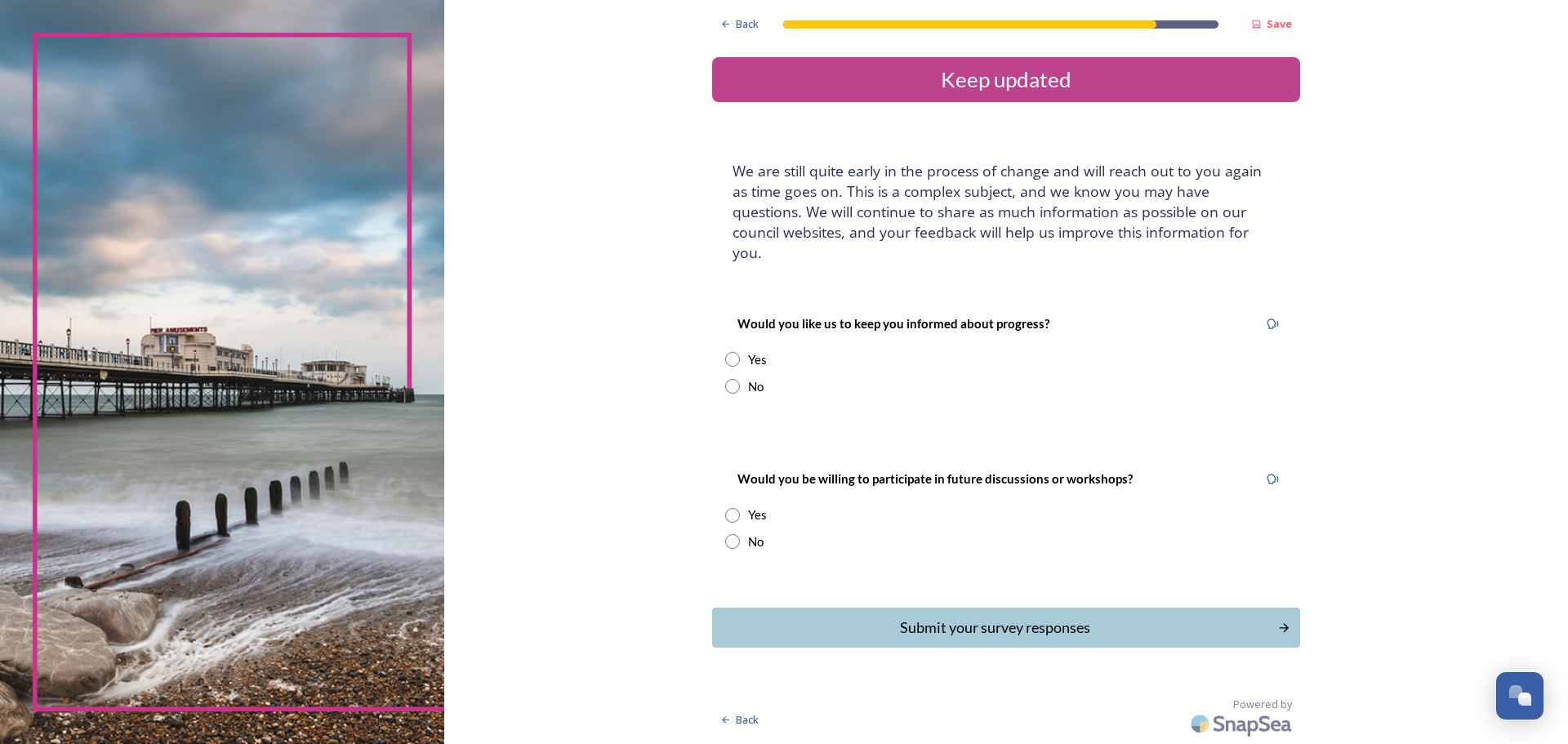
click at [732, 379] on input "radio" at bounding box center [733, 386] width 15 height 15
radio input "true"
click at [727, 352] on input "radio" at bounding box center [733, 360] width 15 height 15
radio input "true"
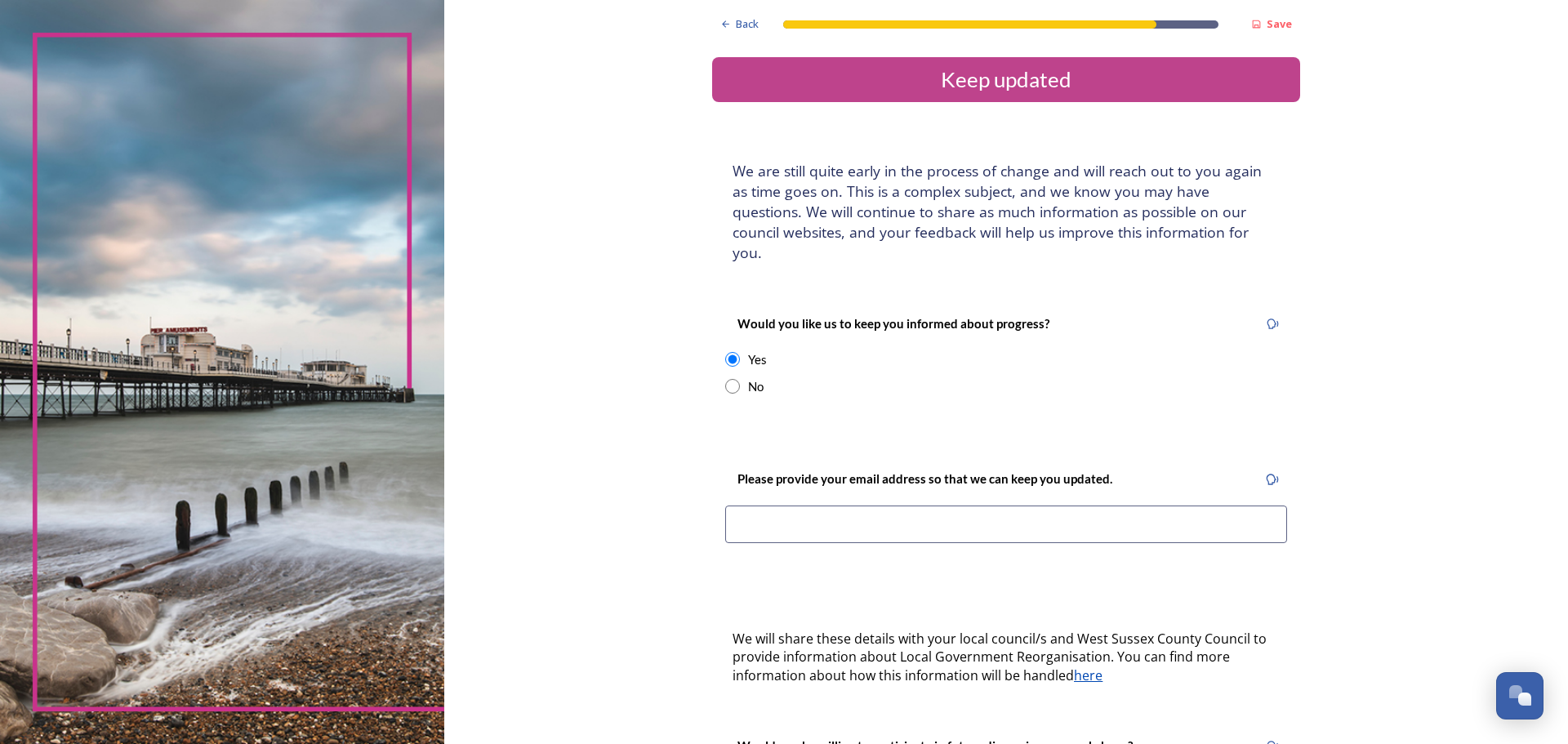
click at [750, 506] on input at bounding box center [1006, 524] width 562 height 38
type input "annie@maclean.myzen.co.uk"
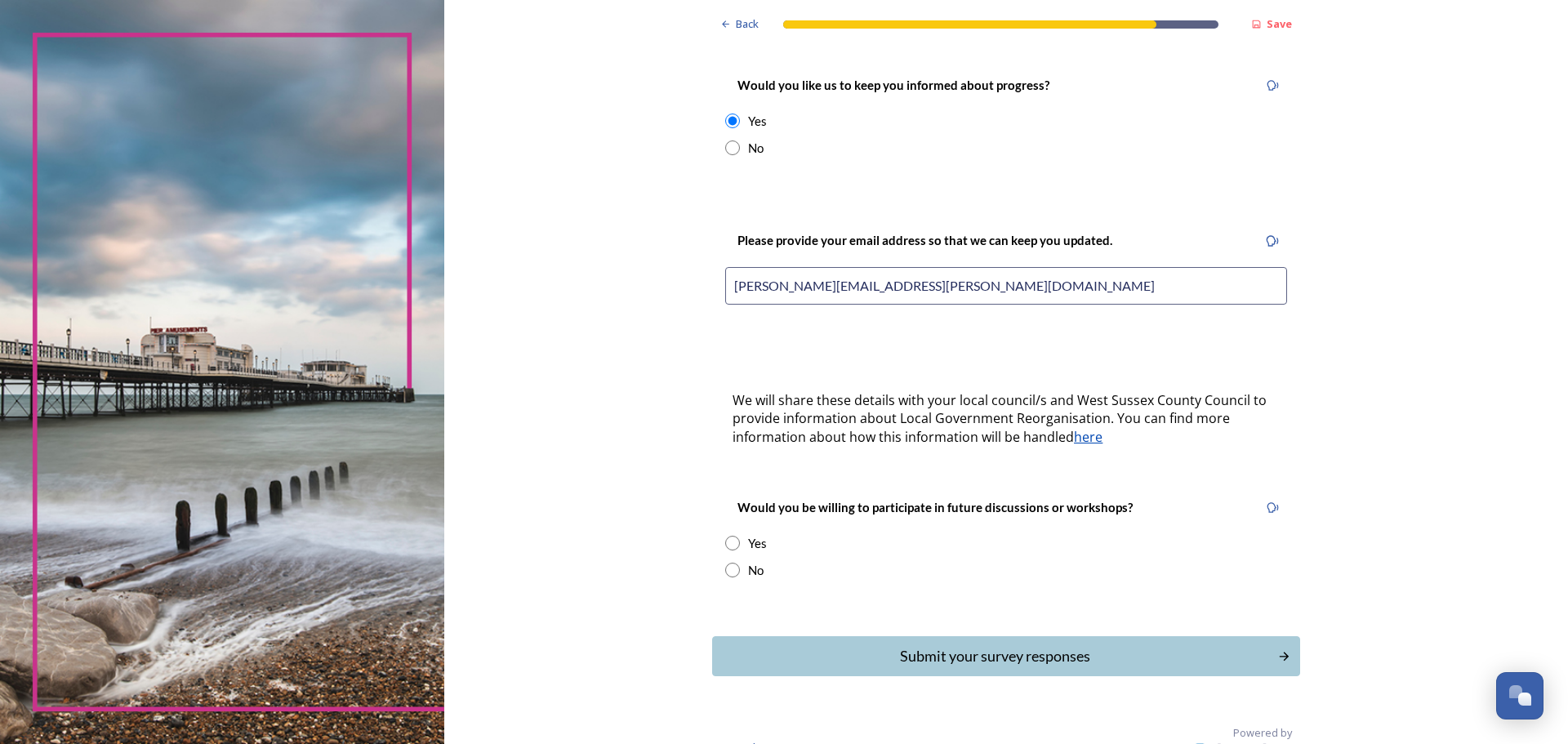
scroll to position [245, 0]
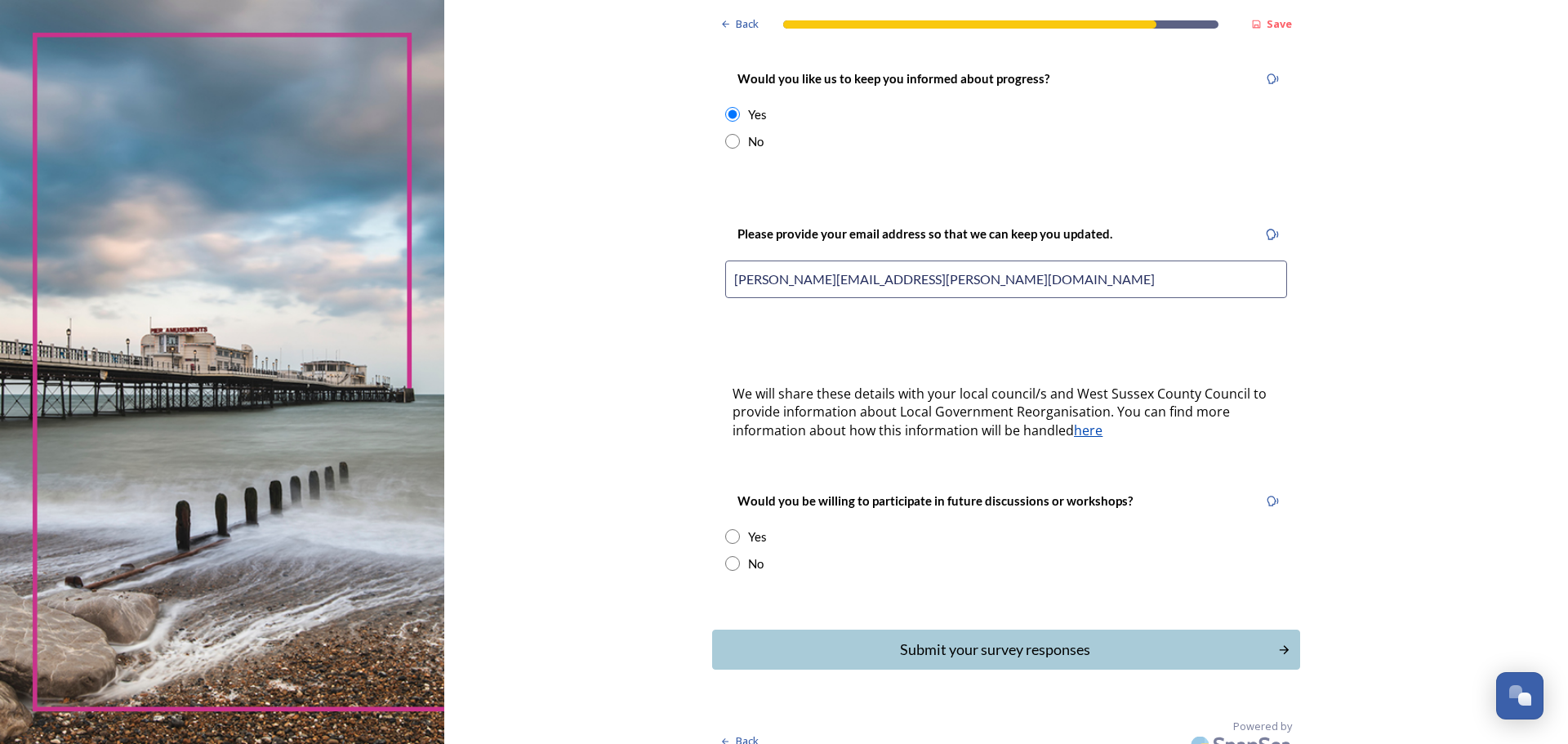
click at [733, 530] on input "radio" at bounding box center [733, 537] width 15 height 15
radio input "true"
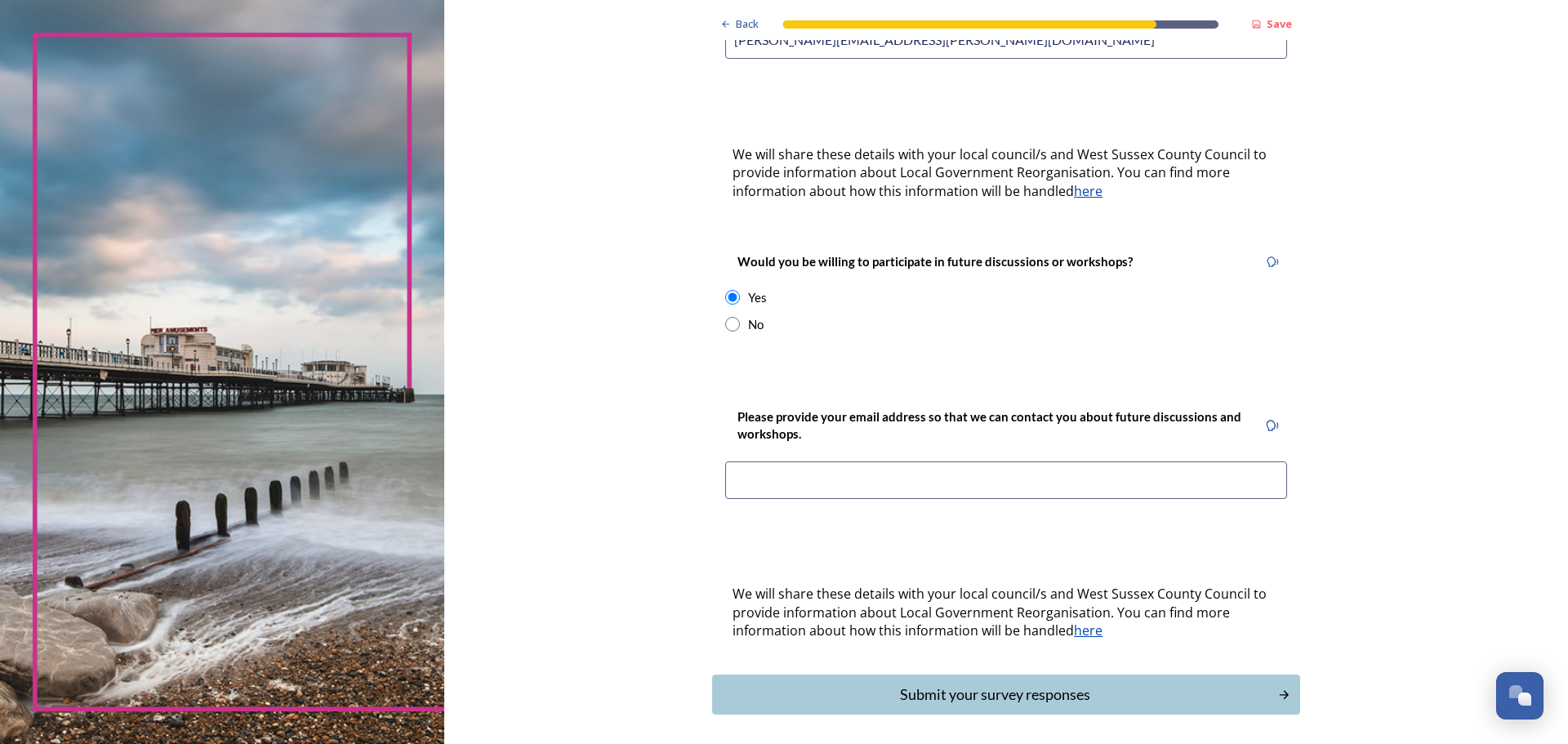
scroll to position [490, 0]
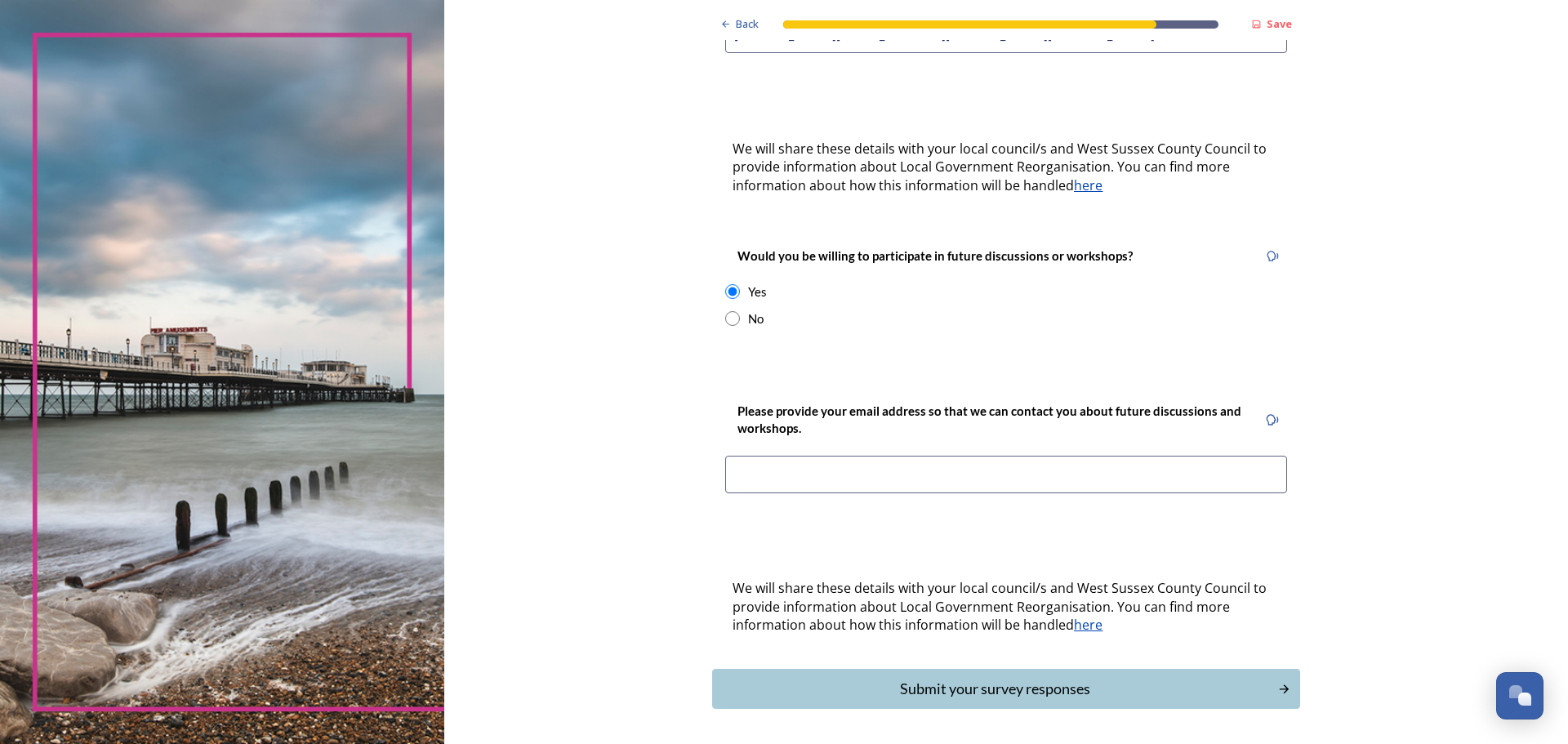
click at [748, 460] on input at bounding box center [1006, 474] width 562 height 38
type input "annie@maclean.myzen.co.uk"
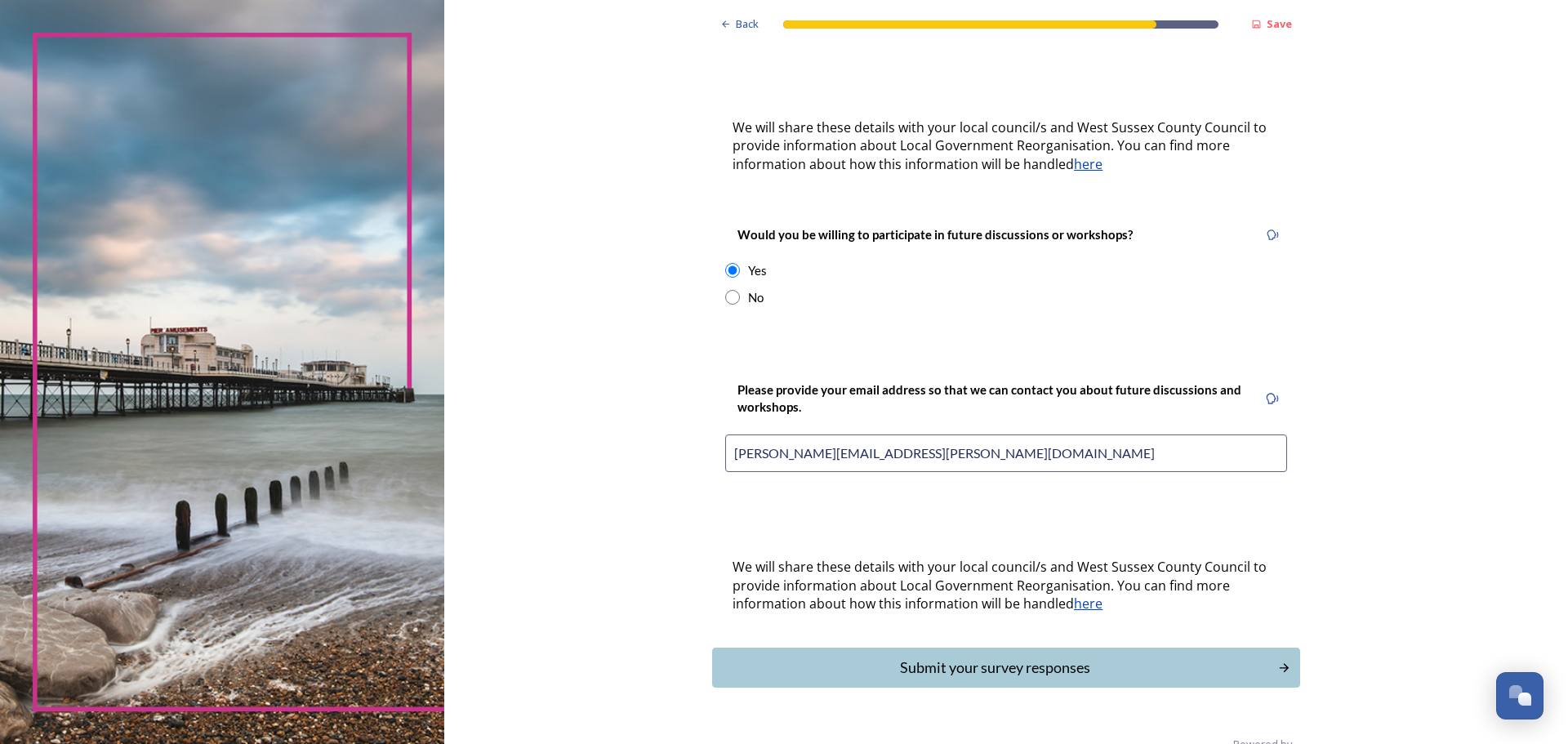
scroll to position [530, 0]
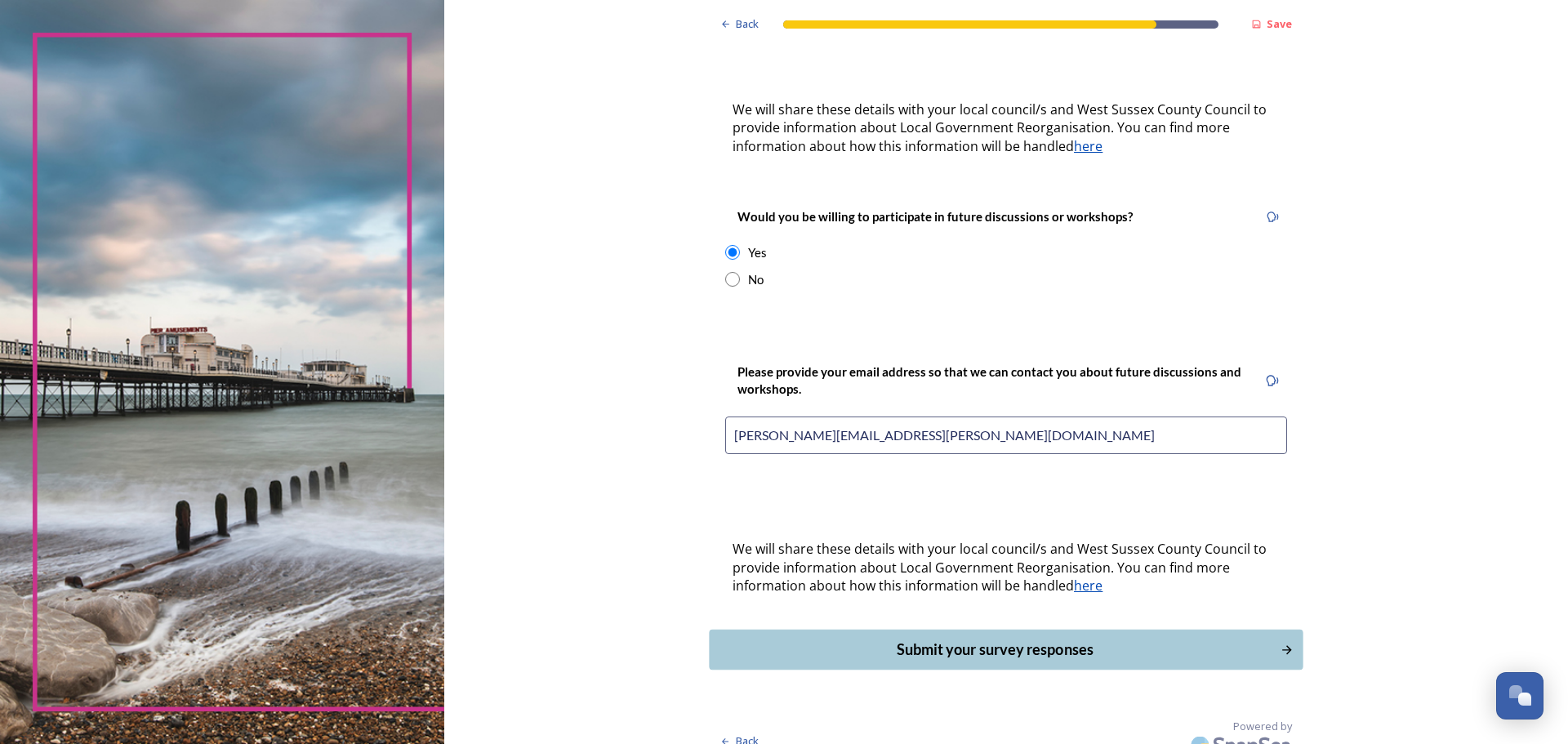
click at [1005, 639] on div "Submit your survey responses" at bounding box center [995, 650] width 553 height 22
